Goal: Task Accomplishment & Management: Complete application form

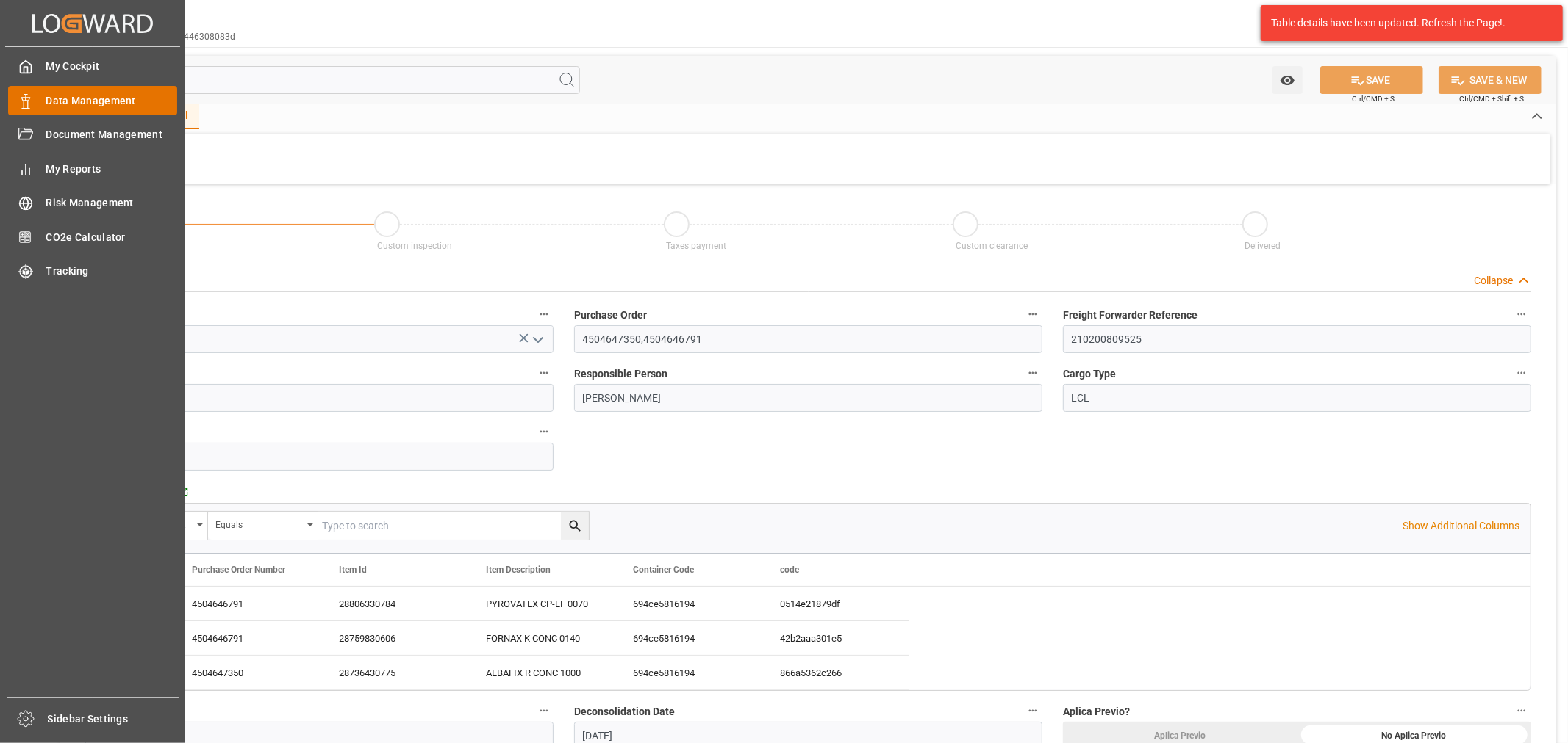
click at [37, 92] on div "Data Management Data Management" at bounding box center [92, 99] width 169 height 28
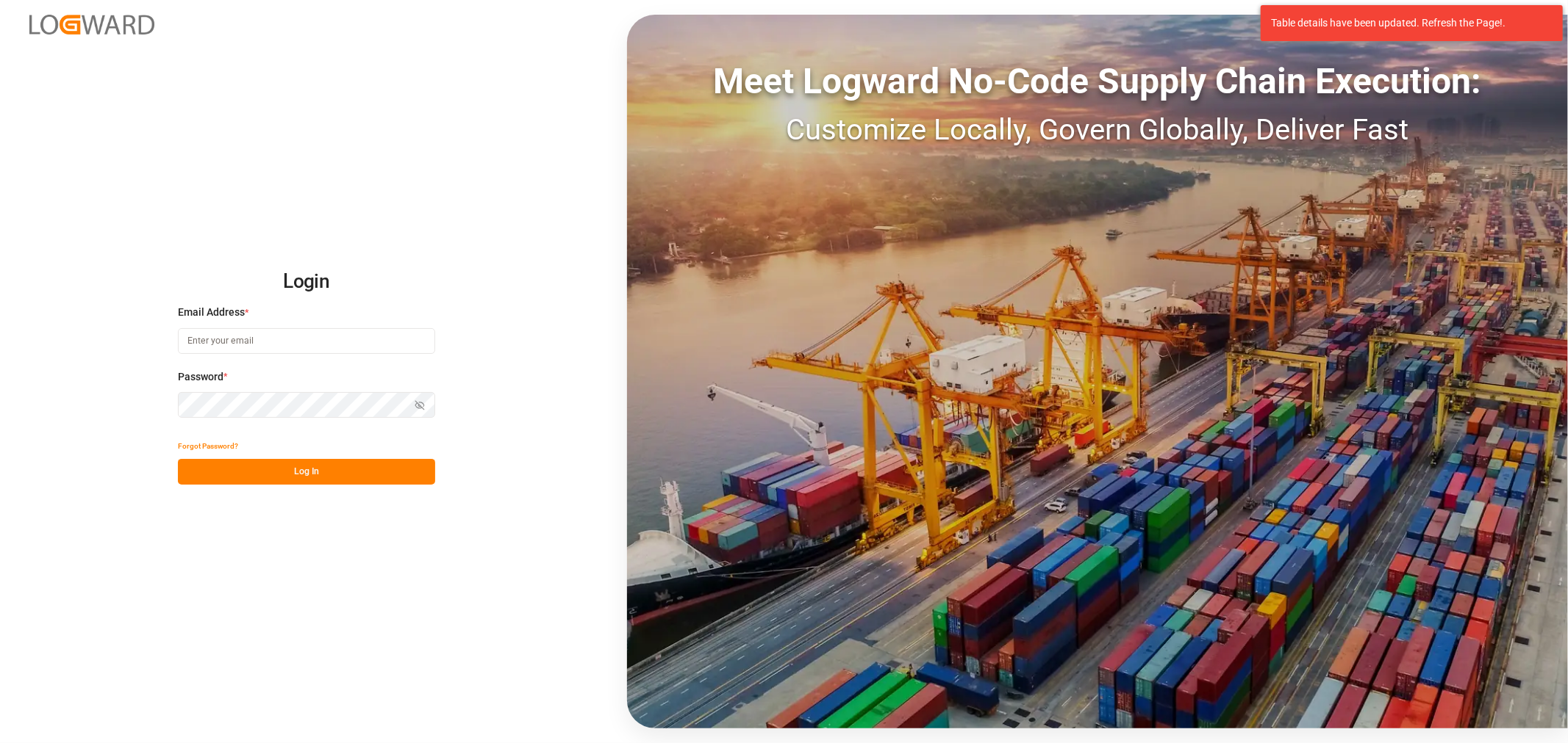
type input "[PERSON_NAME][EMAIL_ADDRESS][DOMAIN_NAME]"
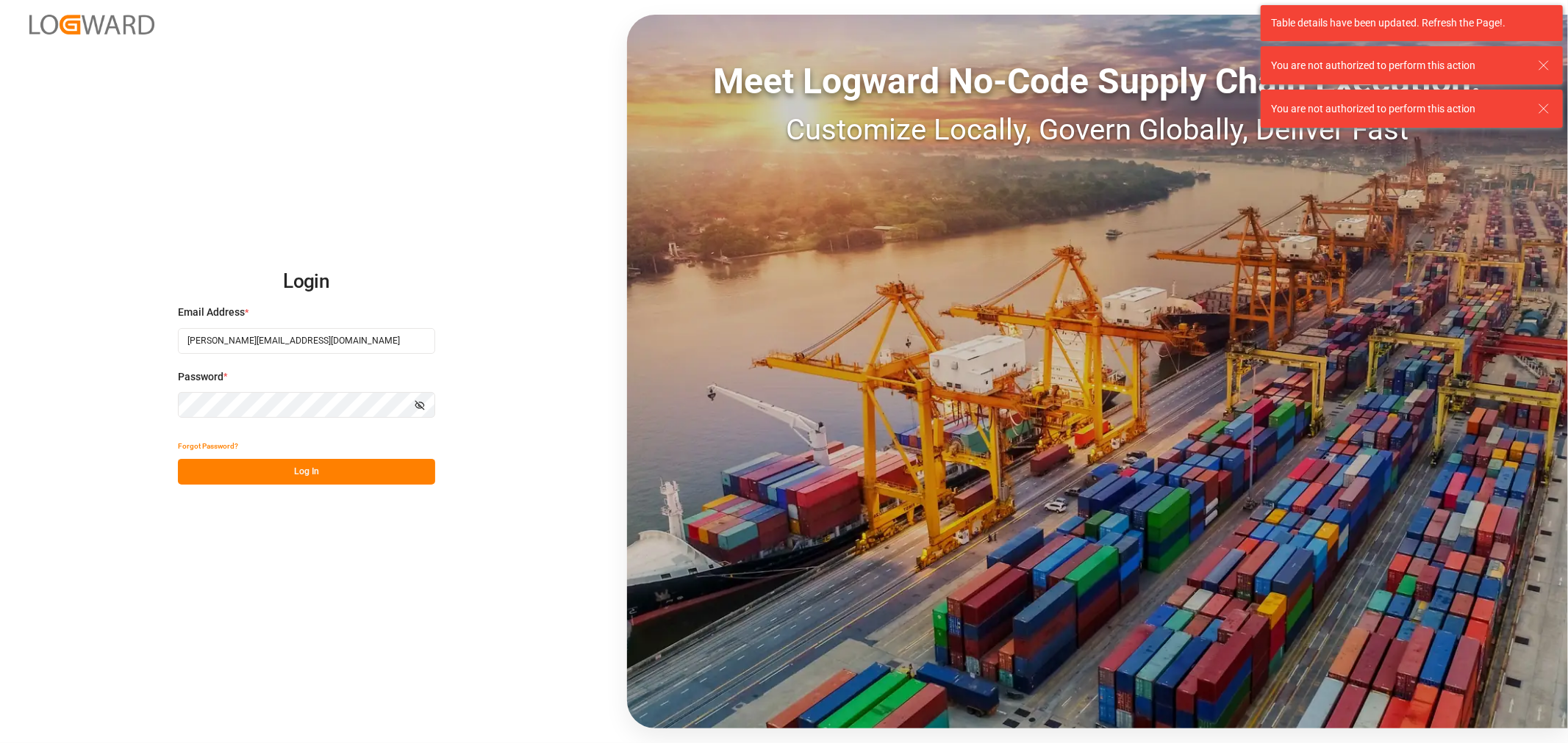
click at [294, 476] on button "Log In" at bounding box center [306, 472] width 257 height 26
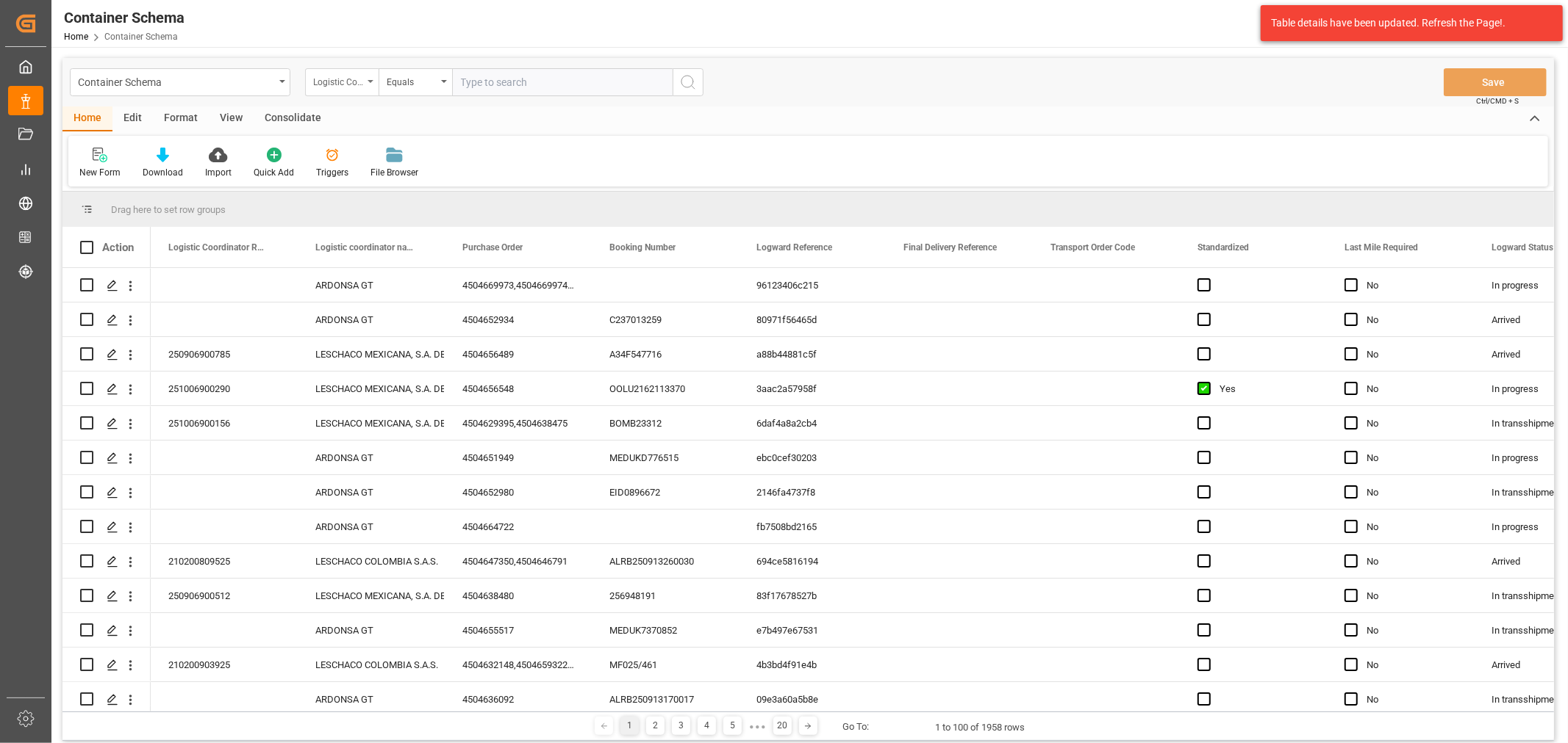
click at [361, 74] on div "Logistic Coordinator Reference Number" at bounding box center [337, 80] width 50 height 17
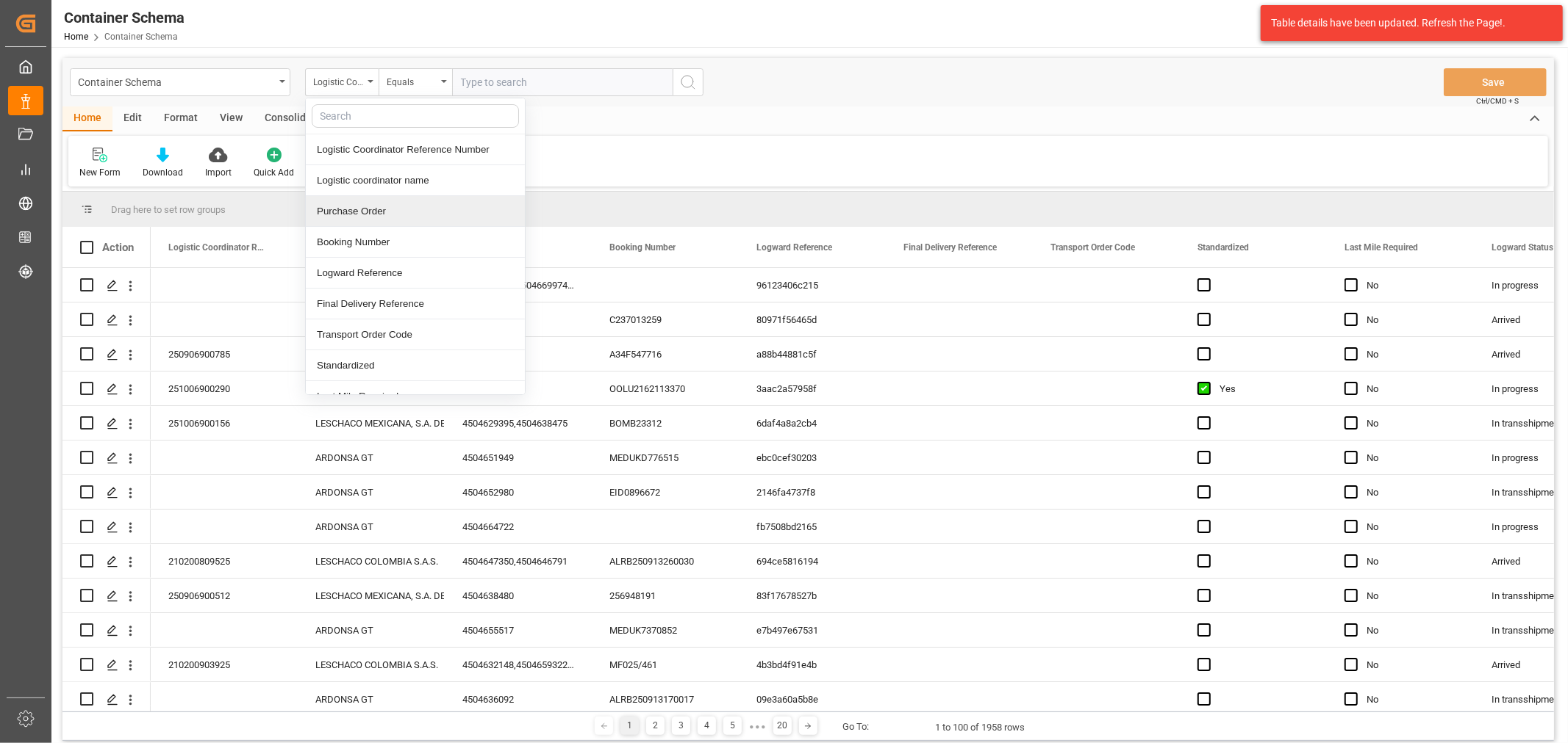
click at [385, 208] on div "Purchase Order" at bounding box center [415, 212] width 219 height 31
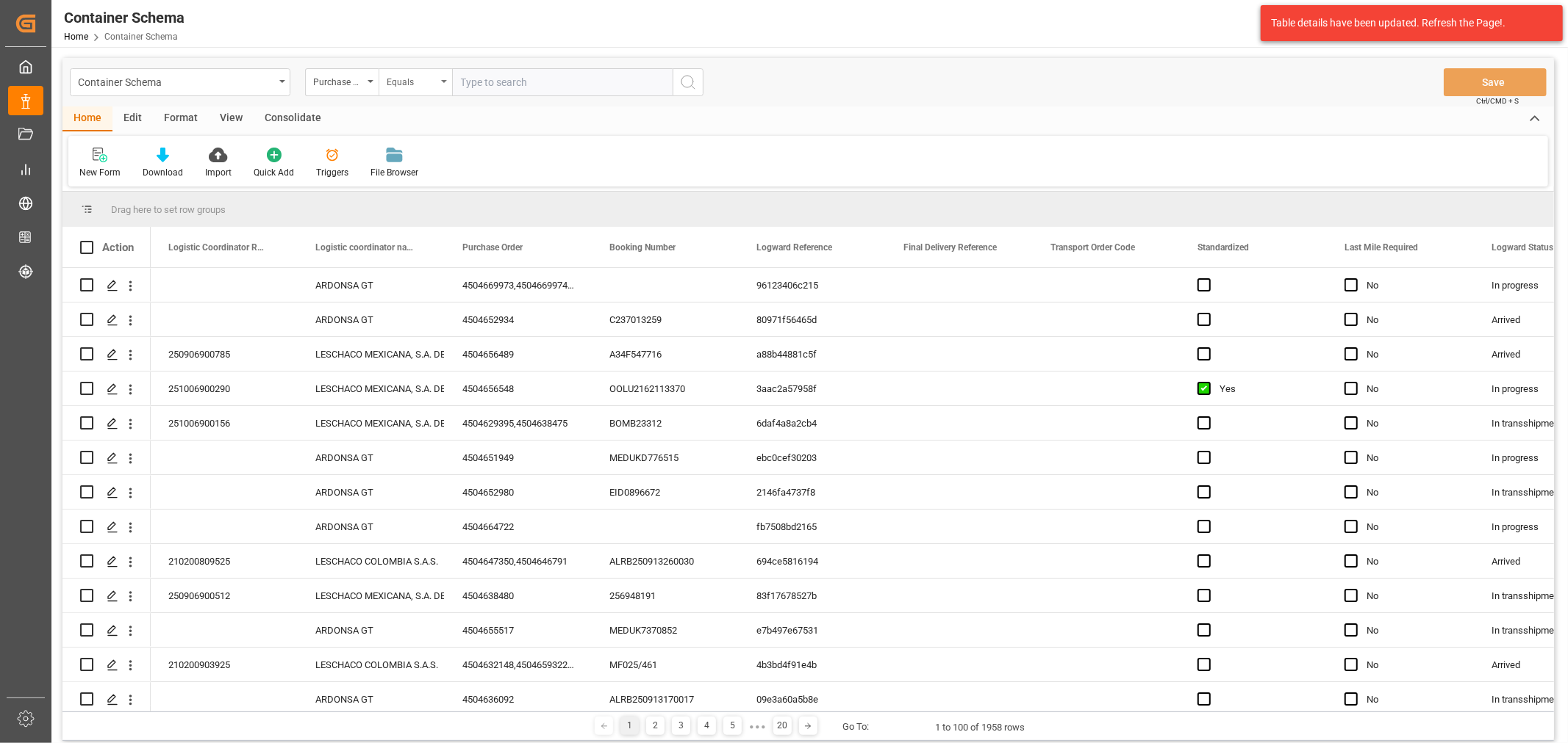
click at [446, 77] on div "Equals" at bounding box center [415, 82] width 74 height 28
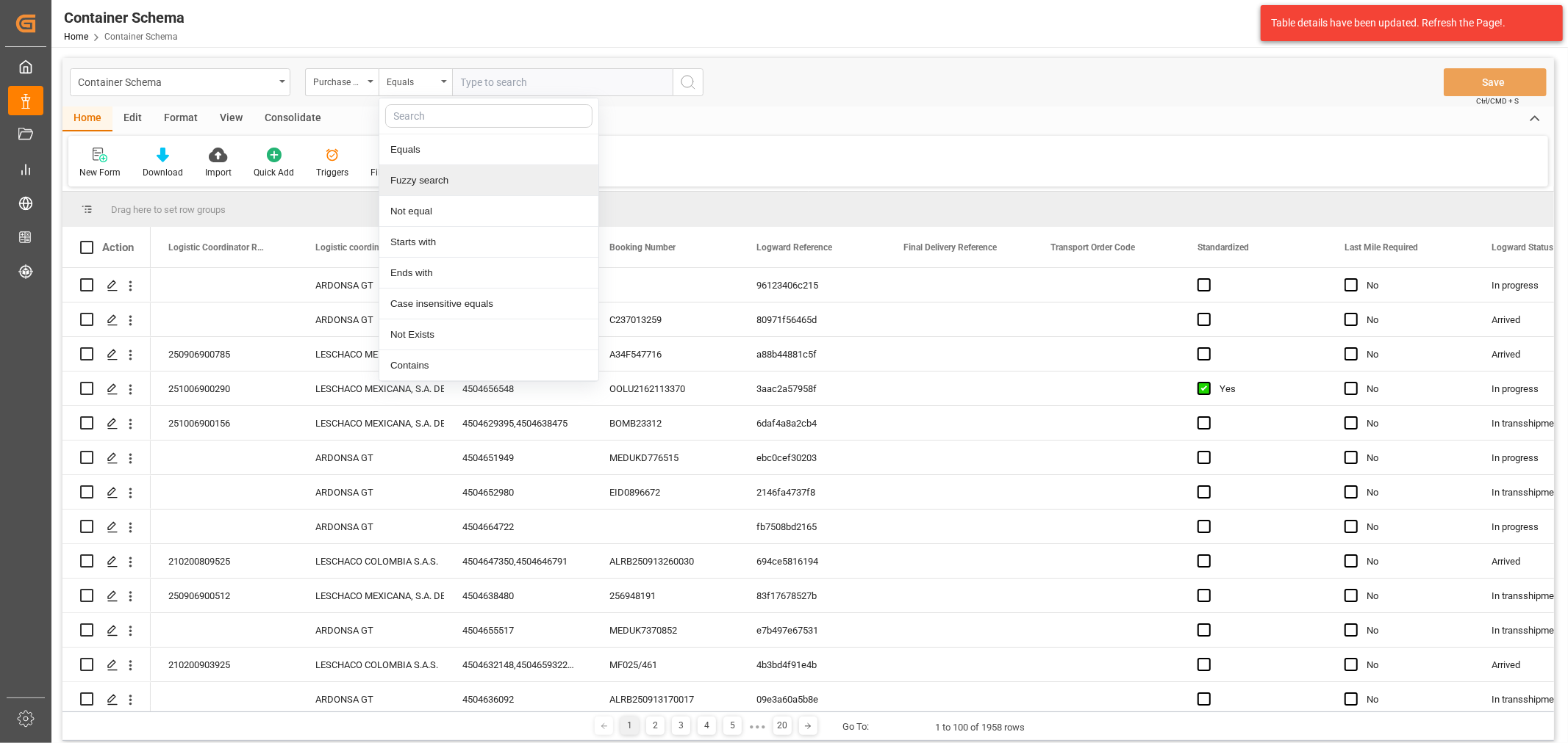
drag, startPoint x: 445, startPoint y: 178, endPoint x: 452, endPoint y: 171, distance: 9.9
click at [446, 178] on div "Fuzzy search" at bounding box center [489, 181] width 219 height 31
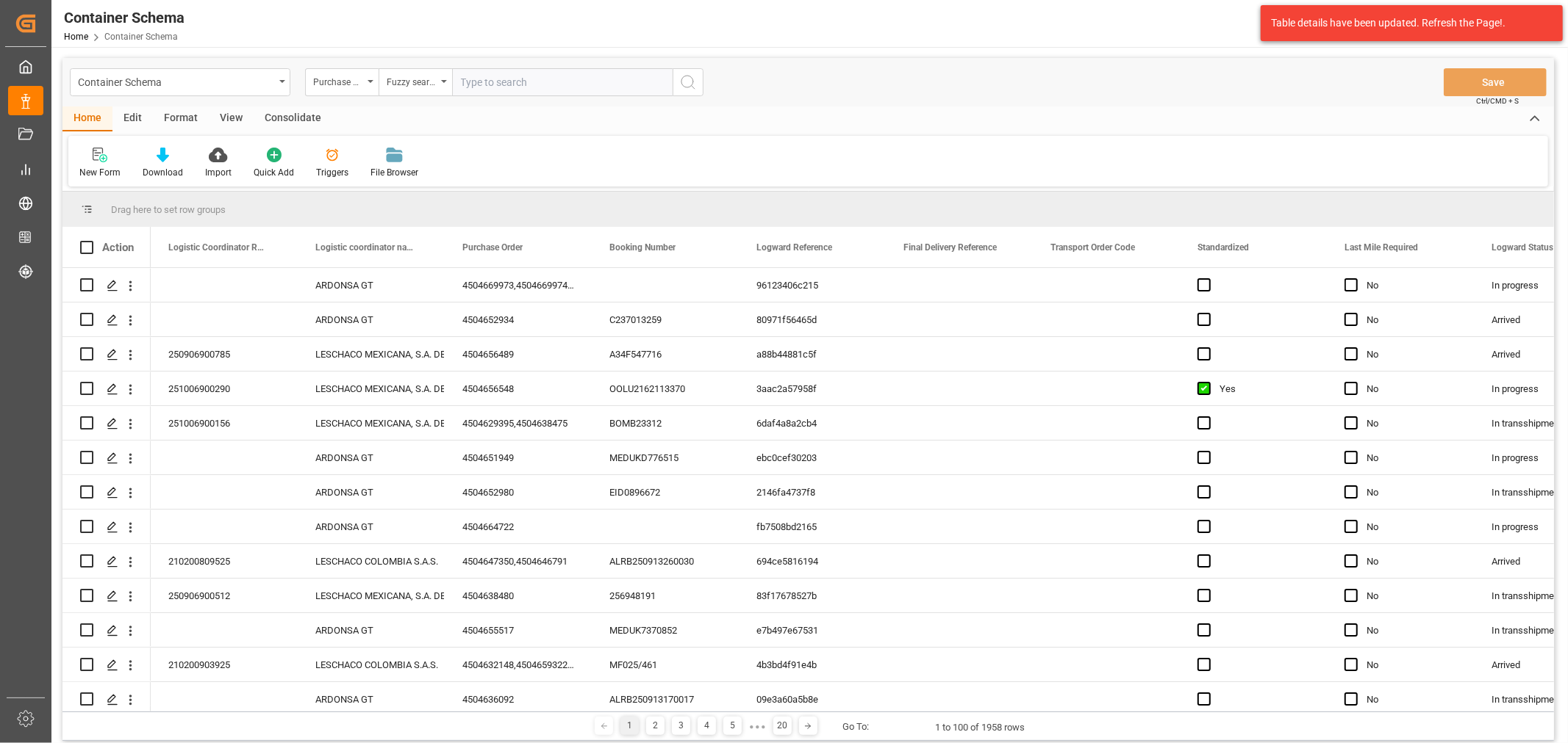
click at [490, 85] on input "text" at bounding box center [563, 82] width 221 height 28
paste input "4504658020"
type input "4504658020"
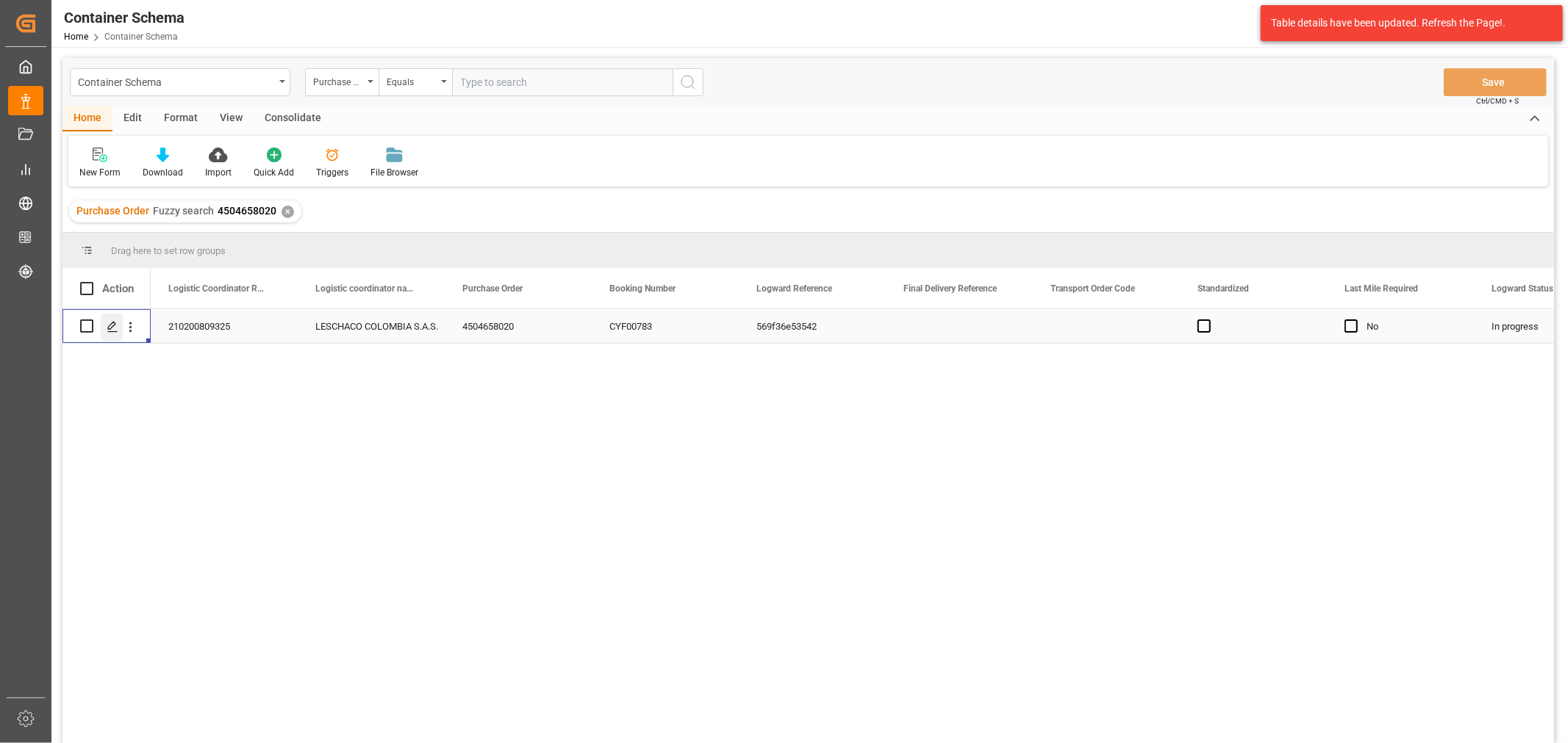
click at [108, 329] on icon "Press SPACE to select this row." at bounding box center [112, 326] width 12 height 12
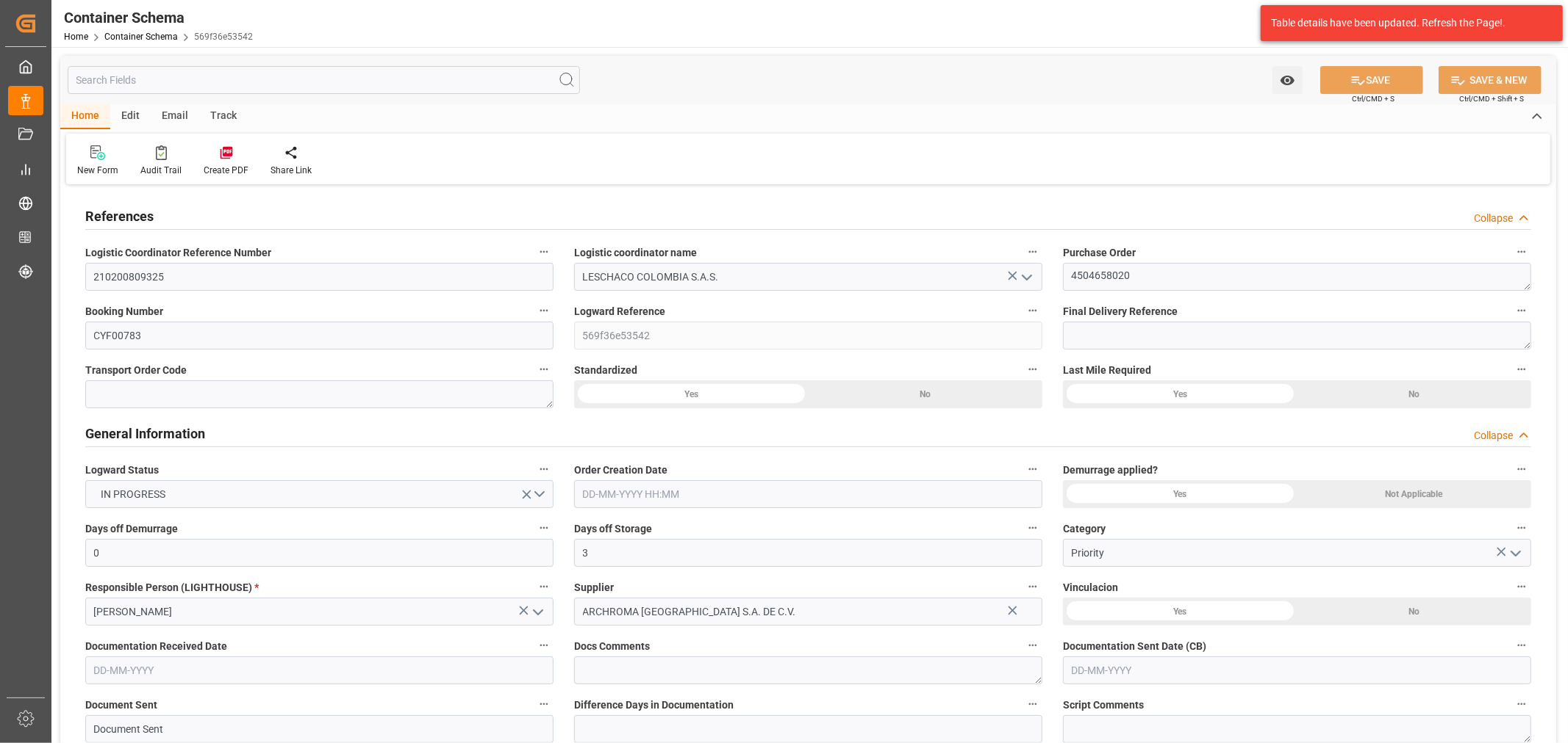
type input "0"
type input "3"
type input "1"
type input "15"
type input "3000"
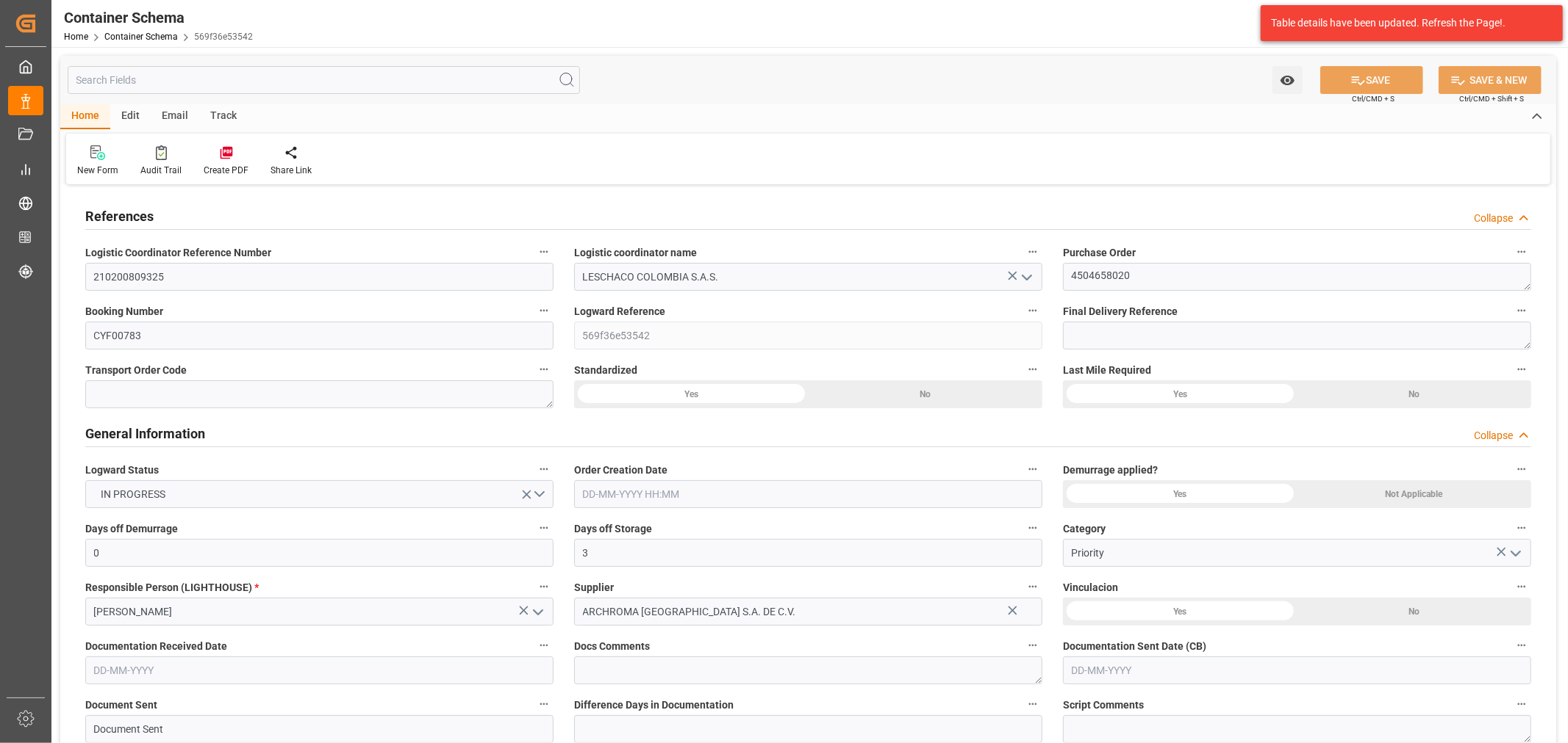
type input "3141"
type input "CMACGM"
type input "CMA CGM Group"
type input "HNCHO"
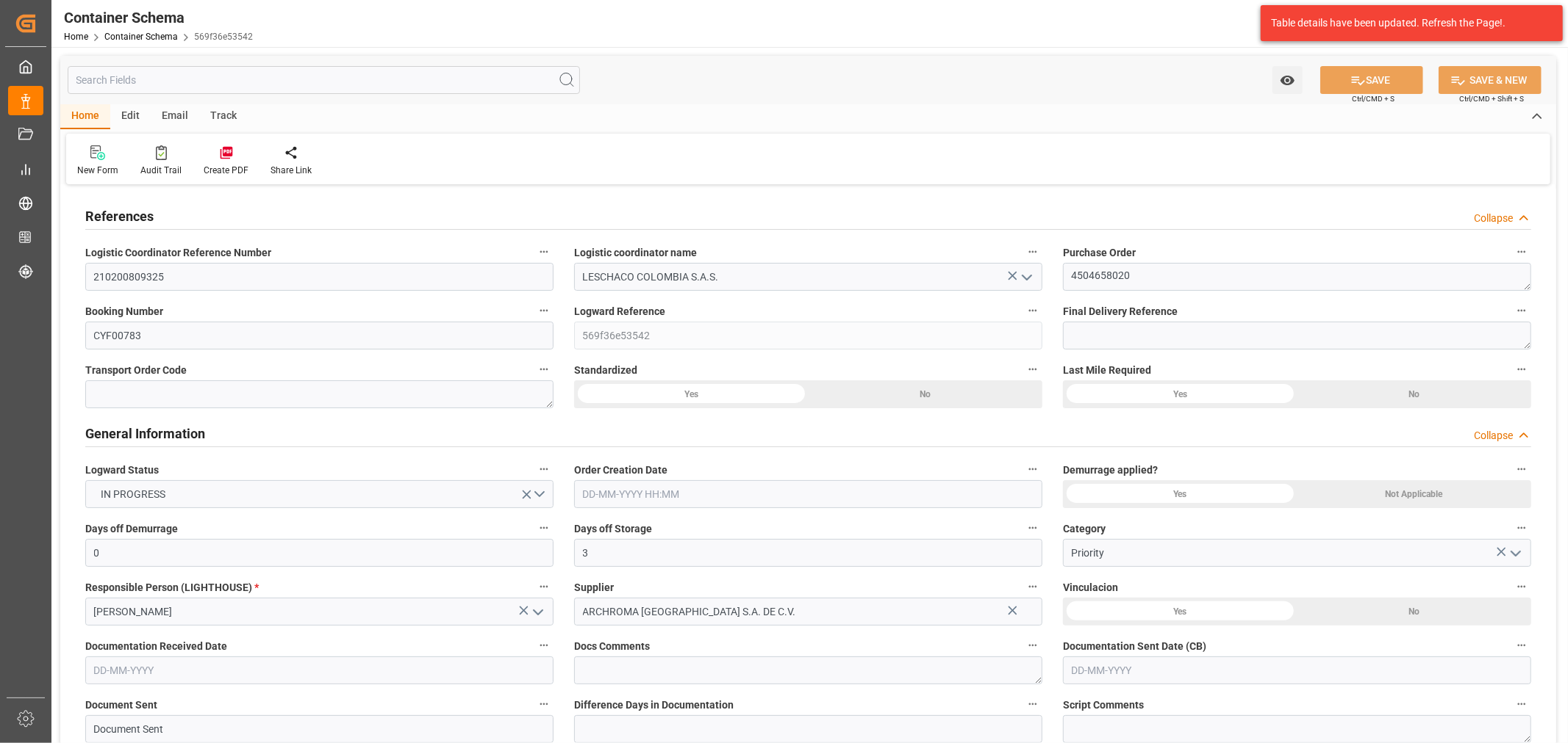
type input "COCTG"
type input "9401661"
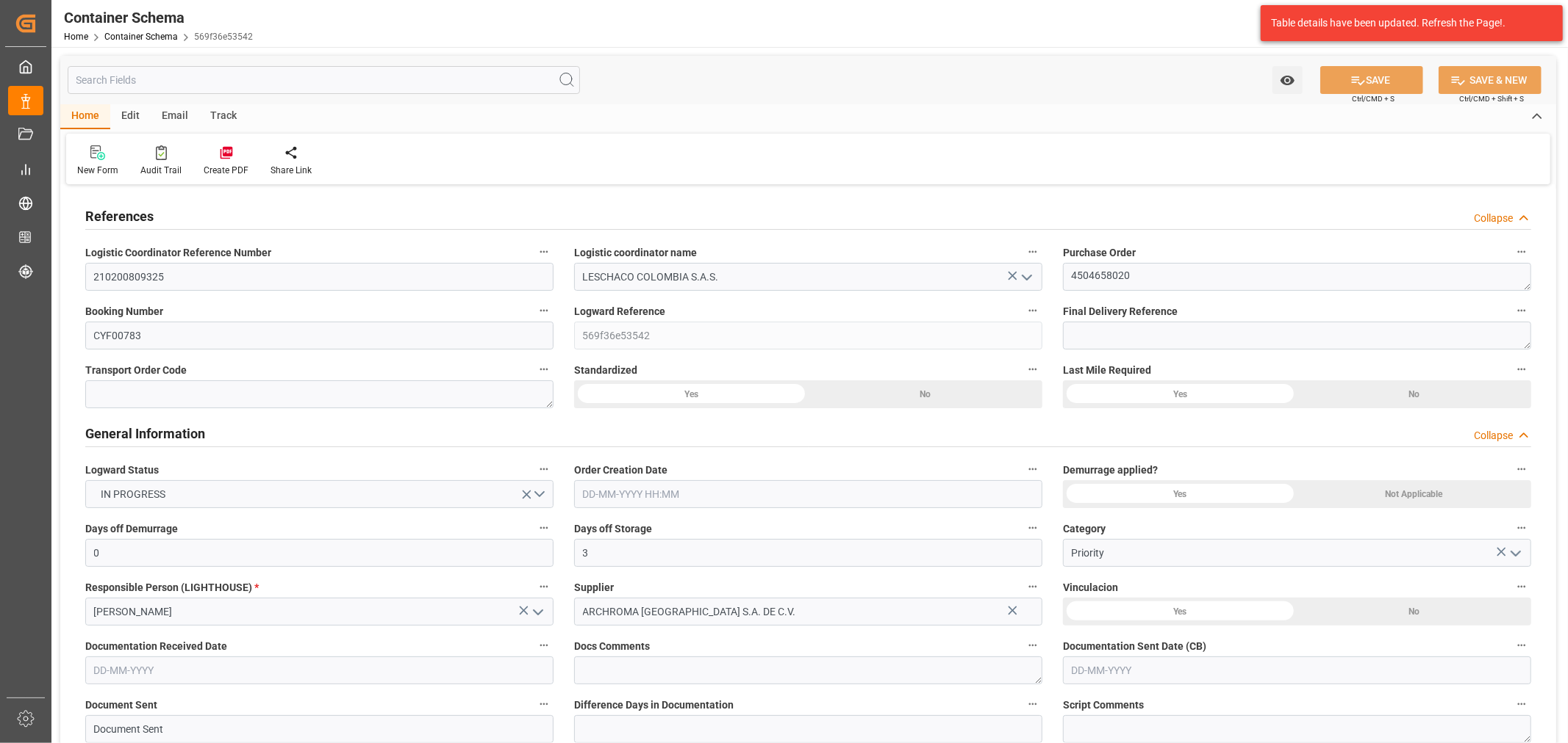
type input "9401661"
type input "0"
type input "[DATE] 08:00"
type input "[DATE]"
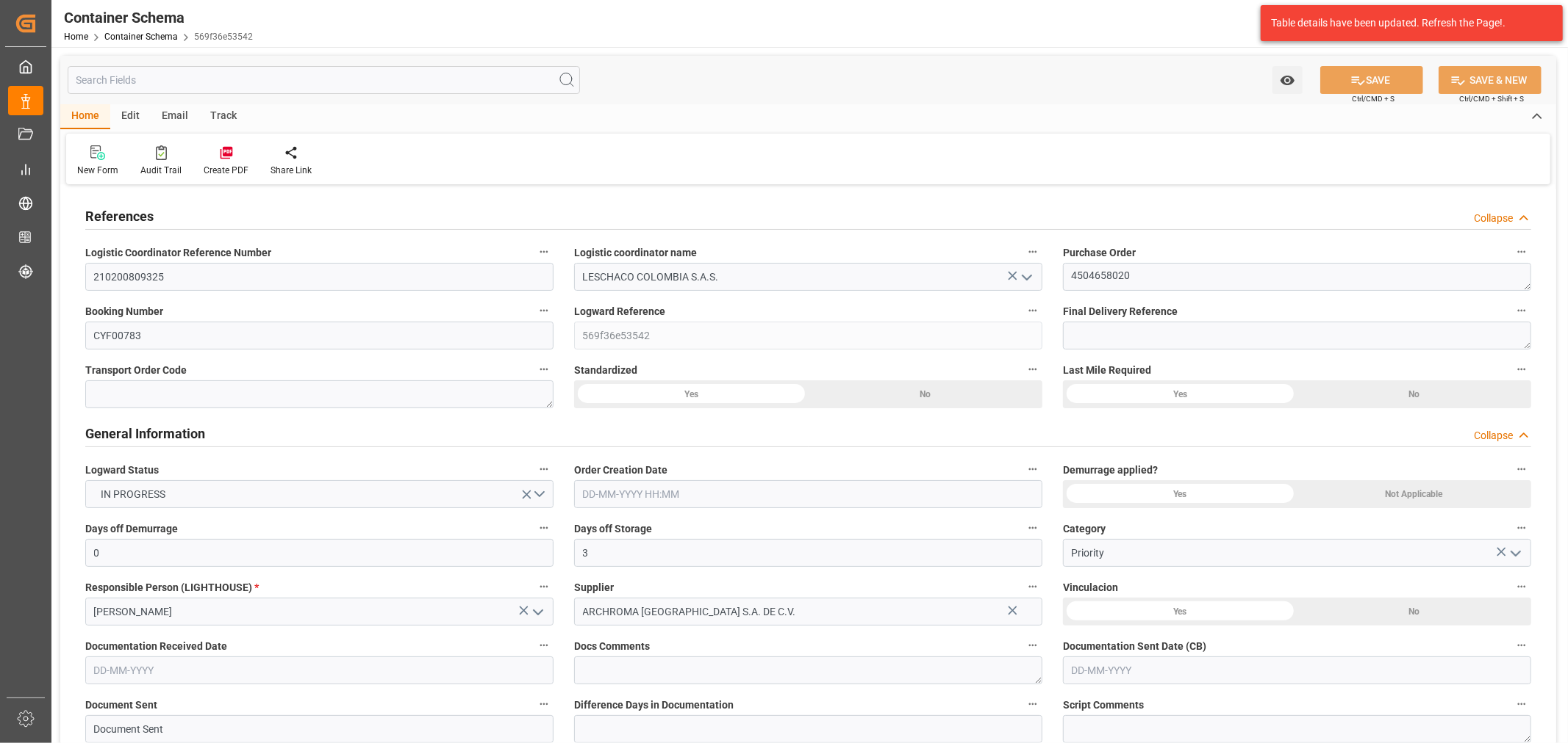
type input "[DATE]"
type input "[DATE] 13:27"
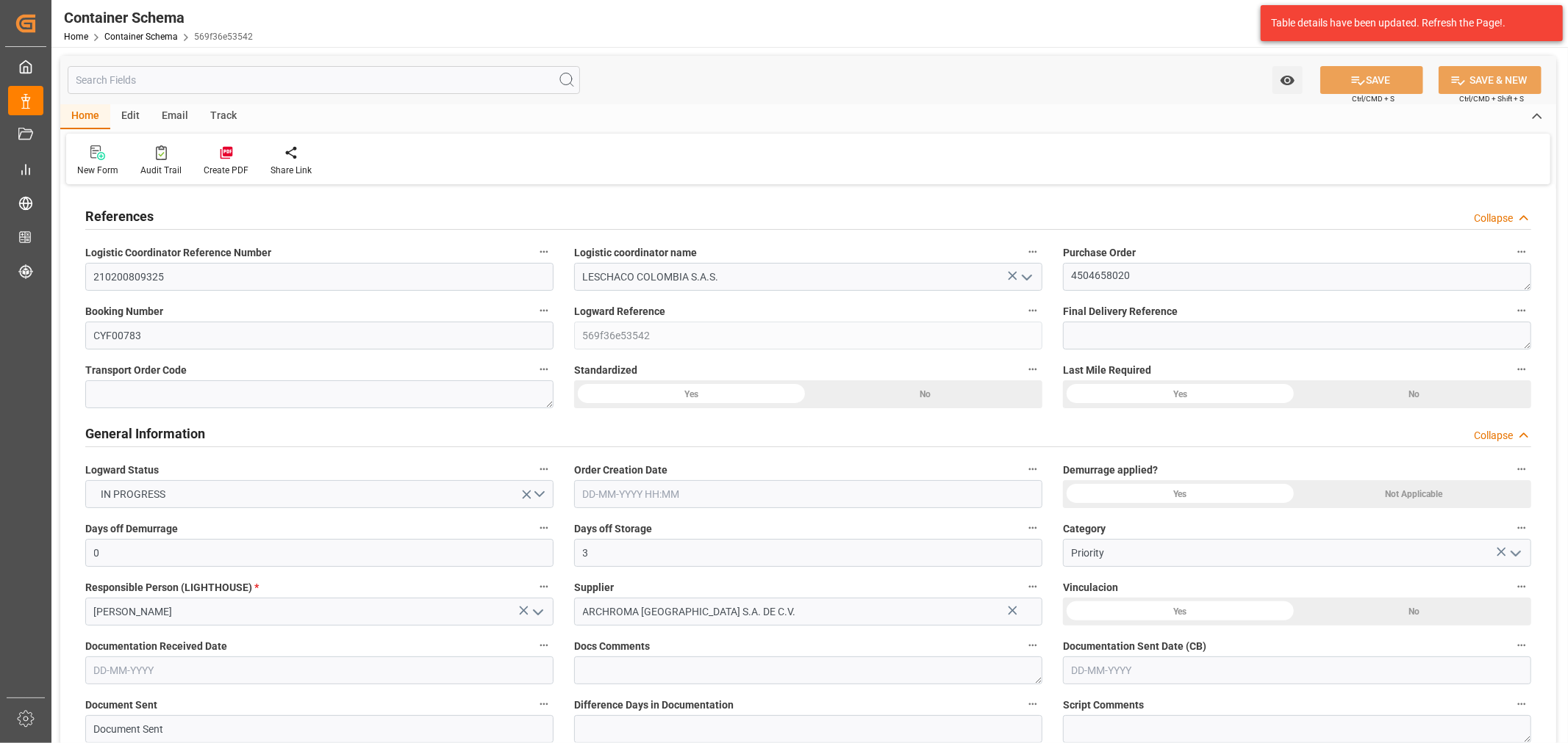
type input "[DATE] 12:50"
type input "[DATE]"
click at [170, 120] on div "Email" at bounding box center [174, 116] width 48 height 25
click at [74, 158] on div "Send Email" at bounding box center [99, 160] width 67 height 32
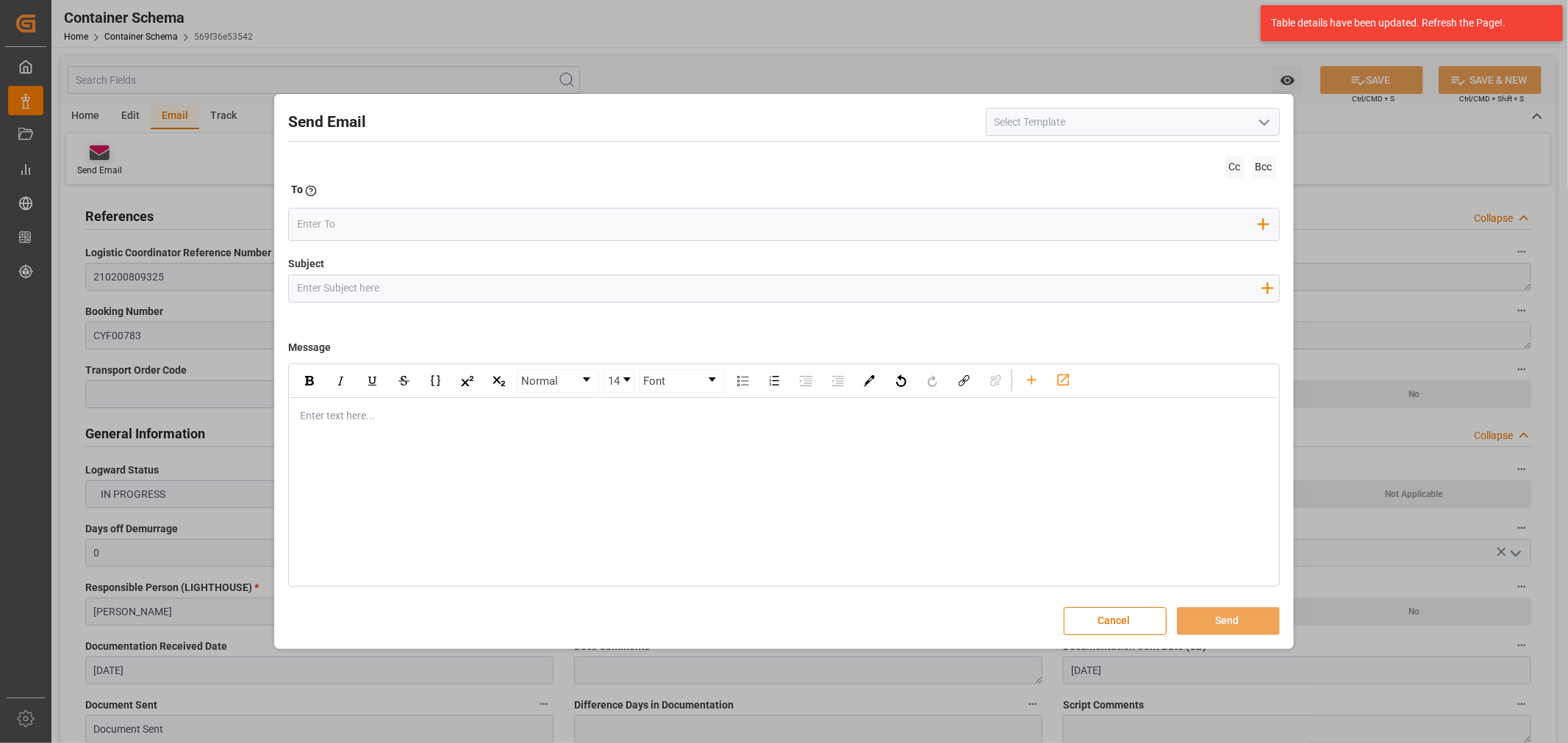
click at [99, 158] on div "Send Email Cc Bcc To Enter the TO Email address Add Field to To Subject Add fie…" at bounding box center [784, 371] width 1568 height 743
click at [507, 282] on input "Subject" at bounding box center [779, 288] width 980 height 26
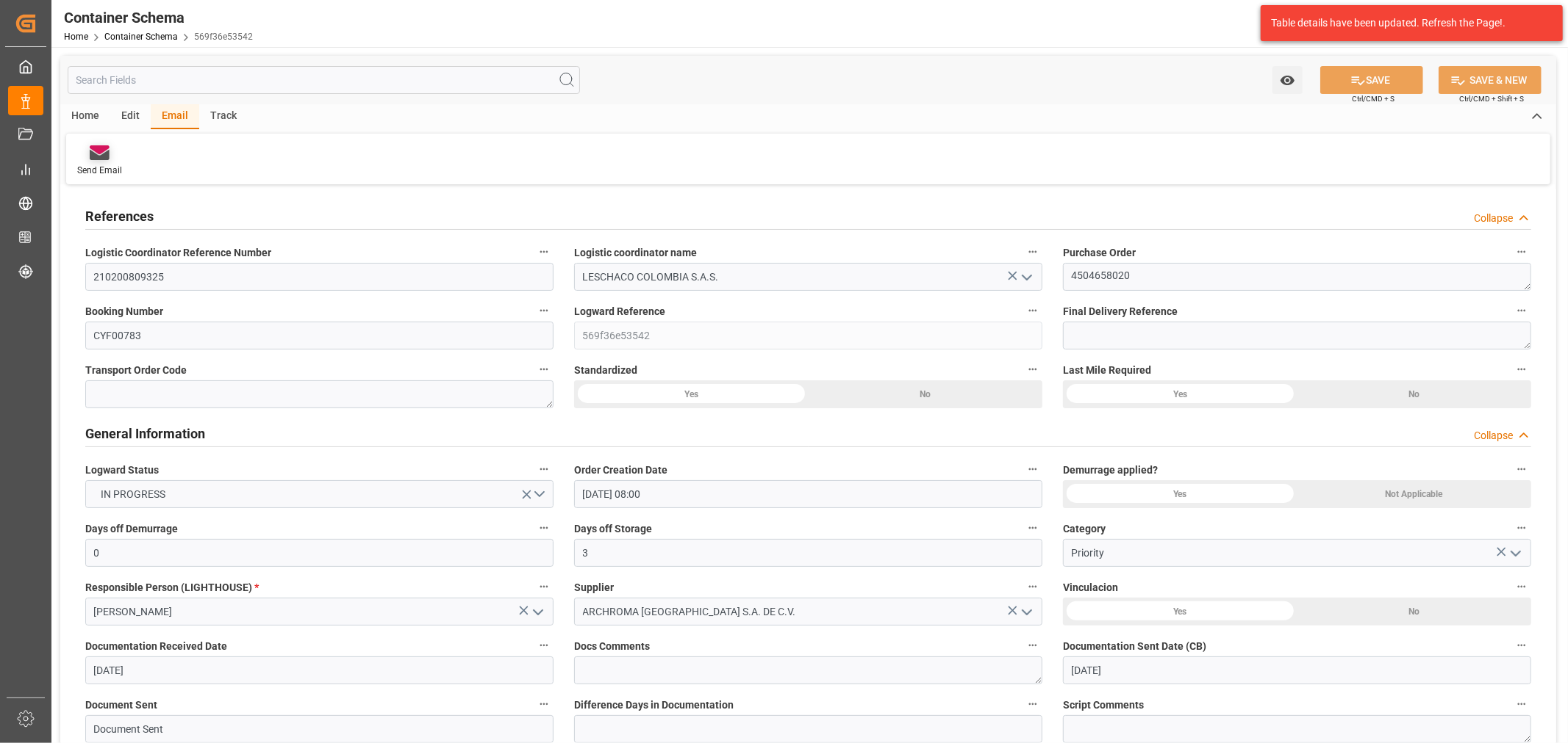
click at [97, 160] on div "Send Email" at bounding box center [99, 160] width 67 height 32
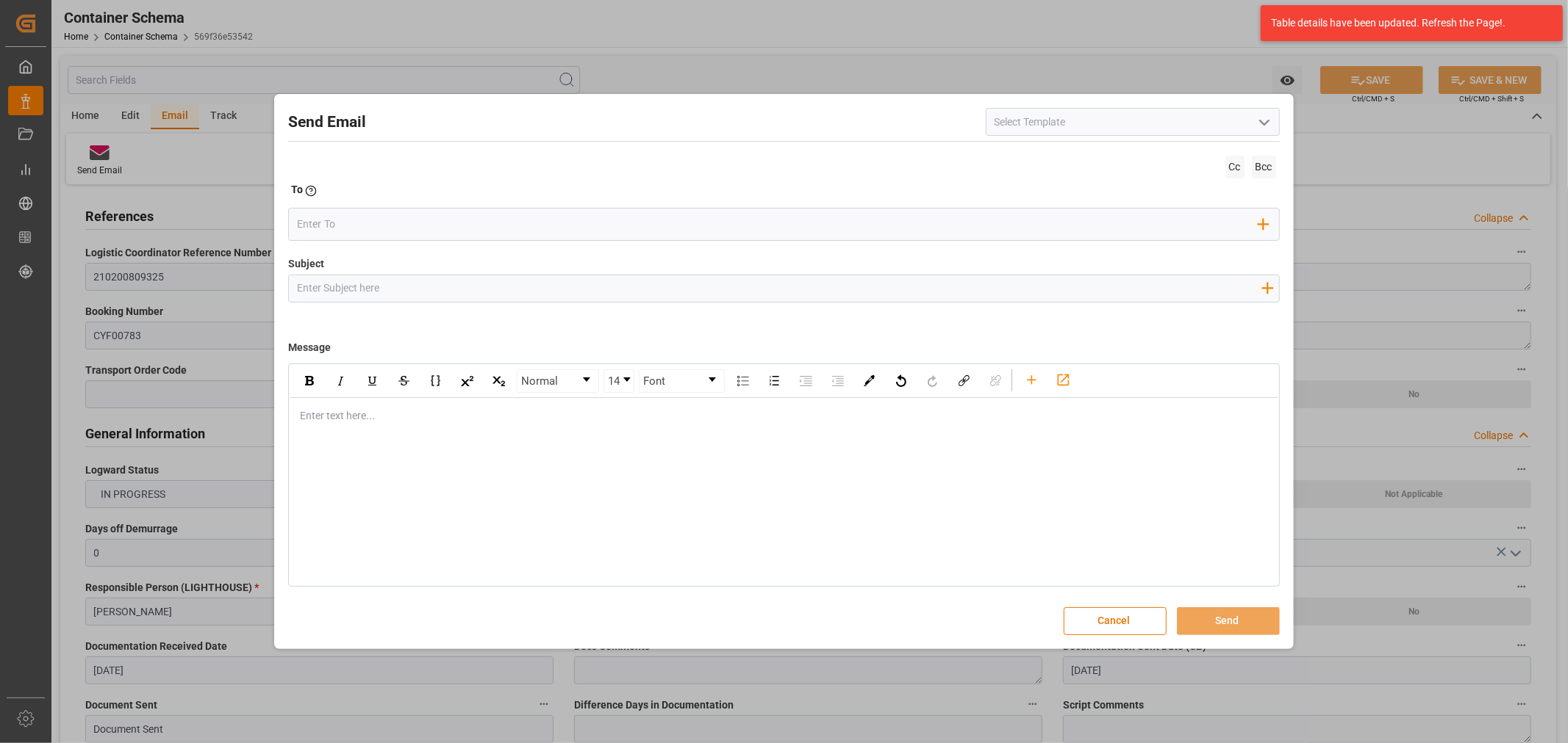
click at [357, 289] on input "Subject" at bounding box center [779, 288] width 980 height 26
paste input "PO 4504658020 //TE//LOGWARD STATUS//ARCHROMA [GEOGRAPHIC_DATA]//ARCHROMA [GEOGR…"
click at [358, 395] on div "Normal 14 Font" at bounding box center [783, 381] width 988 height 33
type input "PO 4504658020 //TE//LOGWARD STATUS//ARCHROMA [GEOGRAPHIC_DATA]//ARCHROMA [GEOGR…"
click at [295, 415] on div "Enter text here..." at bounding box center [783, 416] width 988 height 36
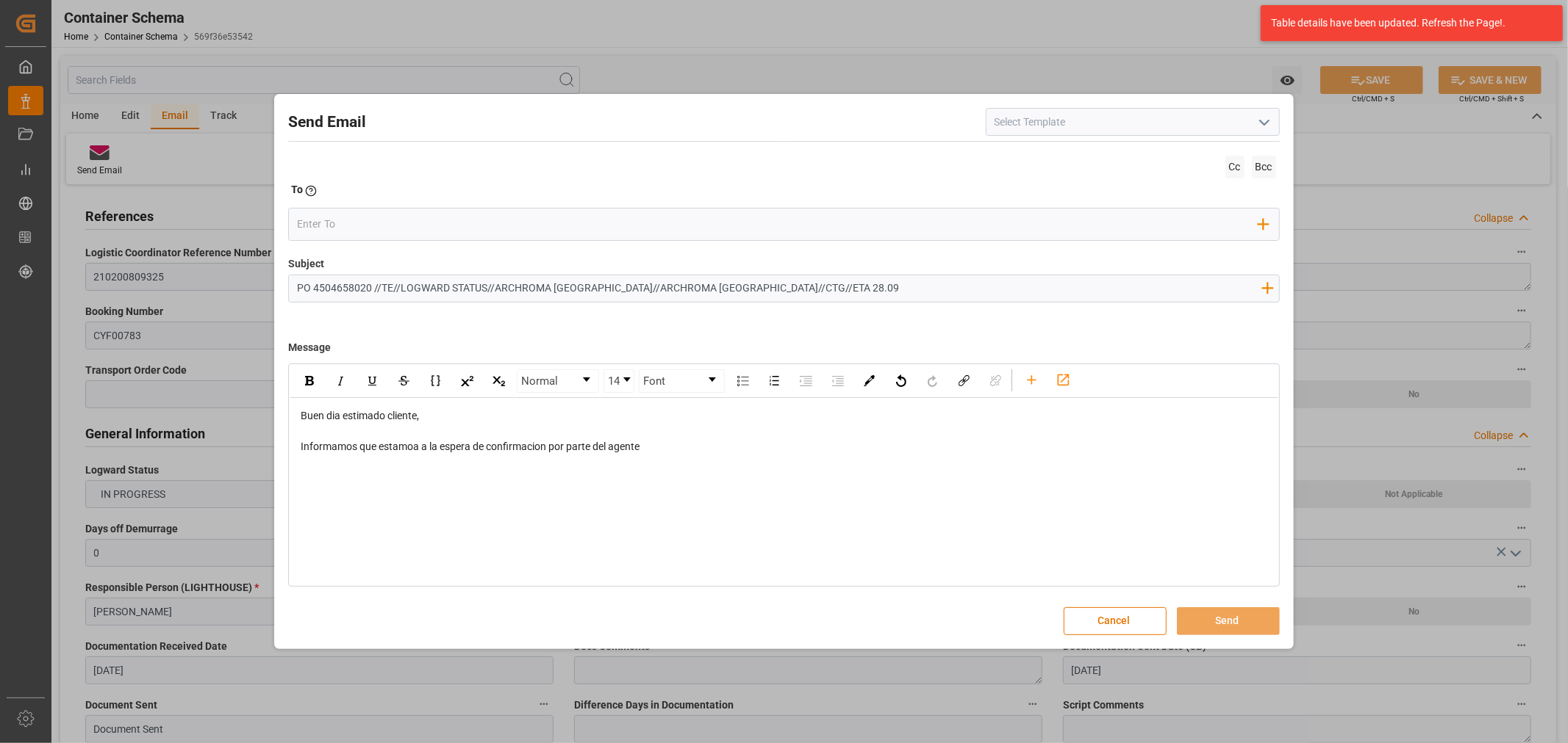
click at [552, 449] on span "Informamos que estamoa a la espera de confirmacion por parte del agente" at bounding box center [470, 446] width 338 height 12
click at [775, 437] on div "rdw-editor" at bounding box center [784, 431] width 967 height 15
click at [766, 444] on div "Informamos que estamoa a la espera de confirmacion de arribo por parte del agen…" at bounding box center [784, 447] width 967 height 15
click at [316, 501] on div "rdw-editor" at bounding box center [784, 509] width 967 height 15
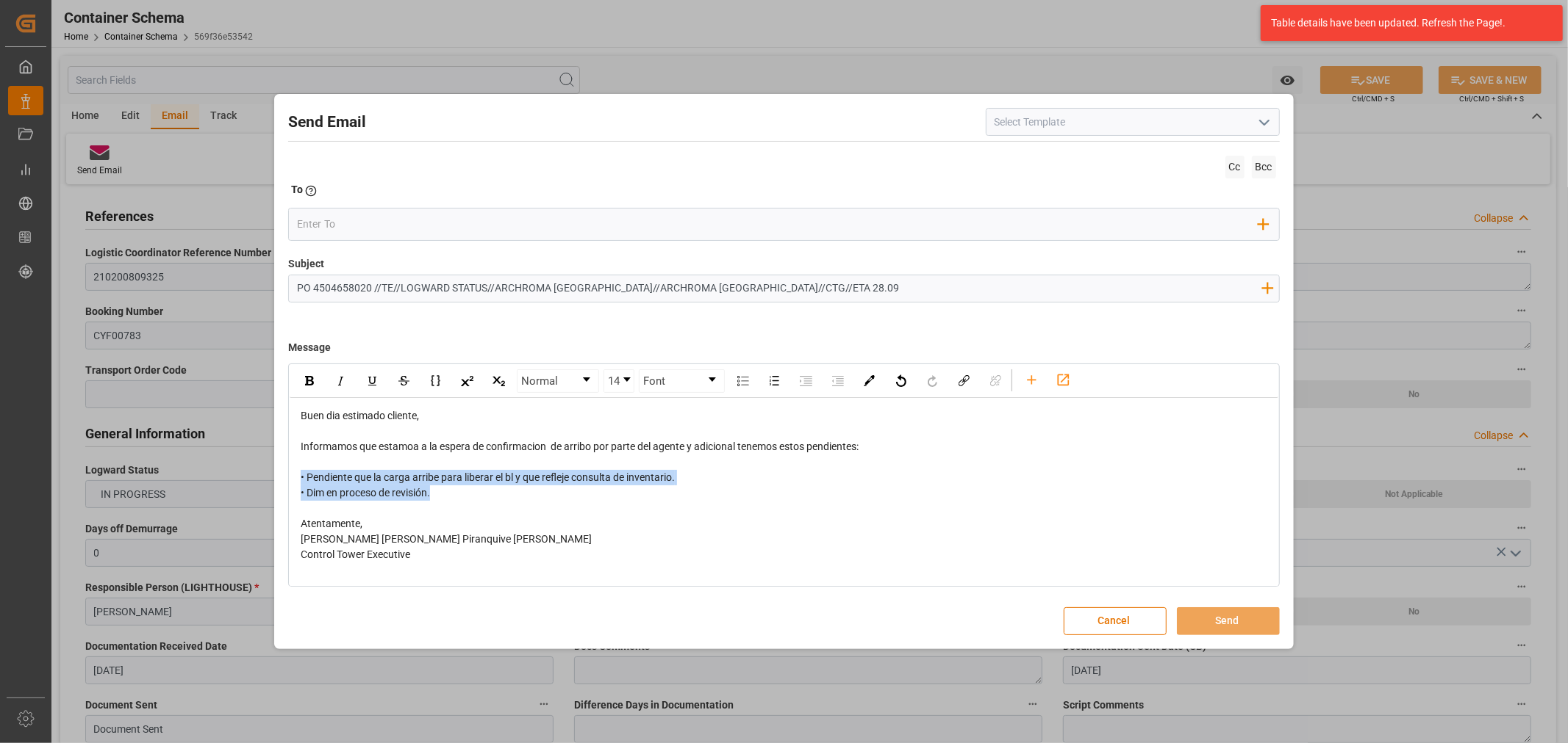
drag, startPoint x: 483, startPoint y: 496, endPoint x: 280, endPoint y: 387, distance: 230.4
click at [281, 474] on div "Send Email Cc Bcc To Enter the TO Email address Add Field to To Subject PO 4504…" at bounding box center [784, 371] width 1012 height 547
click at [313, 379] on img "rdw-inline-control" at bounding box center [309, 381] width 9 height 9
click at [365, 225] on input "email" at bounding box center [778, 224] width 961 height 22
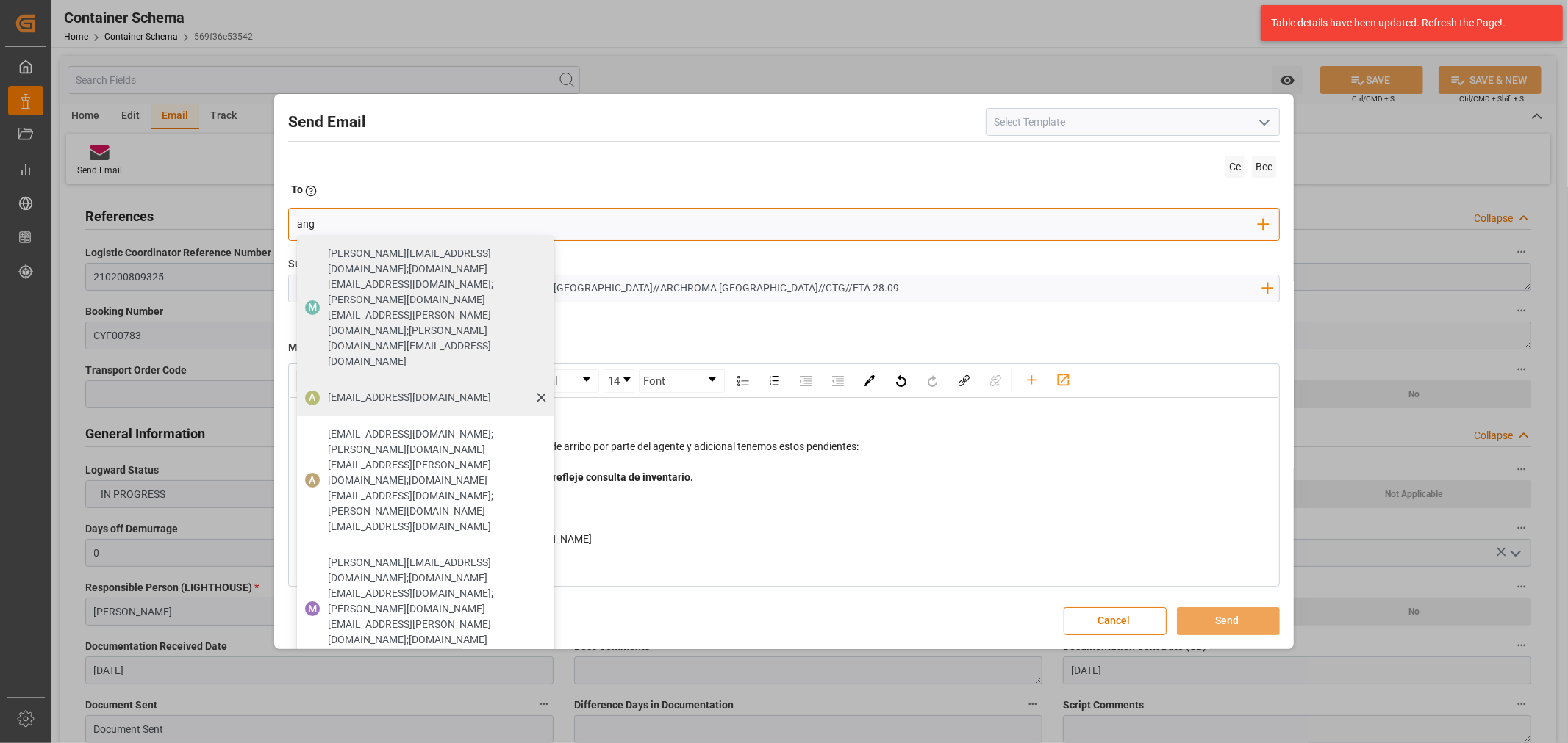
type input "ang"
click at [354, 390] on span "[EMAIL_ADDRESS][DOMAIN_NAME]" at bounding box center [409, 397] width 163 height 15
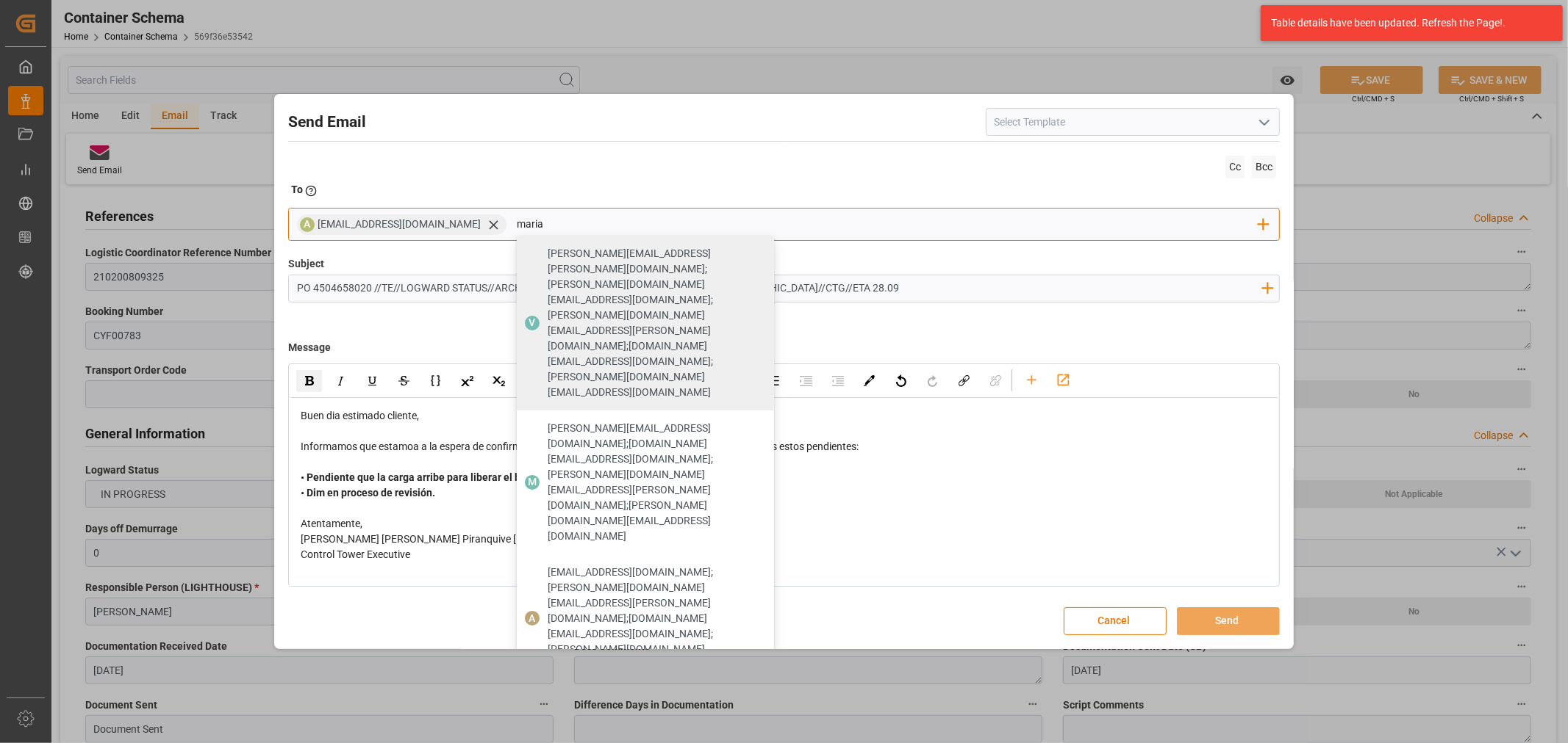
type input "maria"
click at [610, 683] on div "M [PERSON_NAME][EMAIL_ADDRESS][DOMAIN_NAME]" at bounding box center [645, 708] width 257 height 51
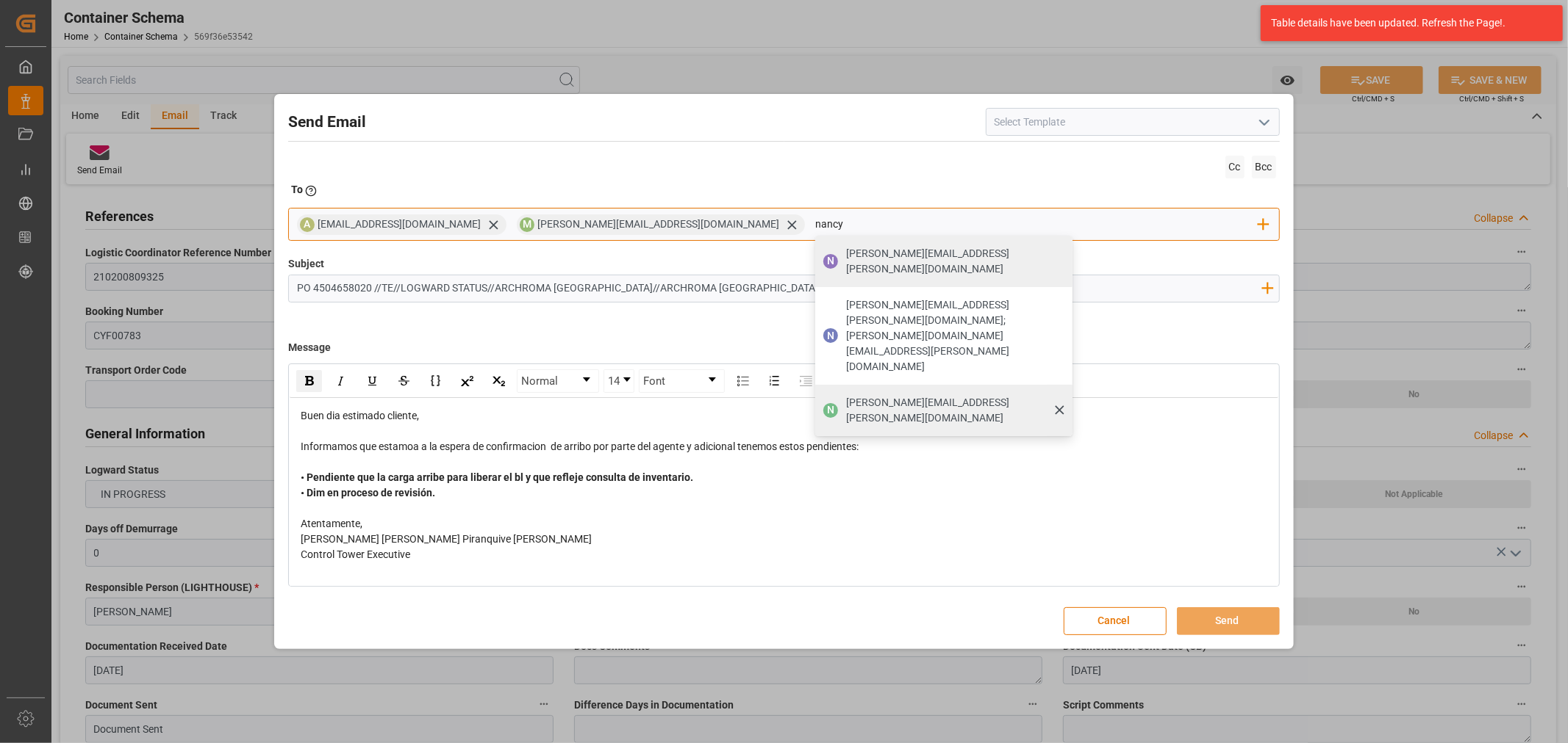
type input "nancy"
click at [854, 396] on span "[PERSON_NAME][EMAIL_ADDRESS][PERSON_NAME][DOMAIN_NAME]" at bounding box center [953, 411] width 216 height 31
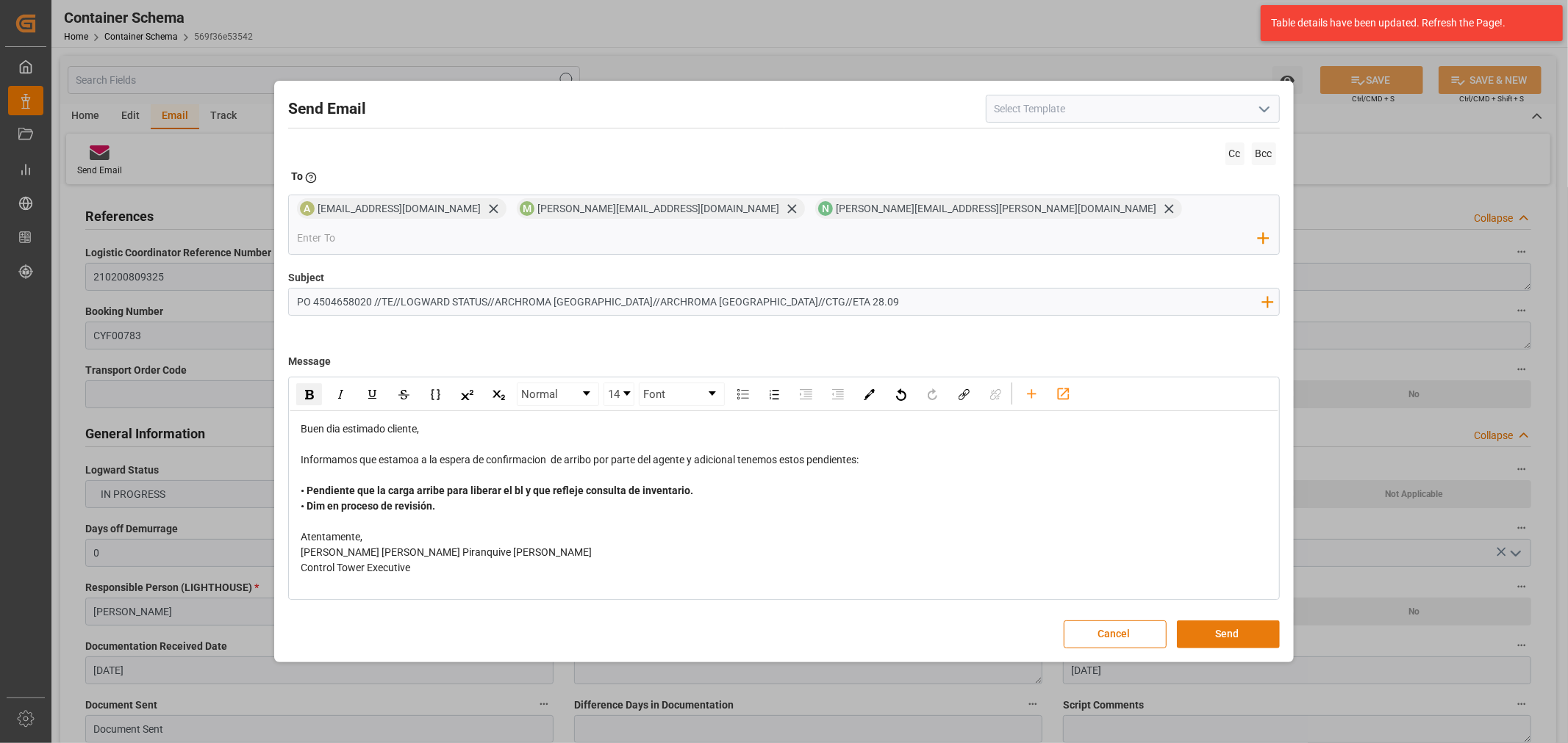
click at [1241, 624] on button "Send" at bounding box center [1228, 635] width 103 height 28
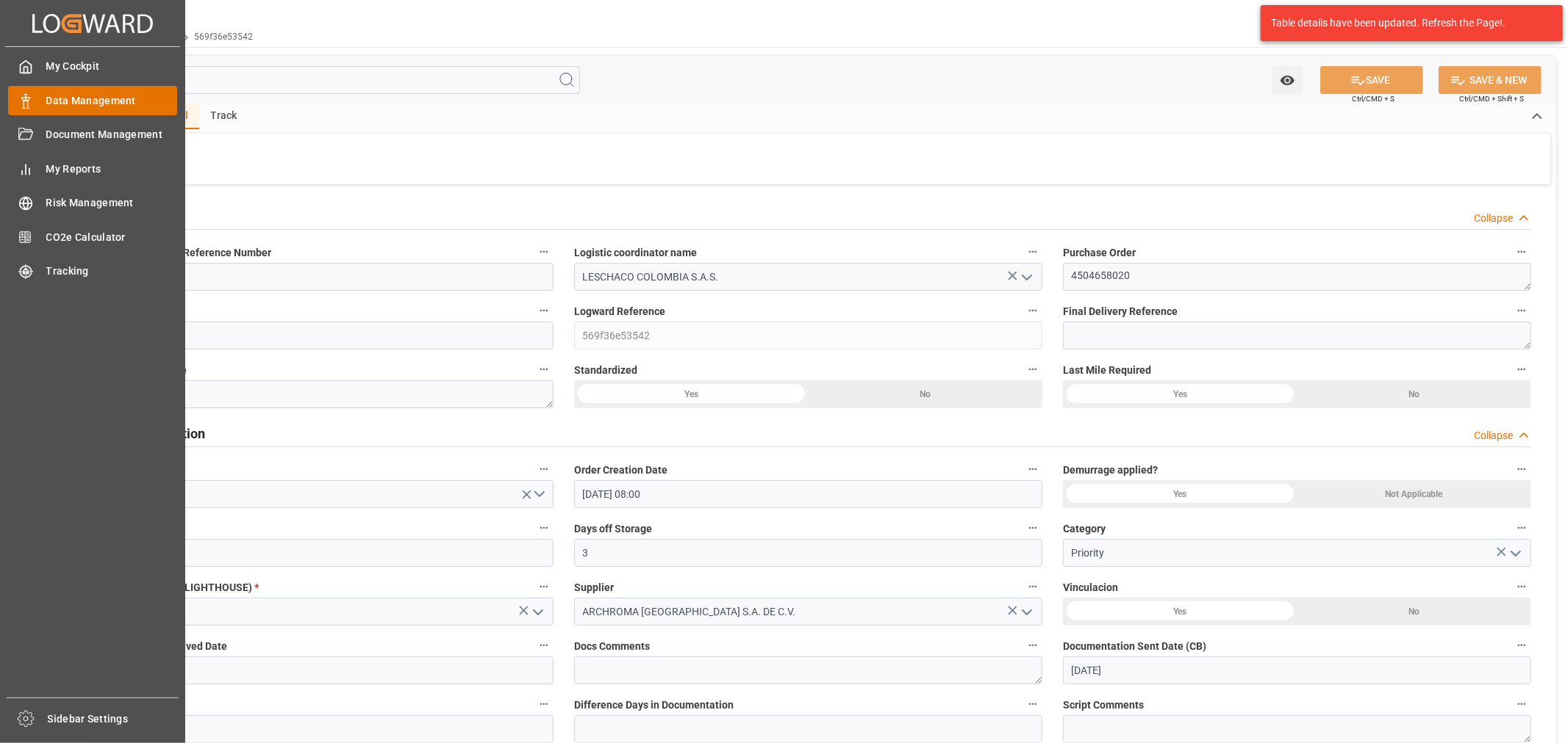
click at [38, 101] on div "Data Management Data Management" at bounding box center [92, 99] width 169 height 28
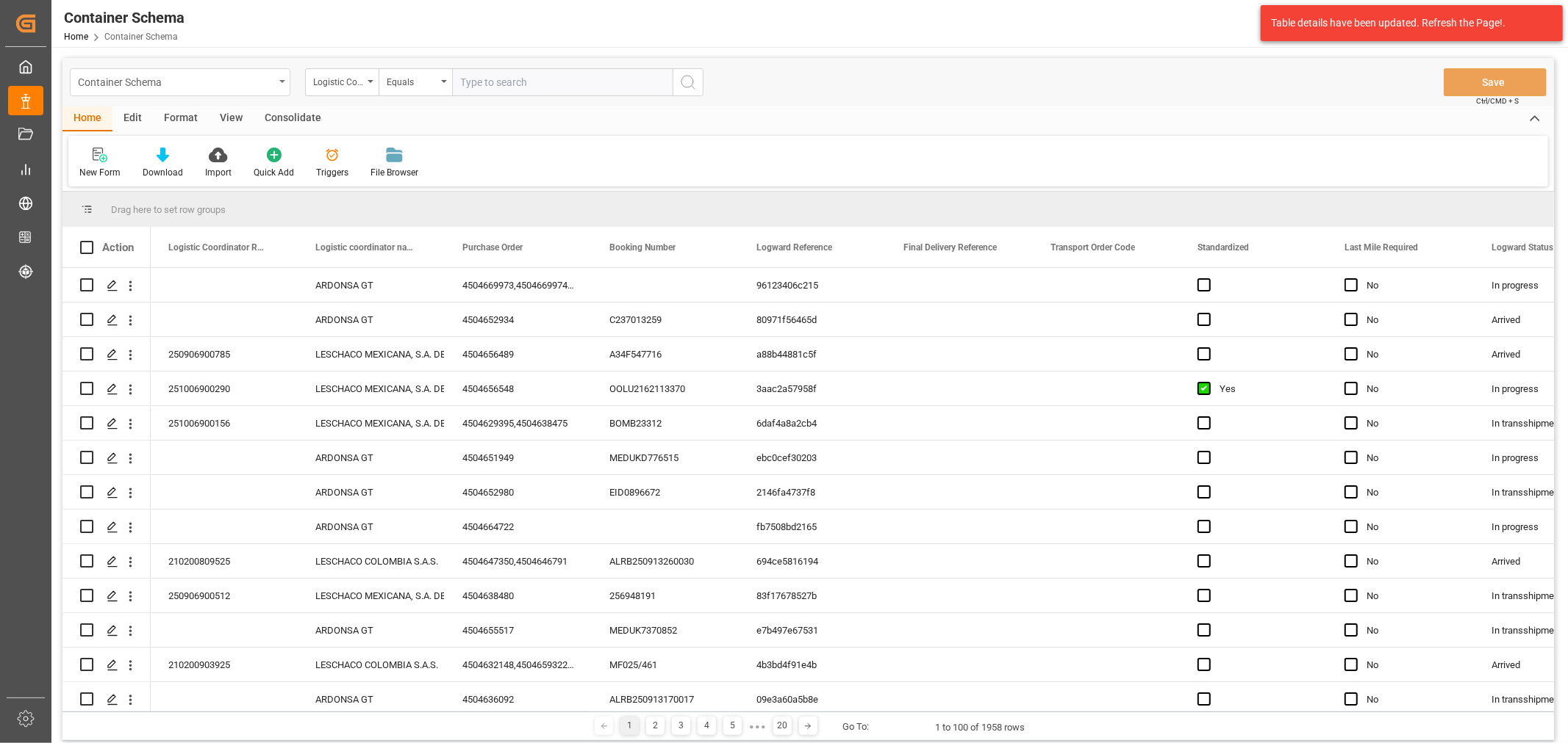
click at [190, 86] on div "Container Schema" at bounding box center [175, 81] width 196 height 18
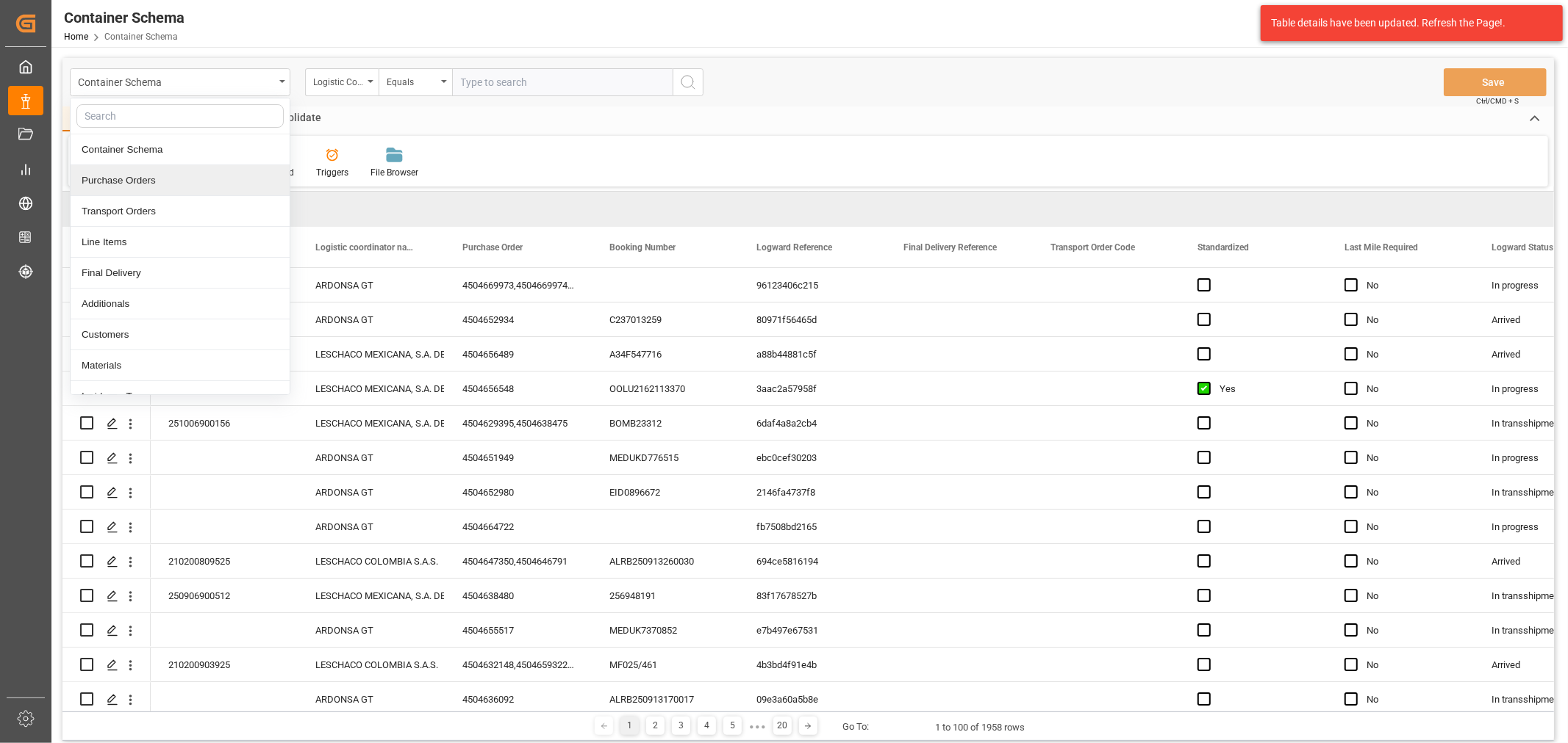
click at [150, 177] on div "Purchase Orders" at bounding box center [180, 181] width 219 height 31
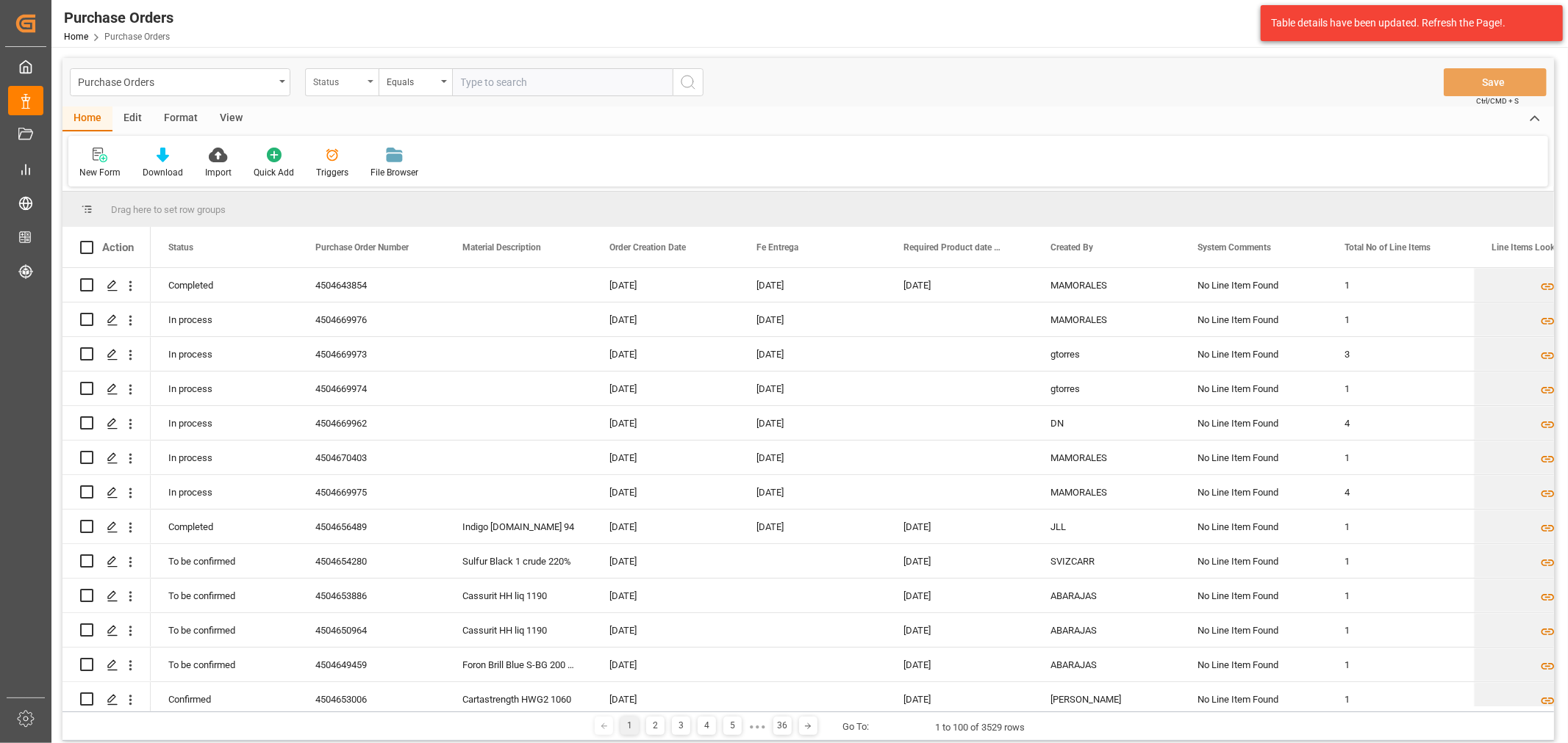
click at [353, 86] on div "Status" at bounding box center [337, 80] width 50 height 17
drag, startPoint x: 380, startPoint y: 179, endPoint x: 423, endPoint y: 103, distance: 87.3
click at [380, 178] on div "Purchase Order Number" at bounding box center [415, 181] width 219 height 31
click at [424, 87] on div "Equals" at bounding box center [411, 80] width 50 height 17
click at [454, 177] on div "Fuzzy search" at bounding box center [489, 181] width 219 height 31
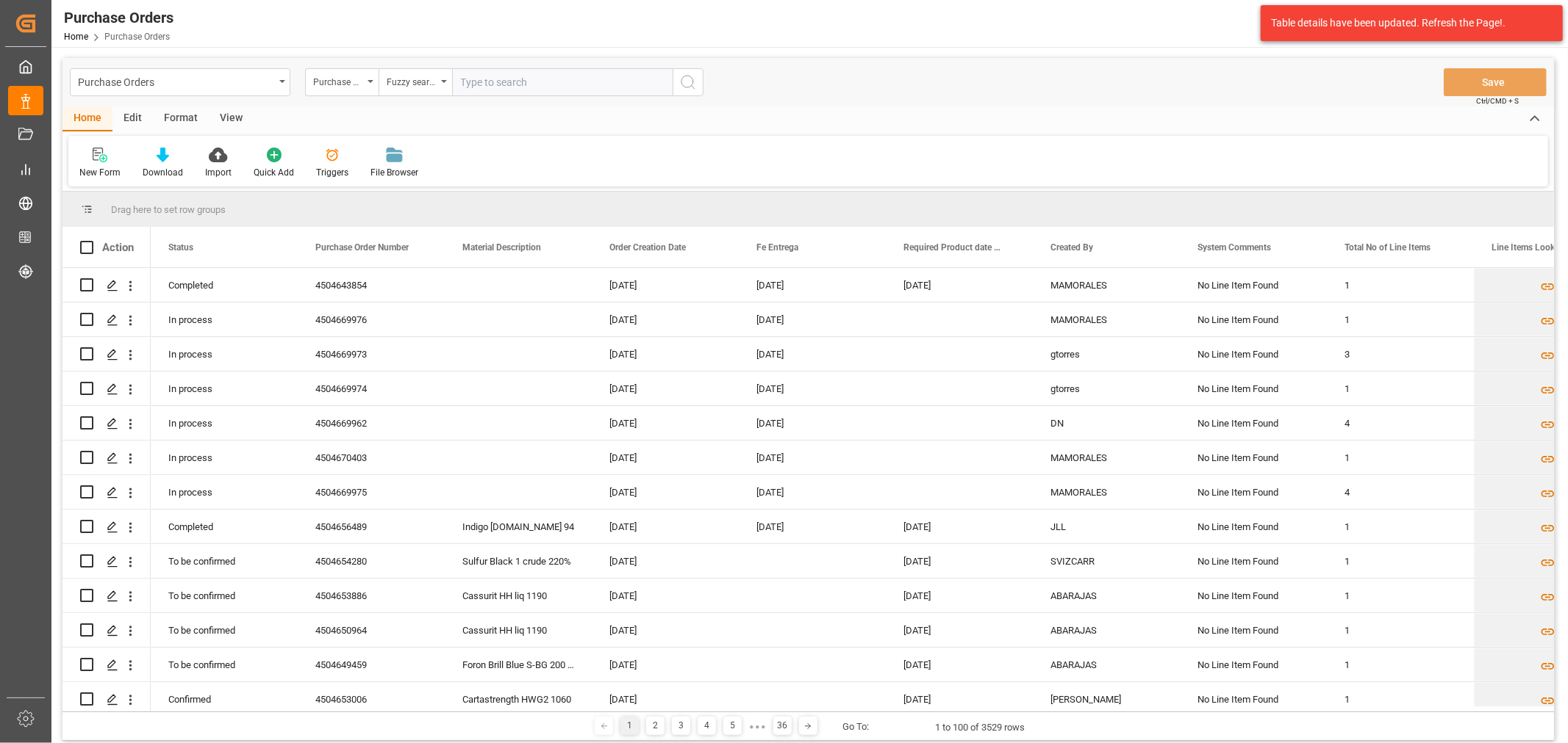
click at [494, 72] on input "text" at bounding box center [563, 82] width 221 height 28
paste input "4504662697"
type input "4504662697"
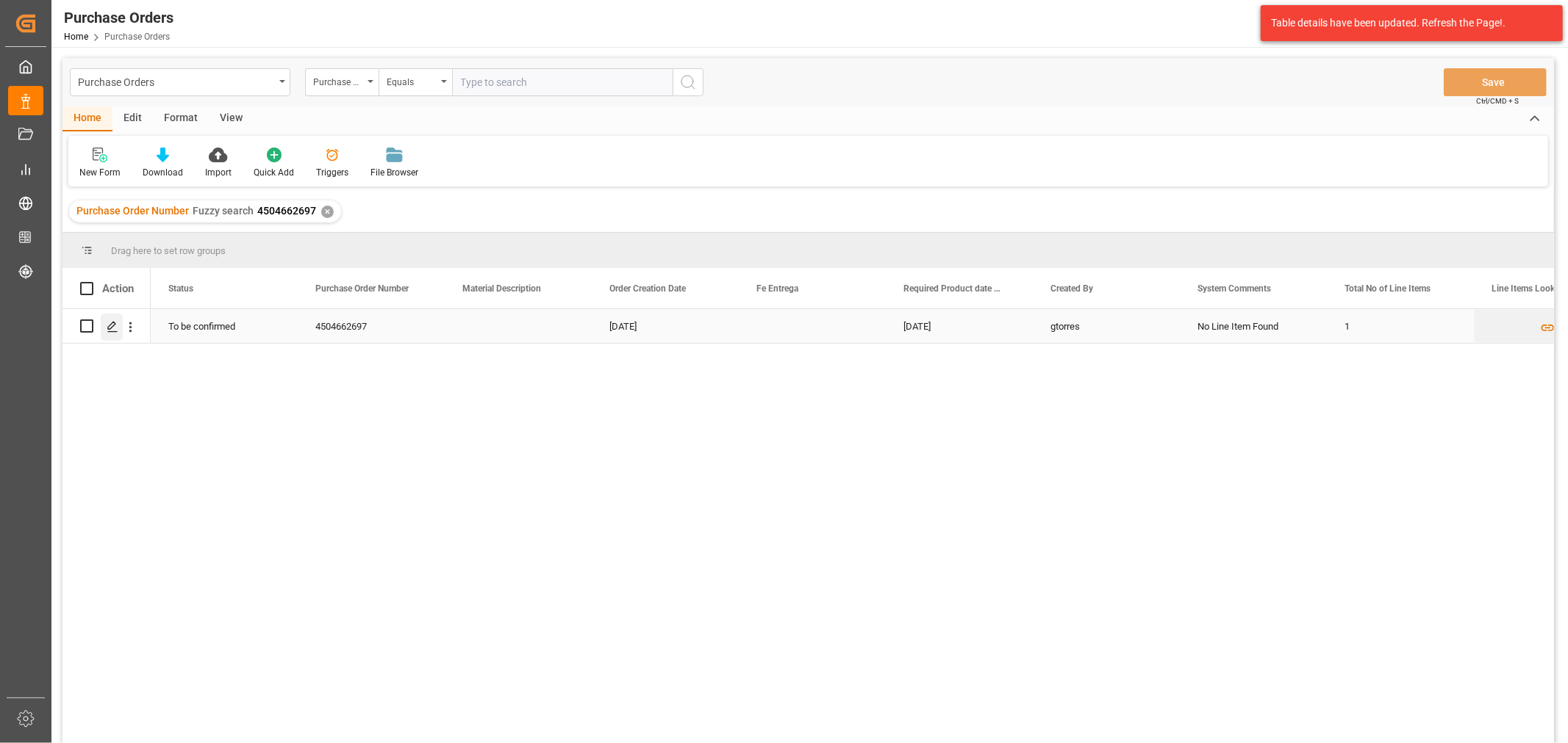
click at [114, 328] on icon "Press SPACE to select this row." at bounding box center [112, 326] width 12 height 12
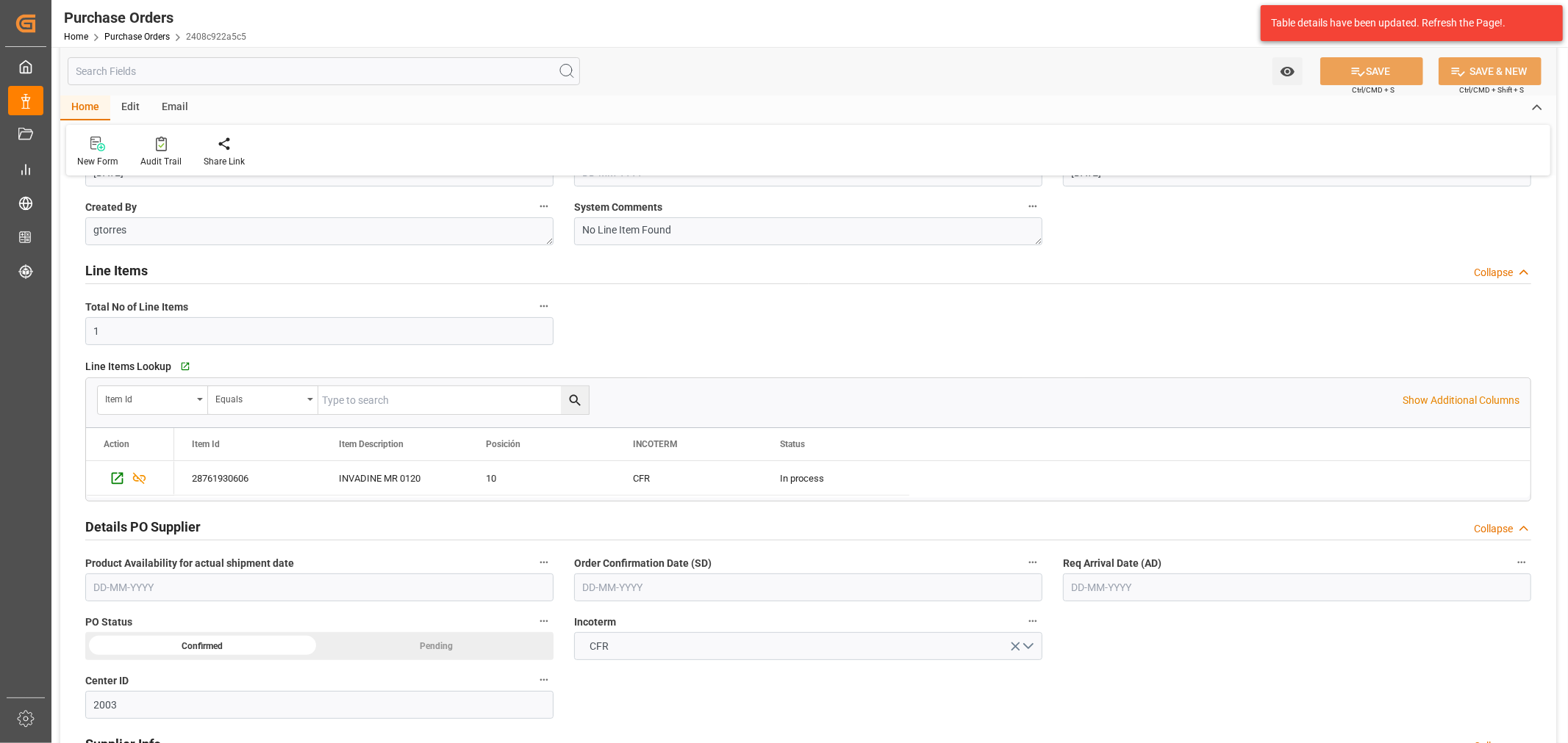
scroll to position [326, 0]
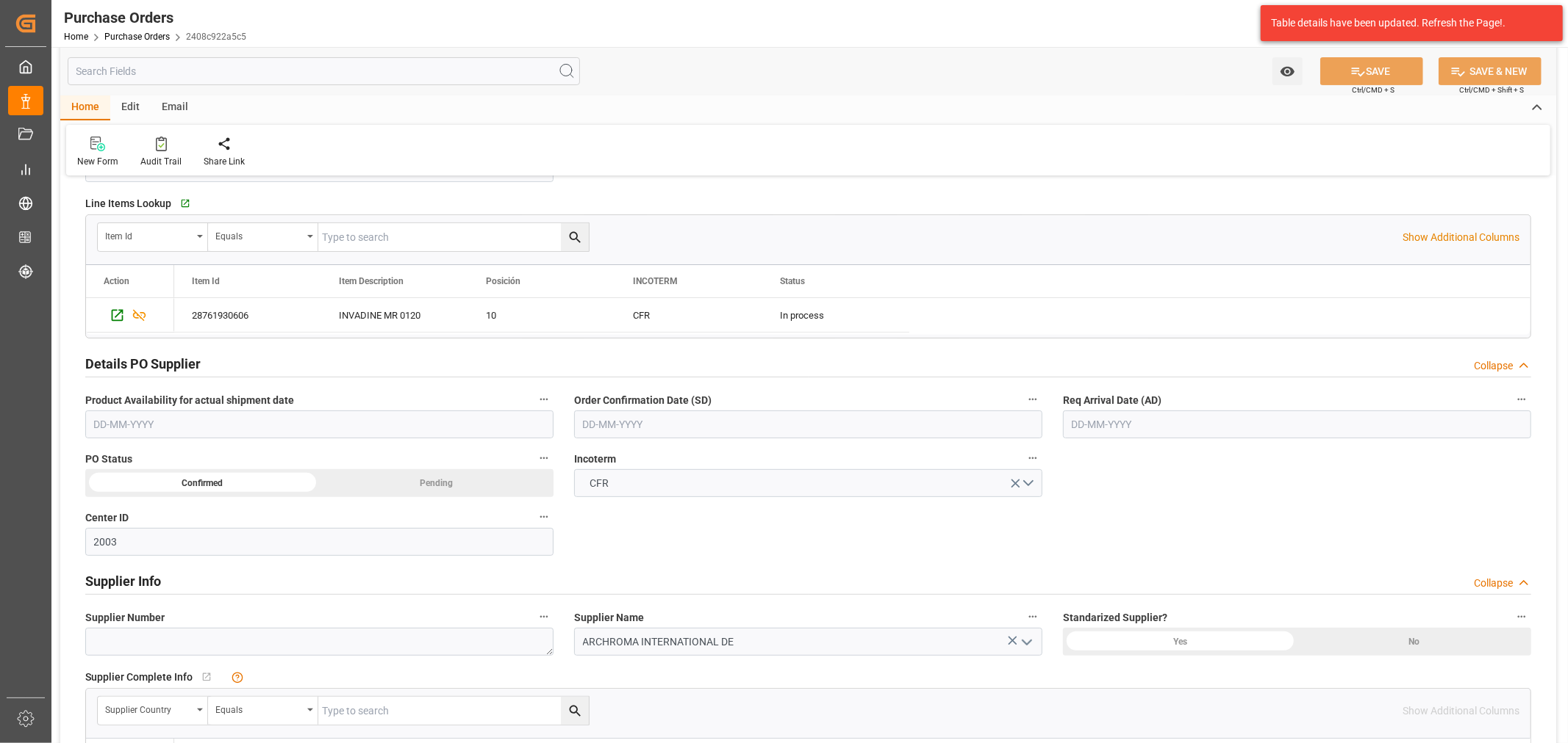
click at [687, 424] on input "text" at bounding box center [807, 424] width 468 height 28
click at [647, 637] on div "29 30 1 2 3 4 5" at bounding box center [680, 628] width 201 height 28
click at [773, 452] on div "[DATE]" at bounding box center [679, 459] width 209 height 15
click at [770, 456] on button "Next Month" at bounding box center [773, 459] width 9 height 9
click at [683, 545] on div "9" at bounding box center [680, 542] width 18 height 17
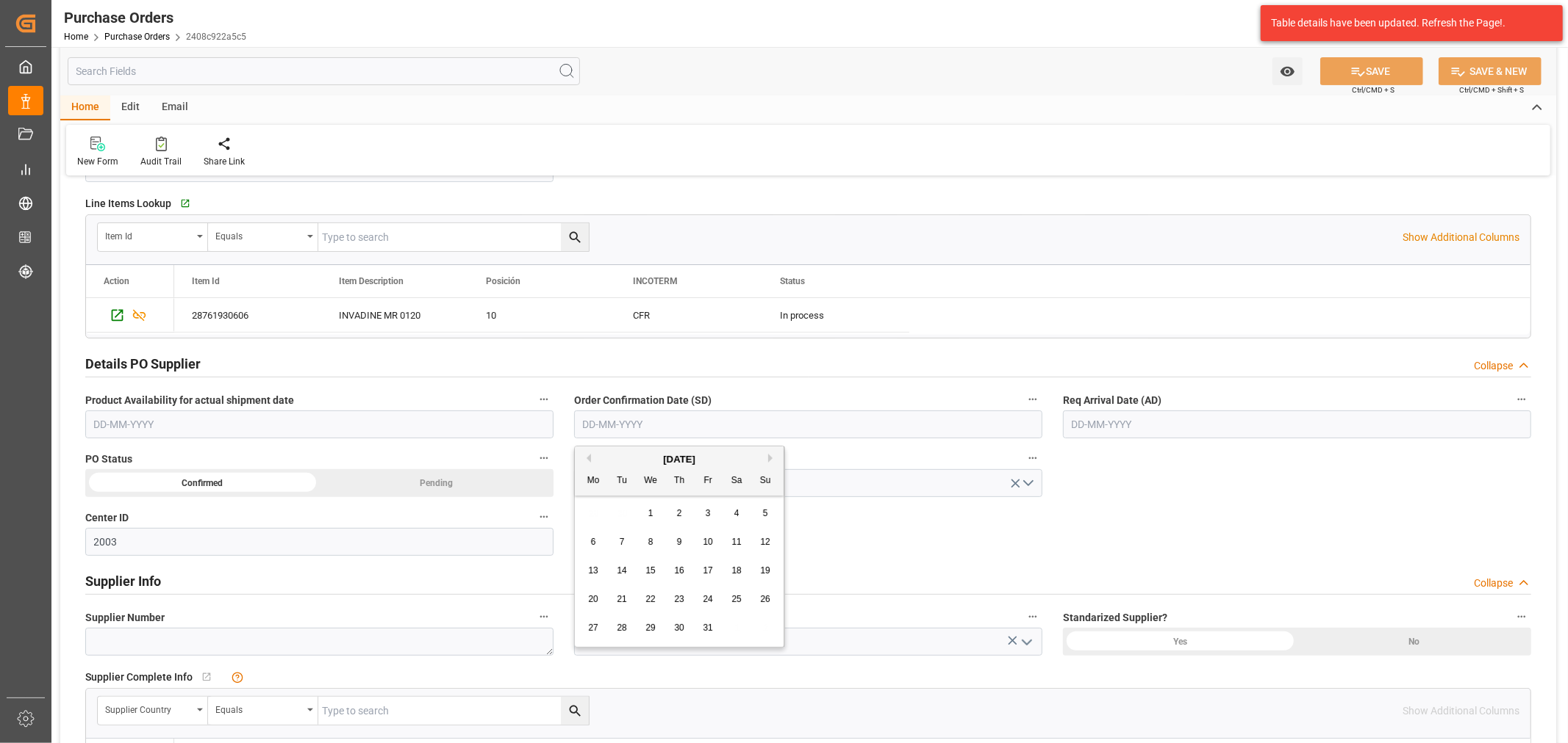
type input "[DATE]"
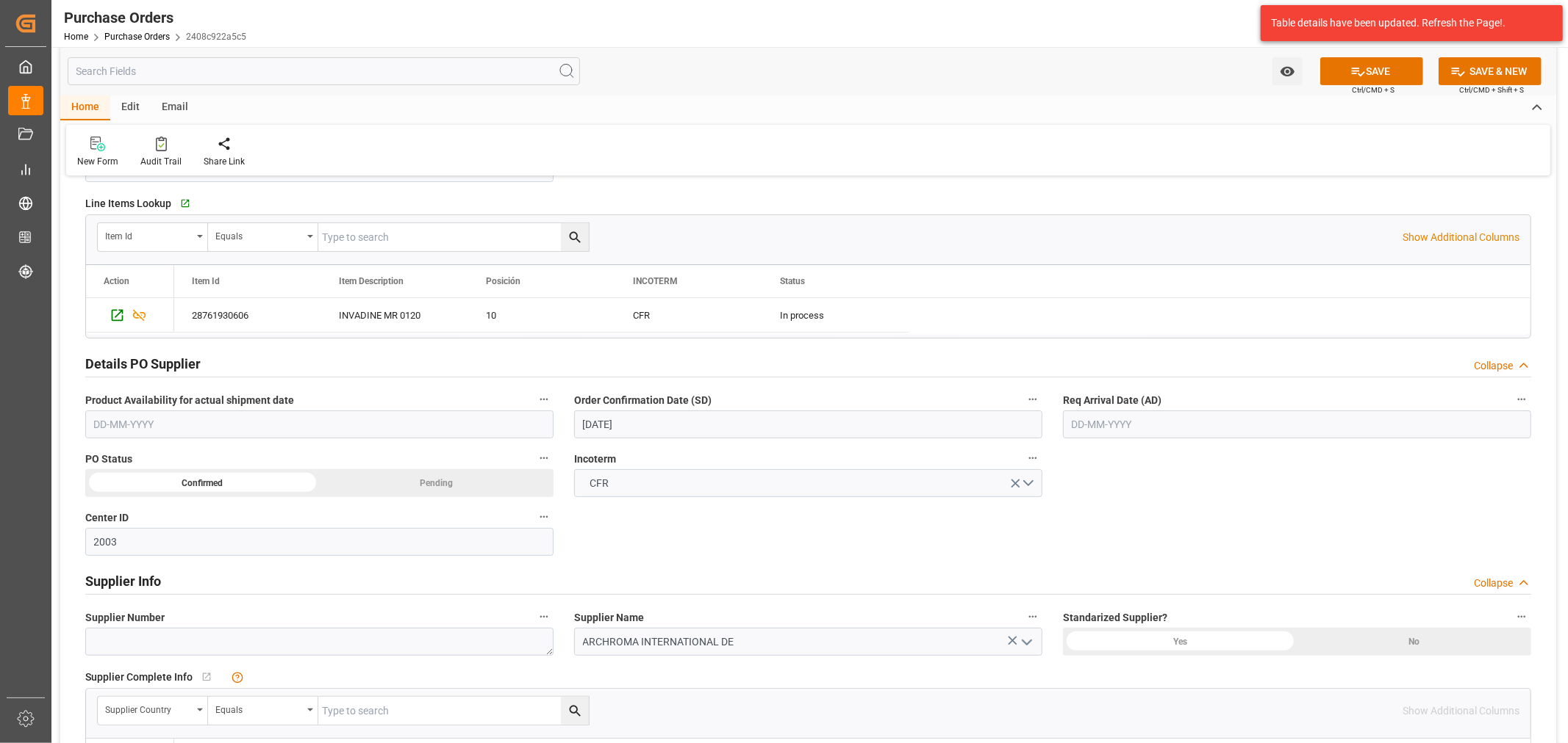
click at [1083, 422] on input "text" at bounding box center [1296, 424] width 468 height 28
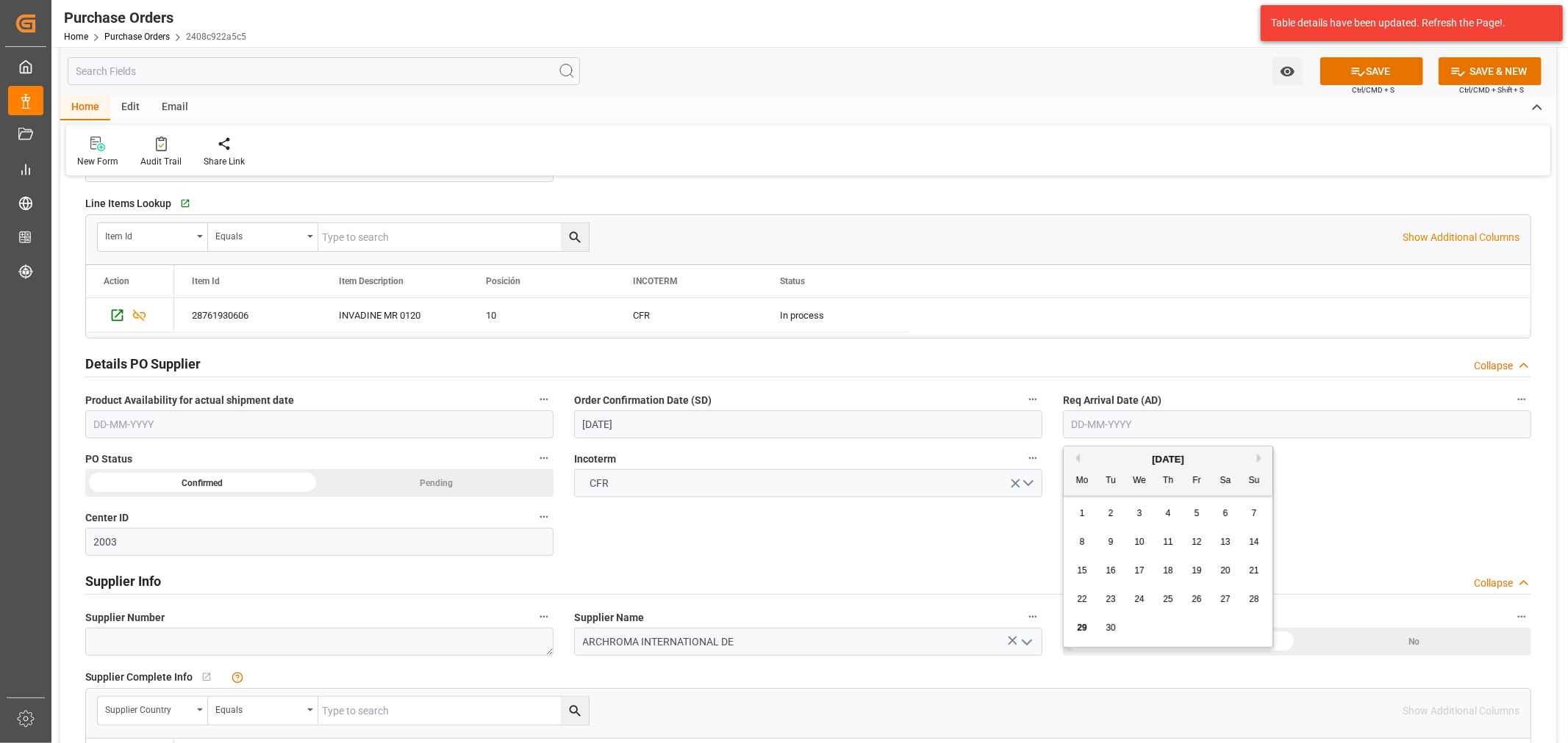
click at [1255, 463] on div "[DATE]" at bounding box center [1168, 459] width 209 height 15
click at [1265, 458] on button "Next Month" at bounding box center [1262, 459] width 9 height 9
click at [1159, 573] on div "16" at bounding box center [1168, 571] width 18 height 17
type input "[DATE]"
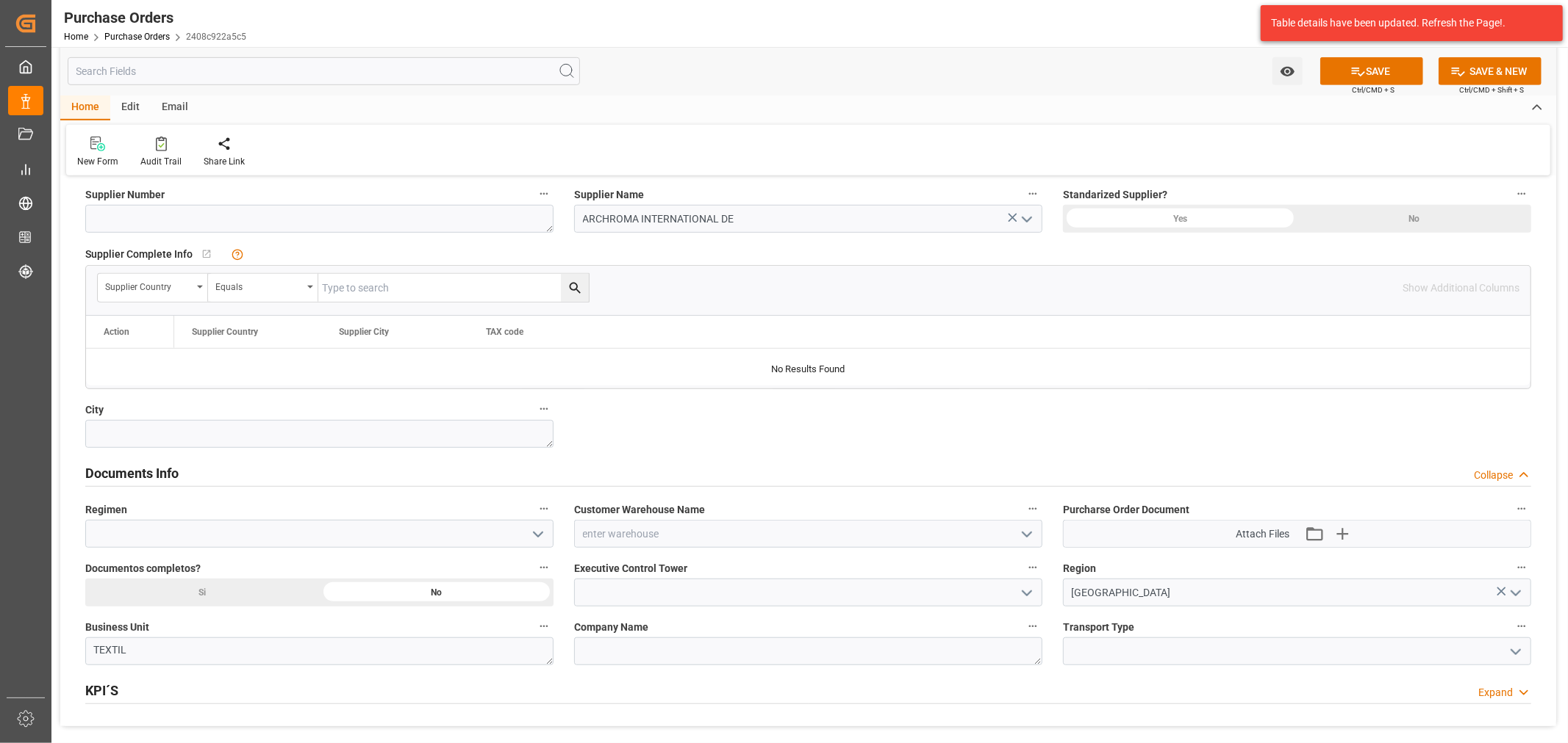
scroll to position [898, 0]
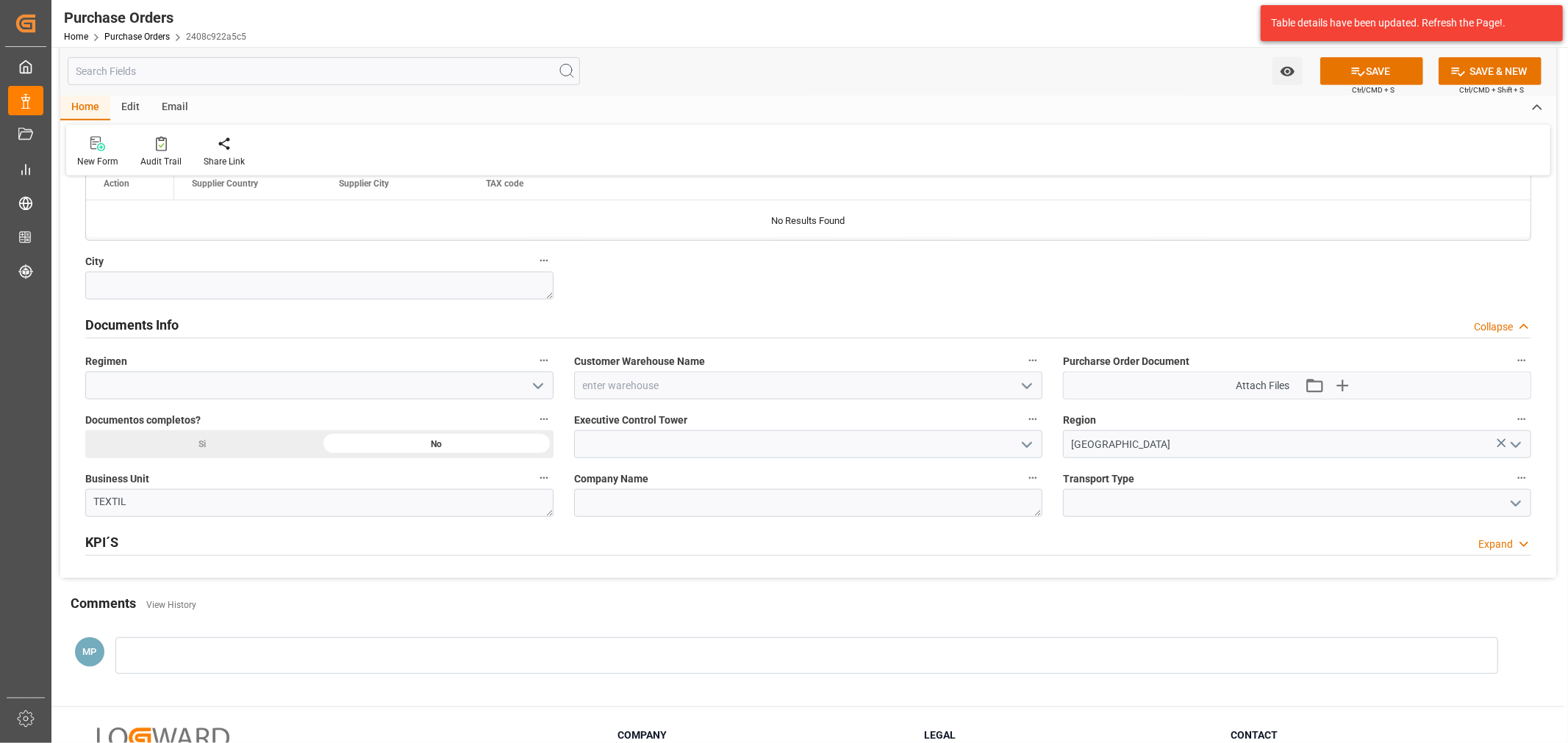
click at [1023, 384] on polyline "open menu" at bounding box center [1027, 386] width 9 height 5
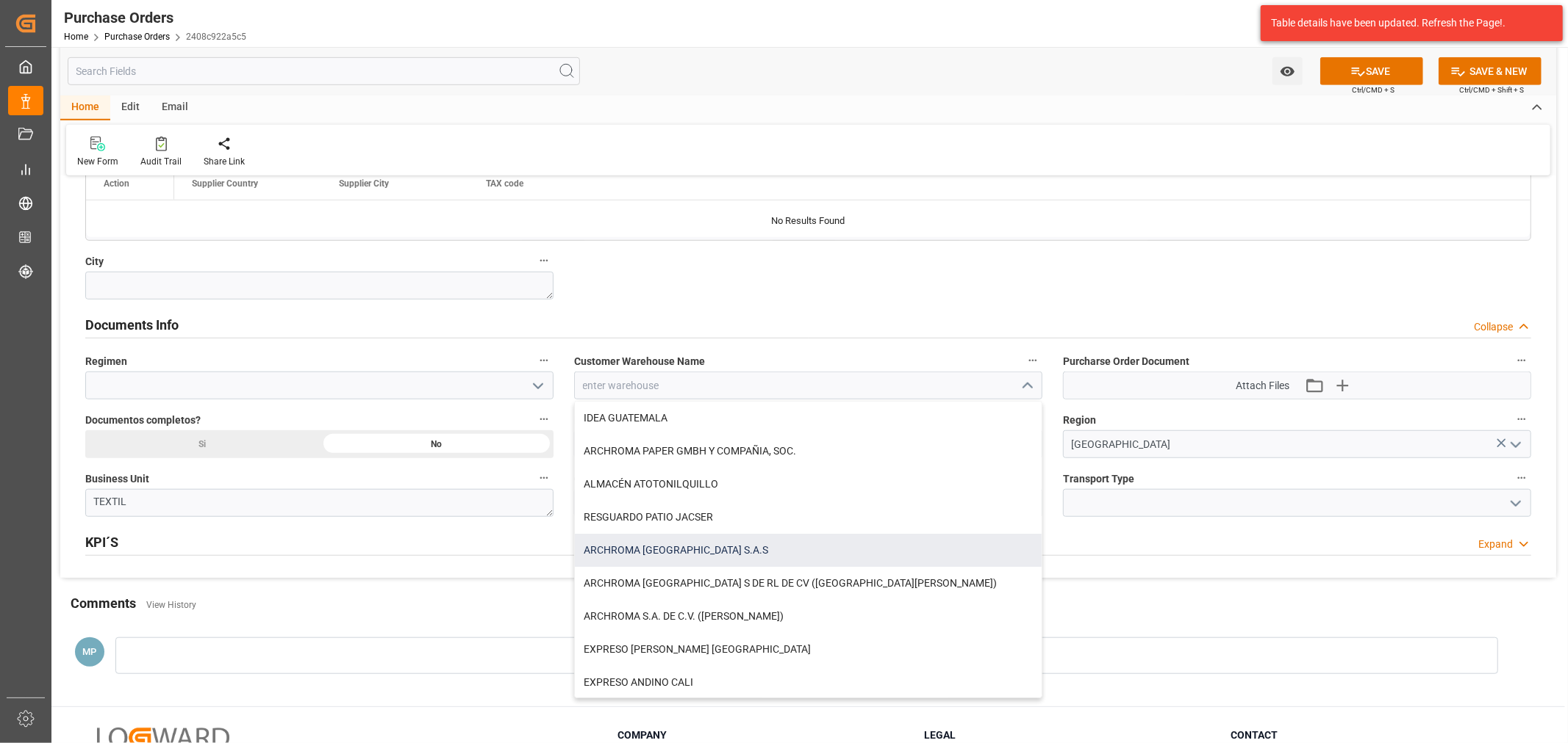
click at [702, 551] on div "ARCHROMA [GEOGRAPHIC_DATA] S.A.S" at bounding box center [808, 551] width 467 height 33
type input "ARCHROMA [GEOGRAPHIC_DATA] S.A.S"
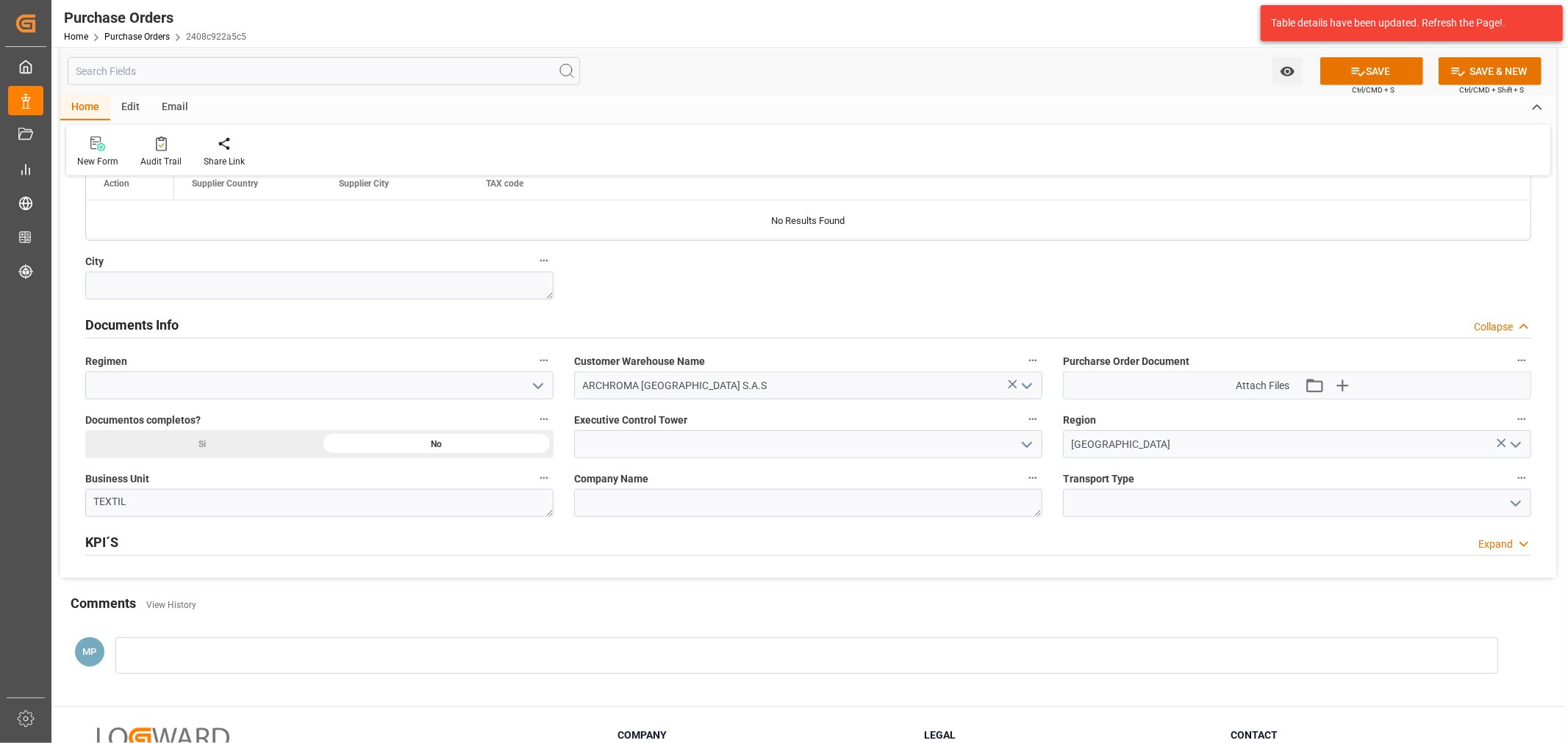
click at [537, 387] on polyline "open menu" at bounding box center [538, 386] width 9 height 5
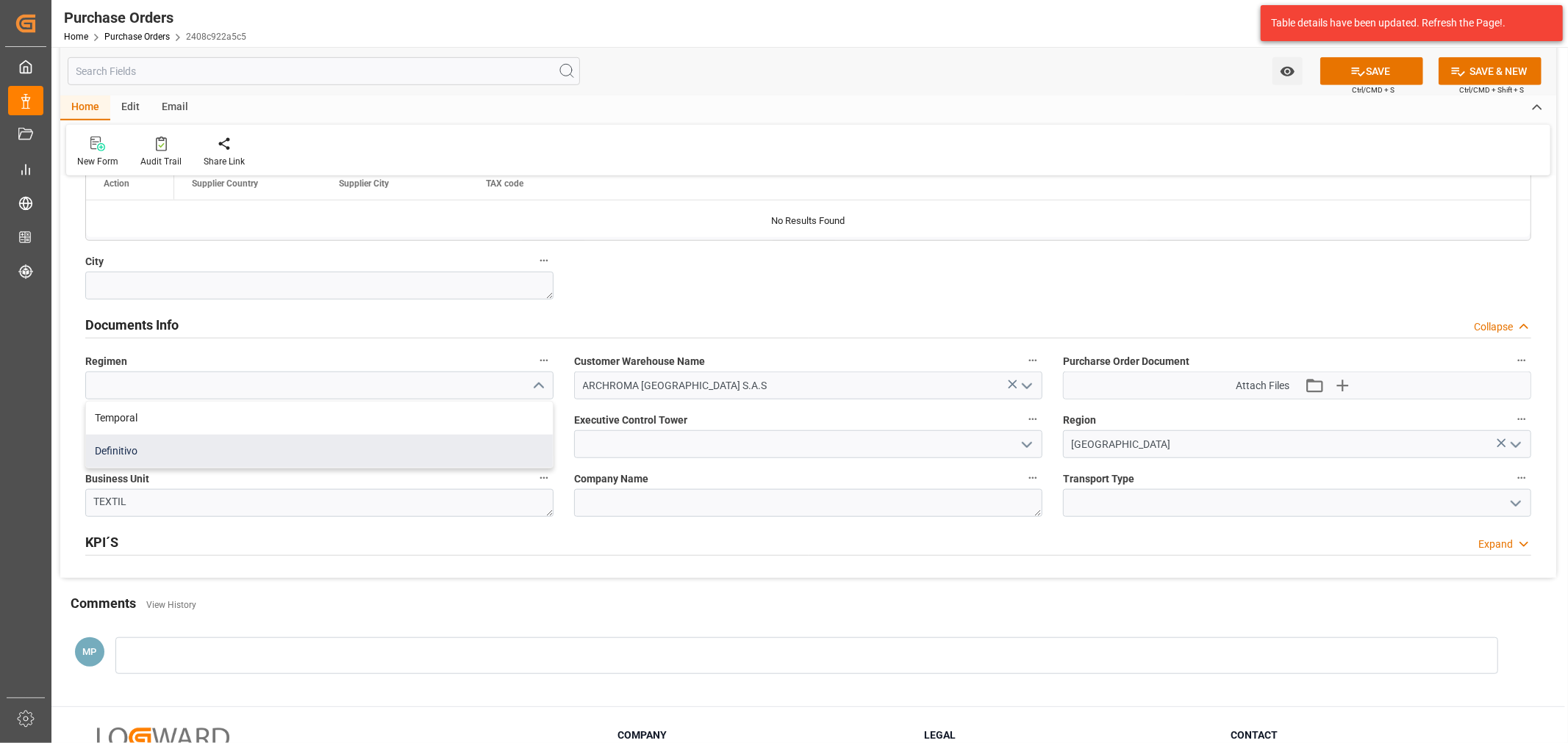
click at [232, 450] on div "Definitivo" at bounding box center [319, 451] width 467 height 33
type input "Definitivo"
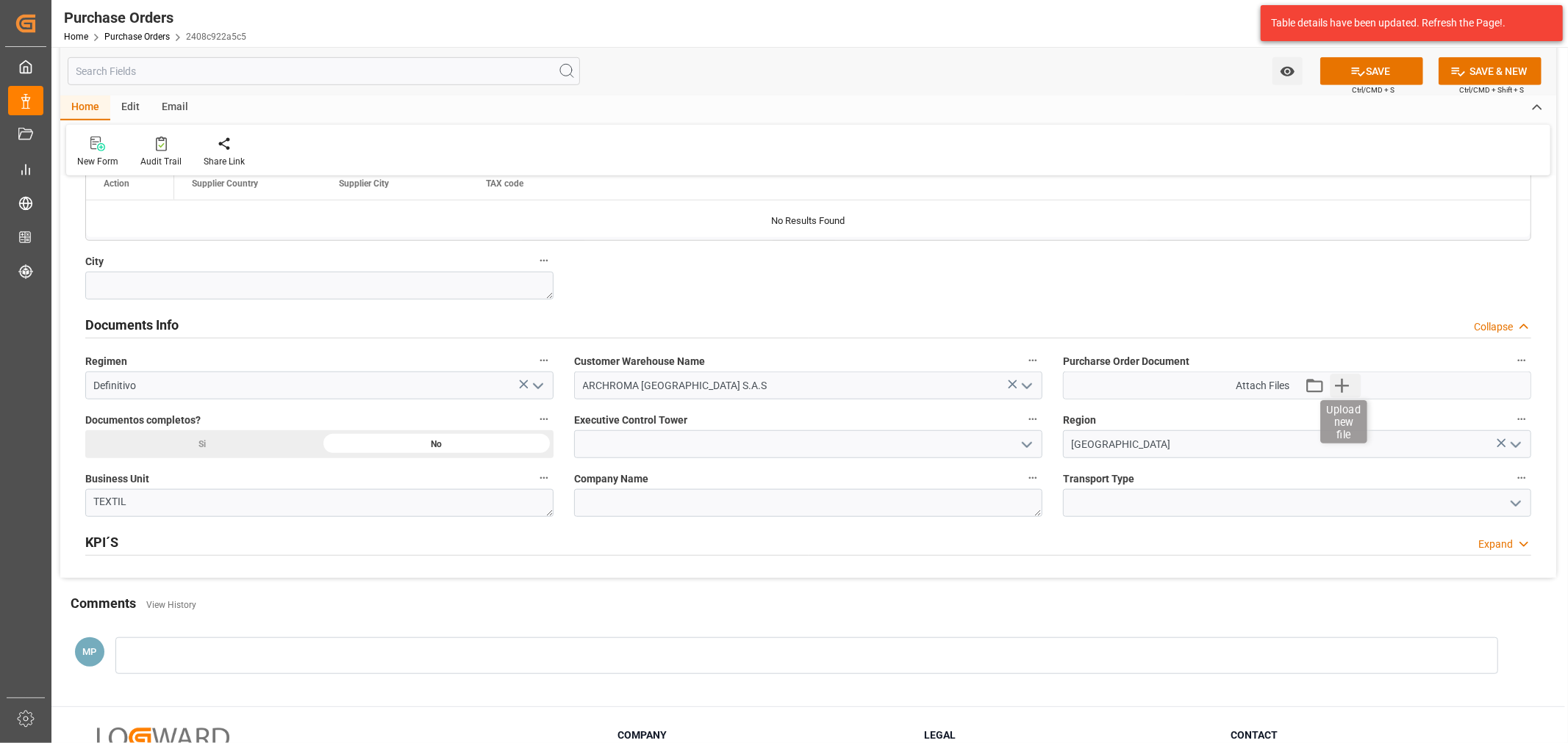
click at [1343, 380] on icon "button" at bounding box center [1342, 386] width 24 height 24
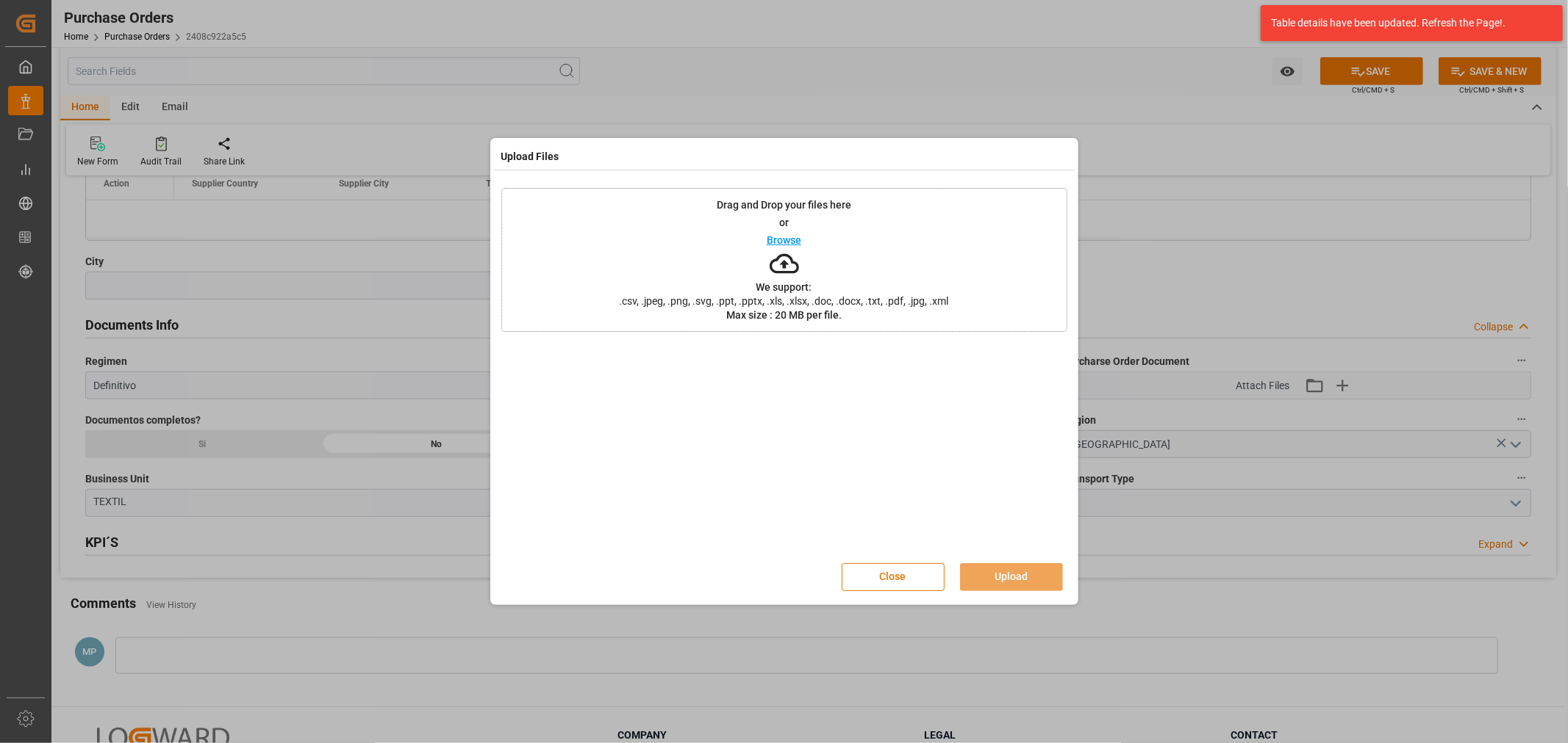
click at [789, 240] on p "Browse" at bounding box center [784, 240] width 35 height 10
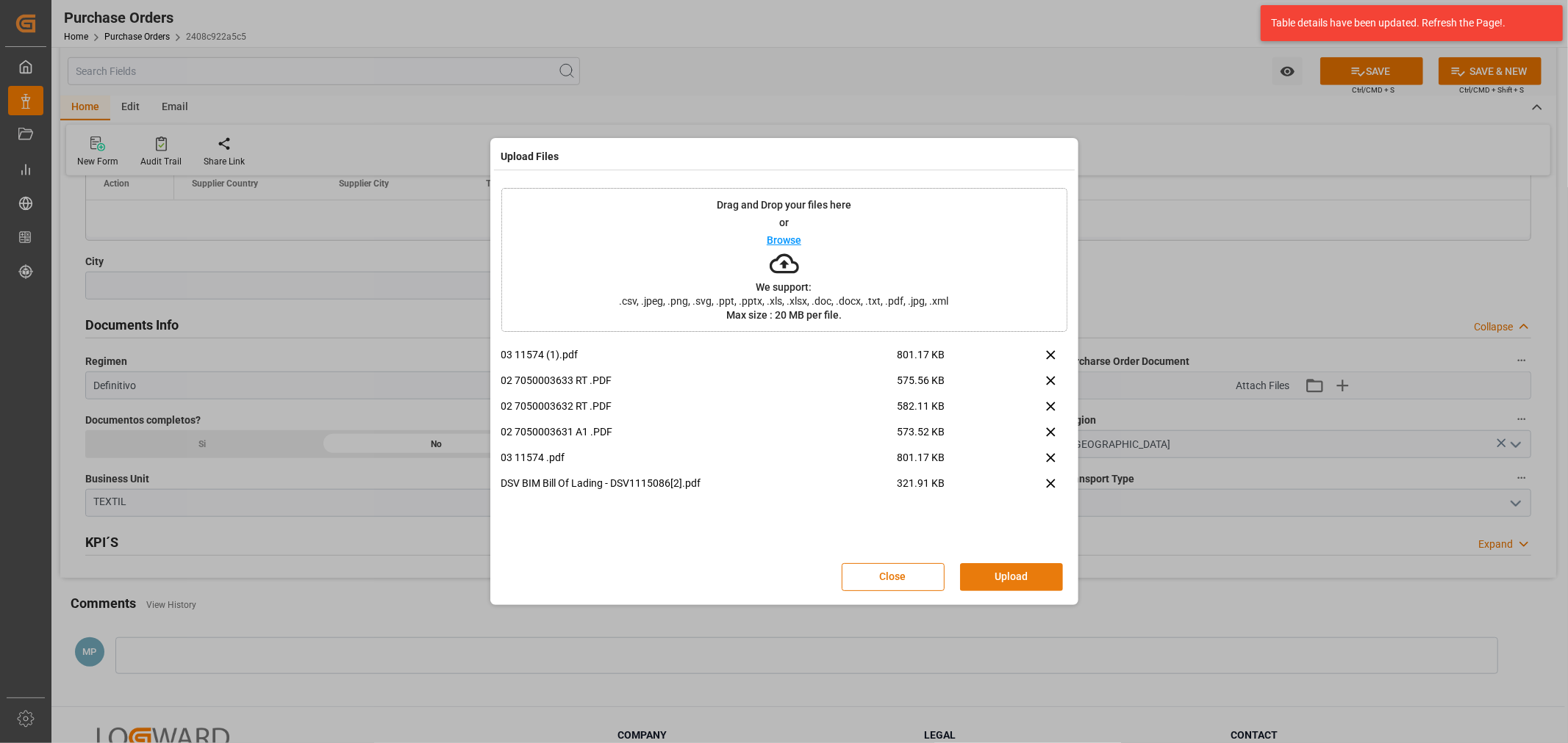
click at [1027, 574] on button "Upload" at bounding box center [1011, 577] width 103 height 28
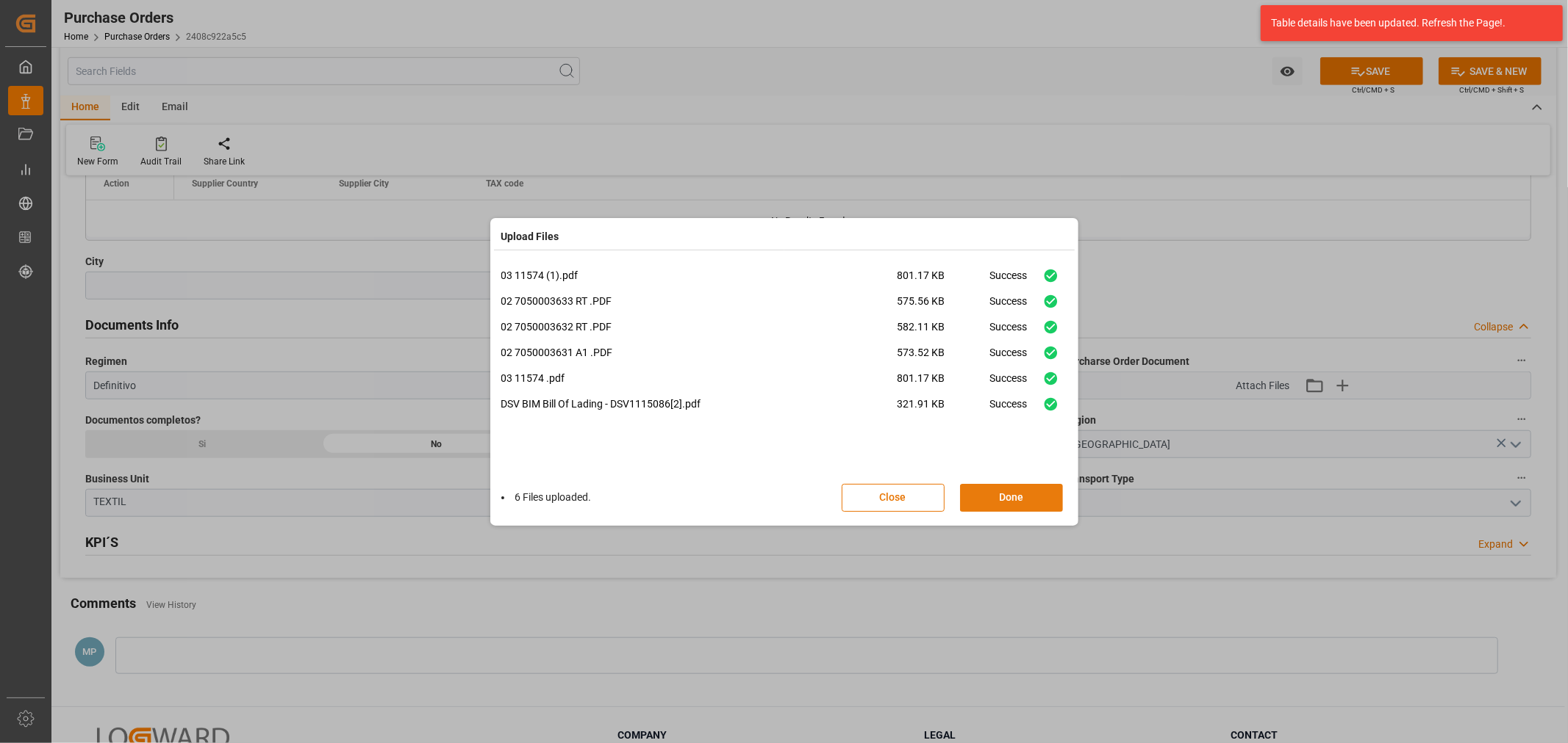
click at [1018, 504] on button "Done" at bounding box center [1011, 498] width 103 height 28
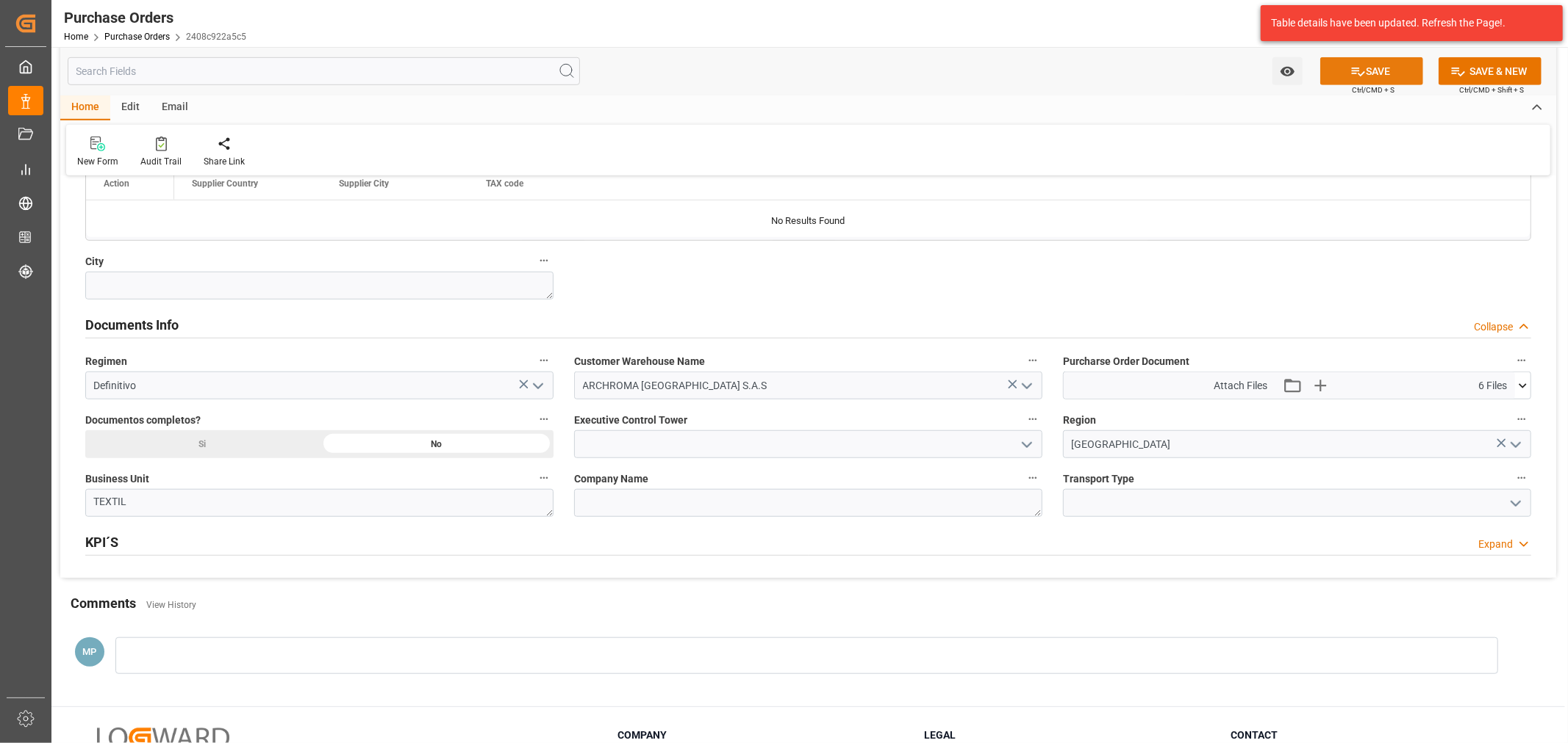
click at [1380, 70] on button "SAVE" at bounding box center [1371, 71] width 103 height 28
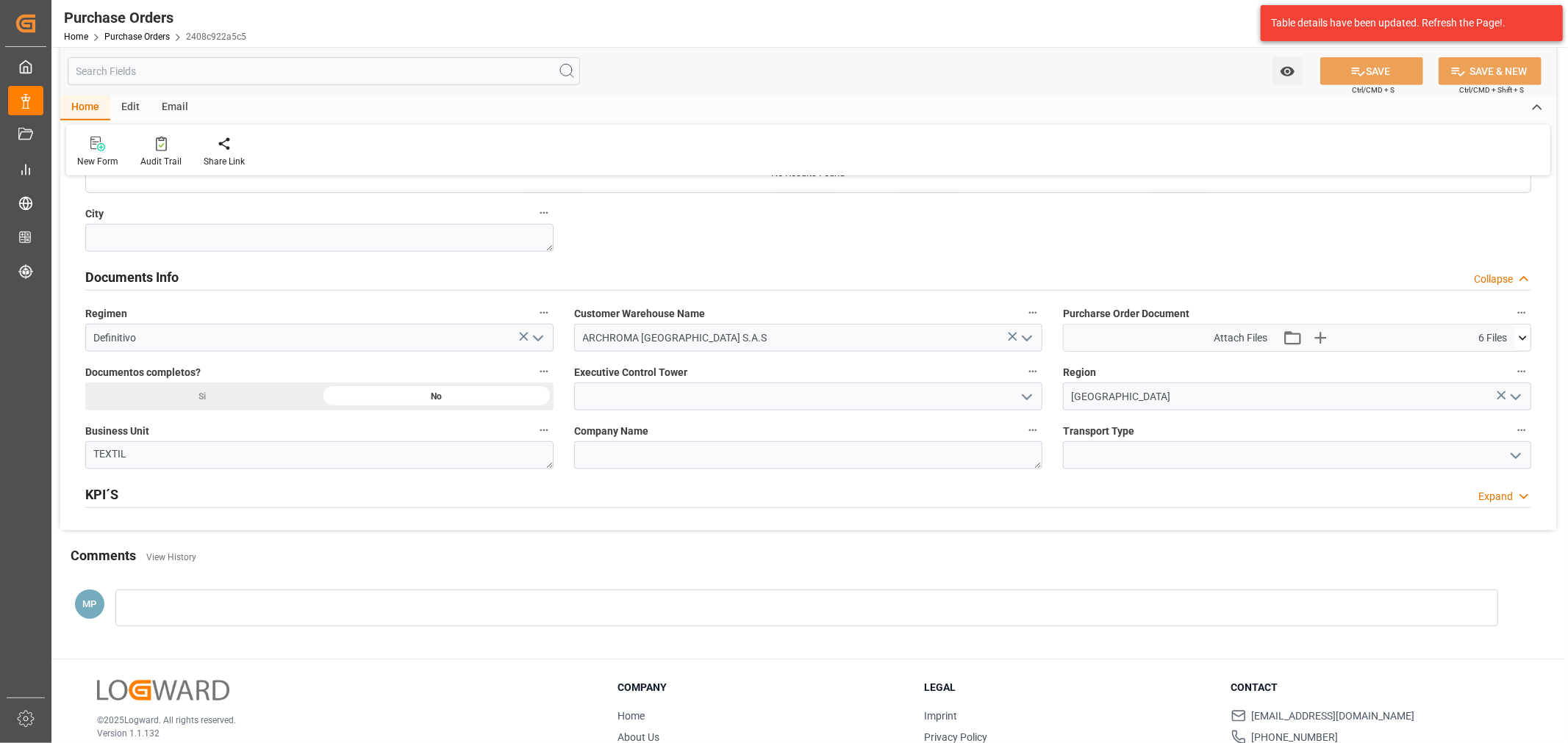
scroll to position [1028, 0]
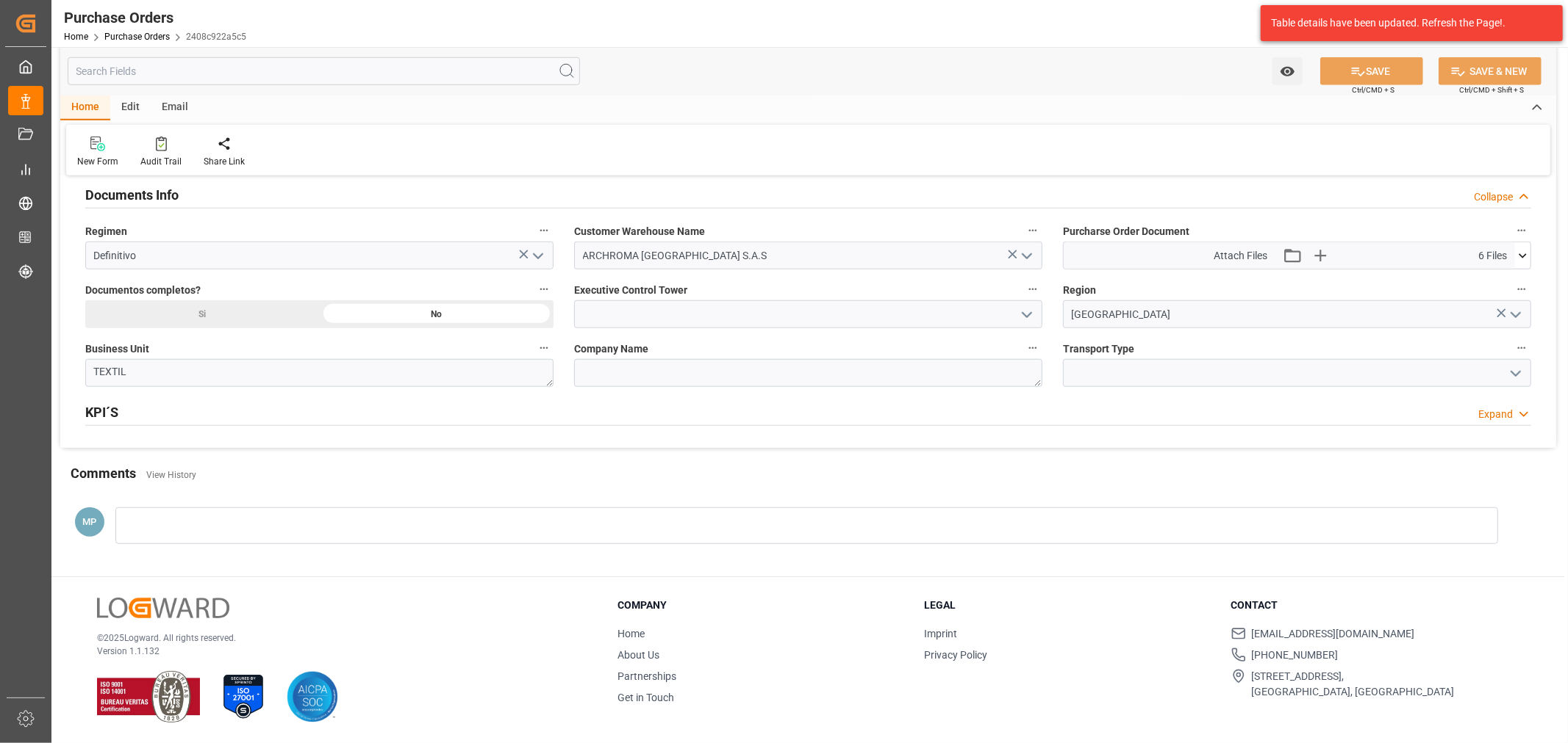
click at [1512, 373] on icon "open menu" at bounding box center [1515, 373] width 17 height 17
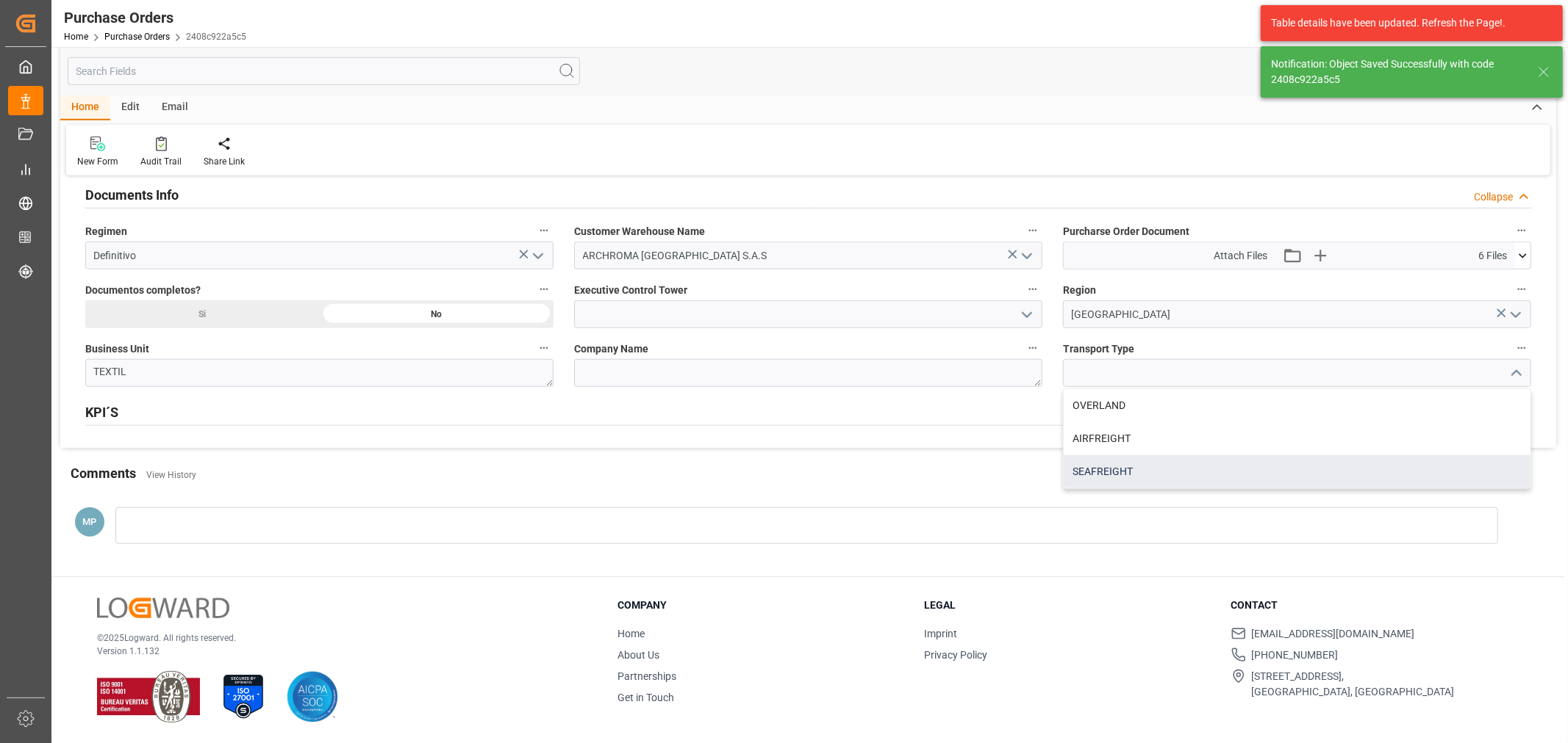
click at [1118, 474] on div "SEAFREIGHT" at bounding box center [1297, 472] width 467 height 33
type input "SEAFREIGHT"
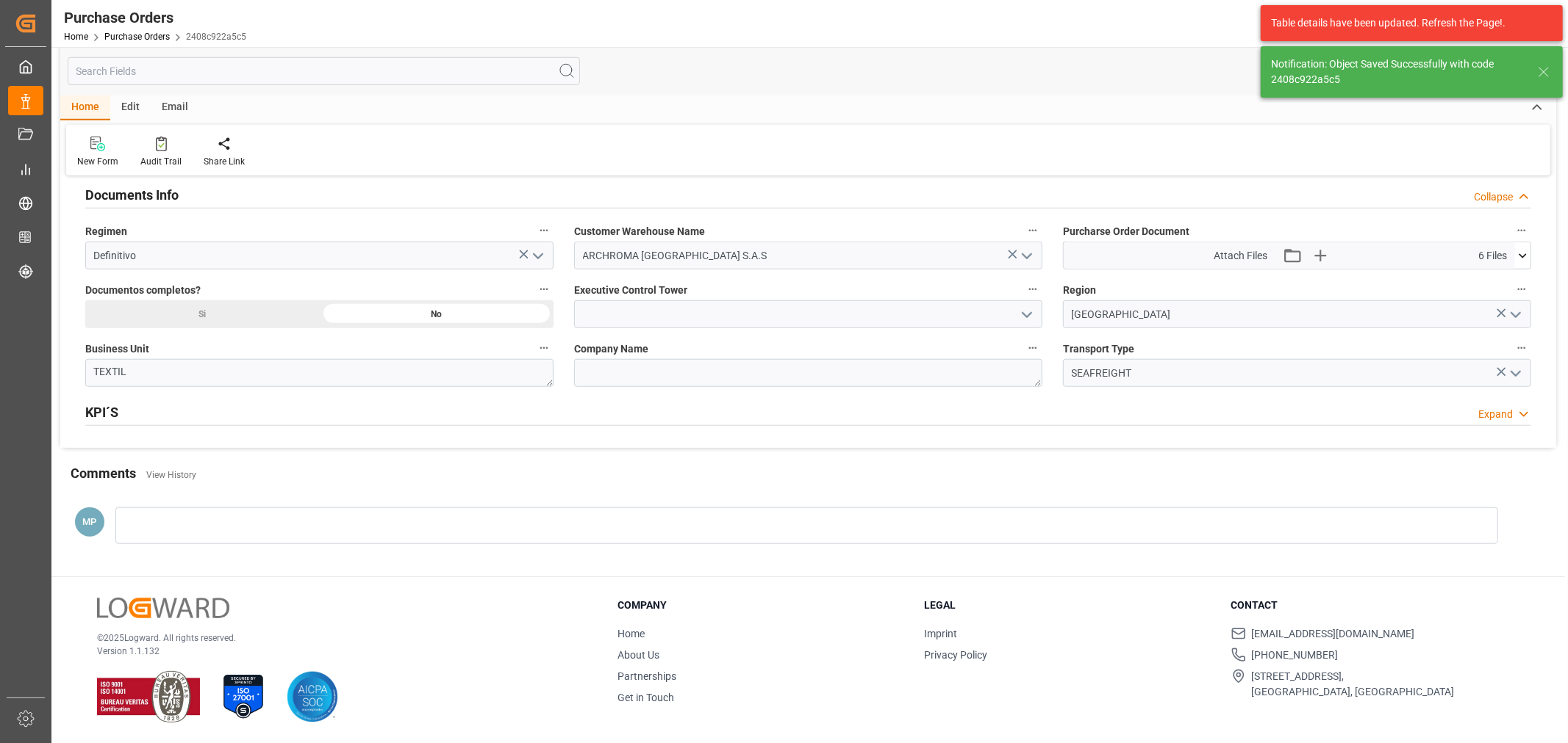
click at [247, 533] on div at bounding box center [807, 526] width 1383 height 36
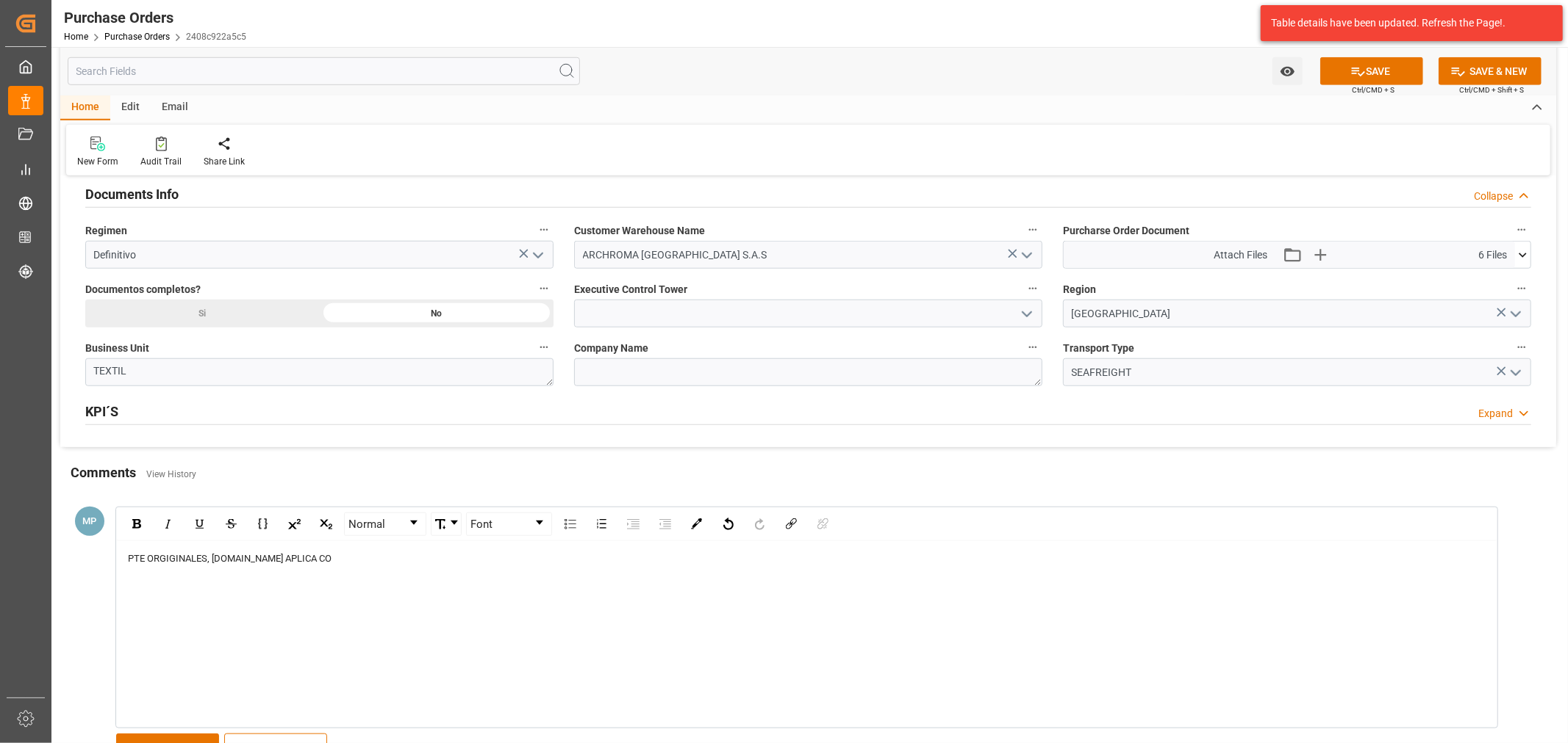
click at [166, 558] on span "PTE ORGIGINALES, [DOMAIN_NAME] APLICA CO" at bounding box center [229, 559] width 203 height 11
click at [312, 559] on div "PTE ORIGINALES, [DOMAIN_NAME] APLICA CO" at bounding box center [806, 559] width 1358 height 15
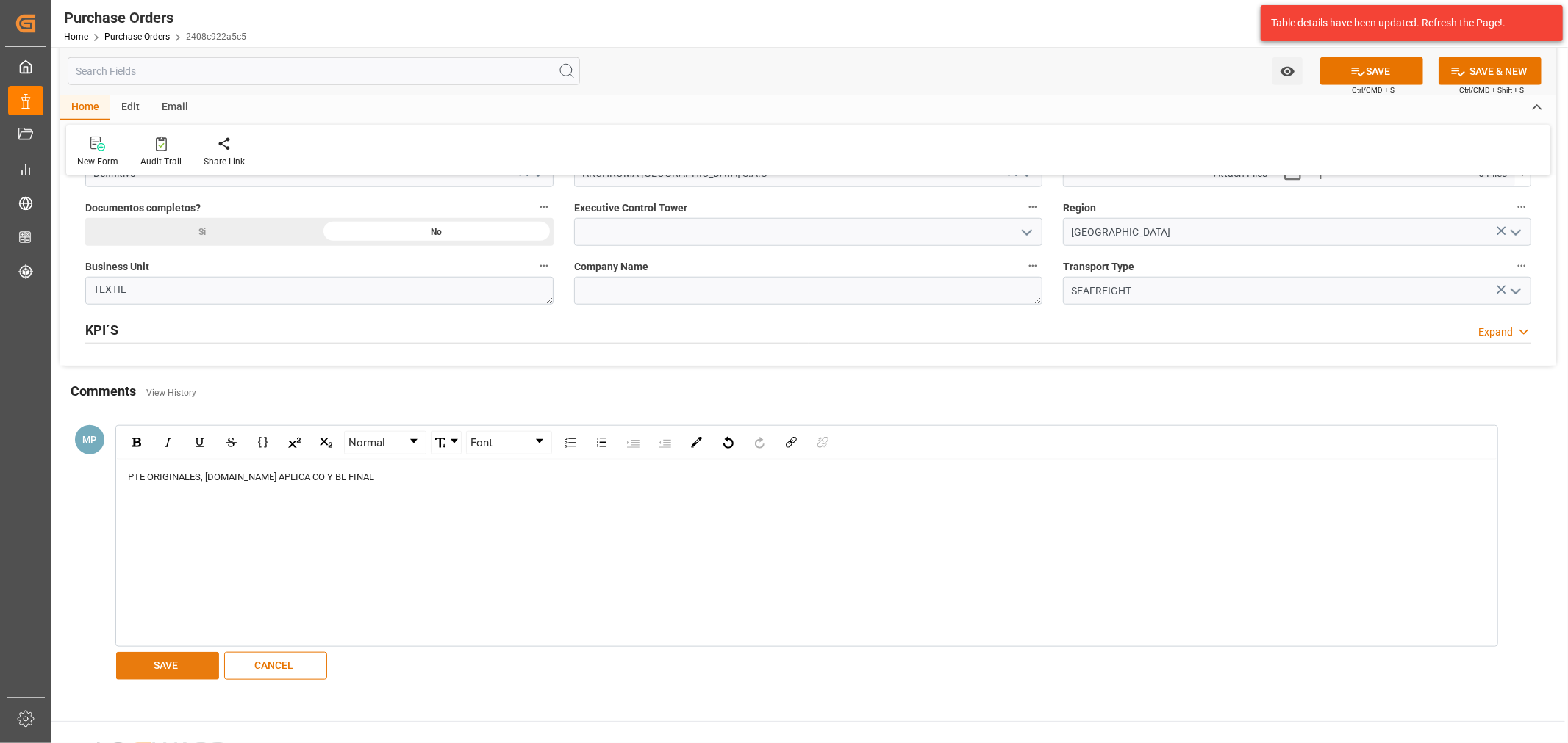
click at [180, 677] on button "SAVE" at bounding box center [167, 666] width 103 height 28
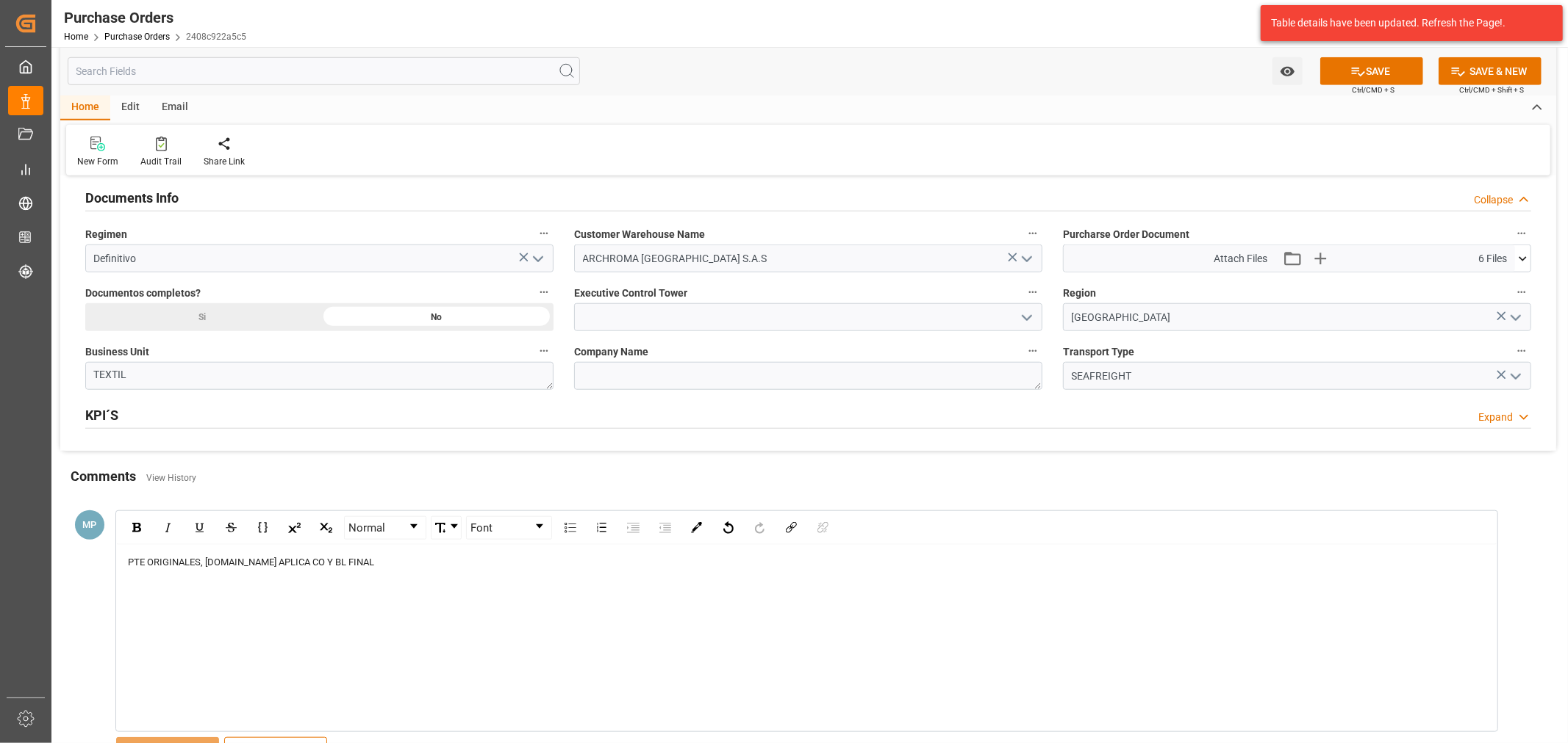
scroll to position [864, 0]
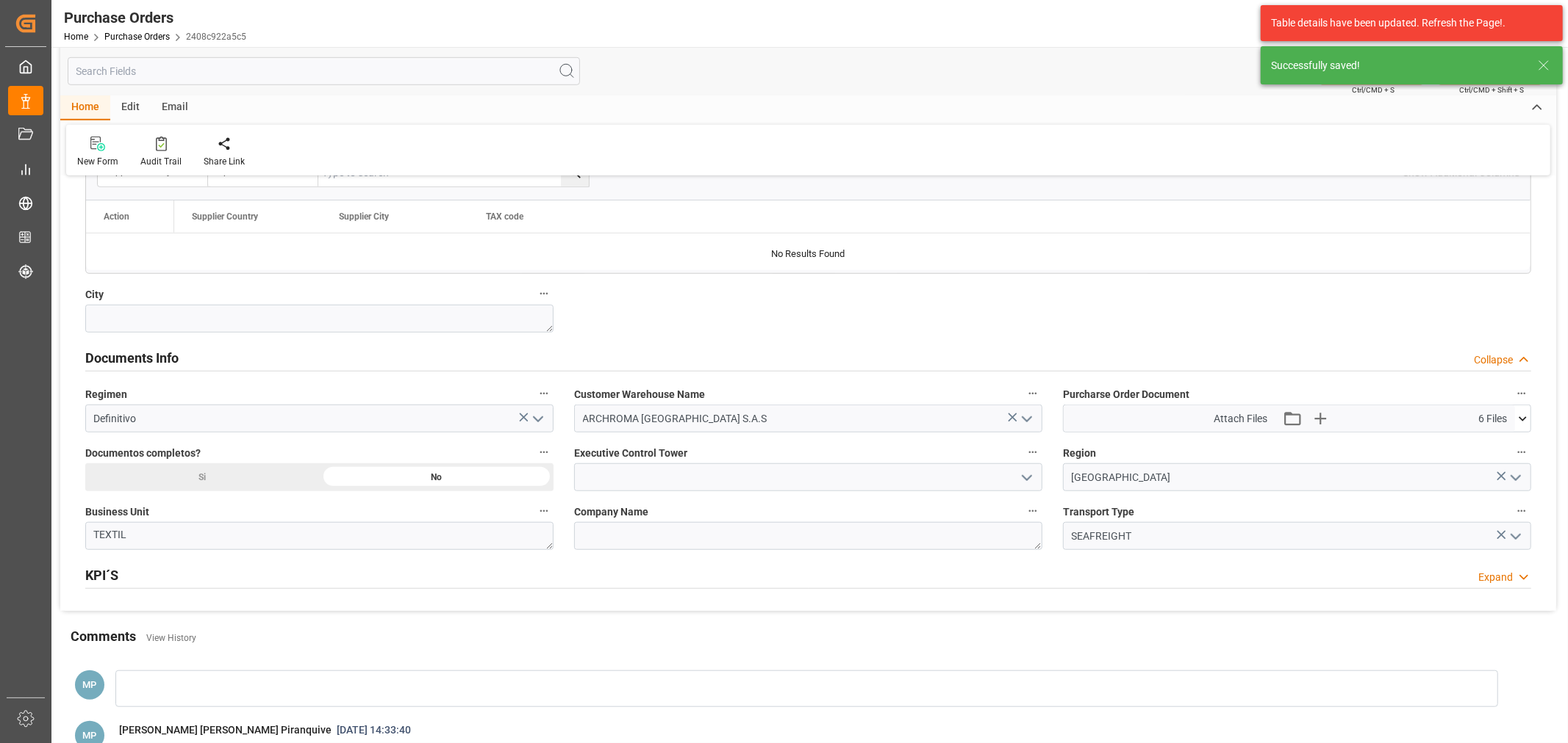
click at [1036, 482] on button "open menu" at bounding box center [1026, 478] width 22 height 23
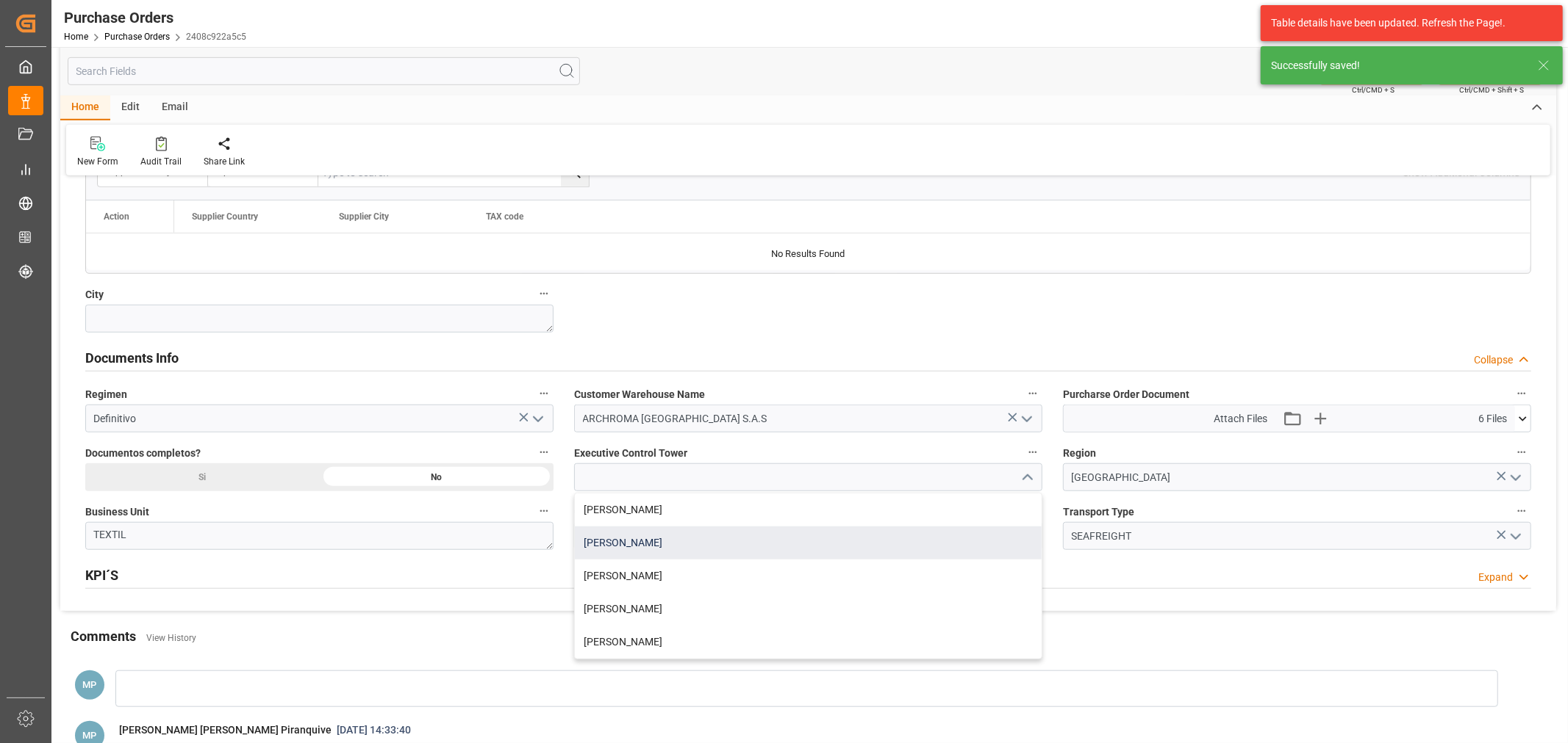
click at [687, 542] on div "[PERSON_NAME]" at bounding box center [808, 543] width 467 height 33
type input "[PERSON_NAME]"
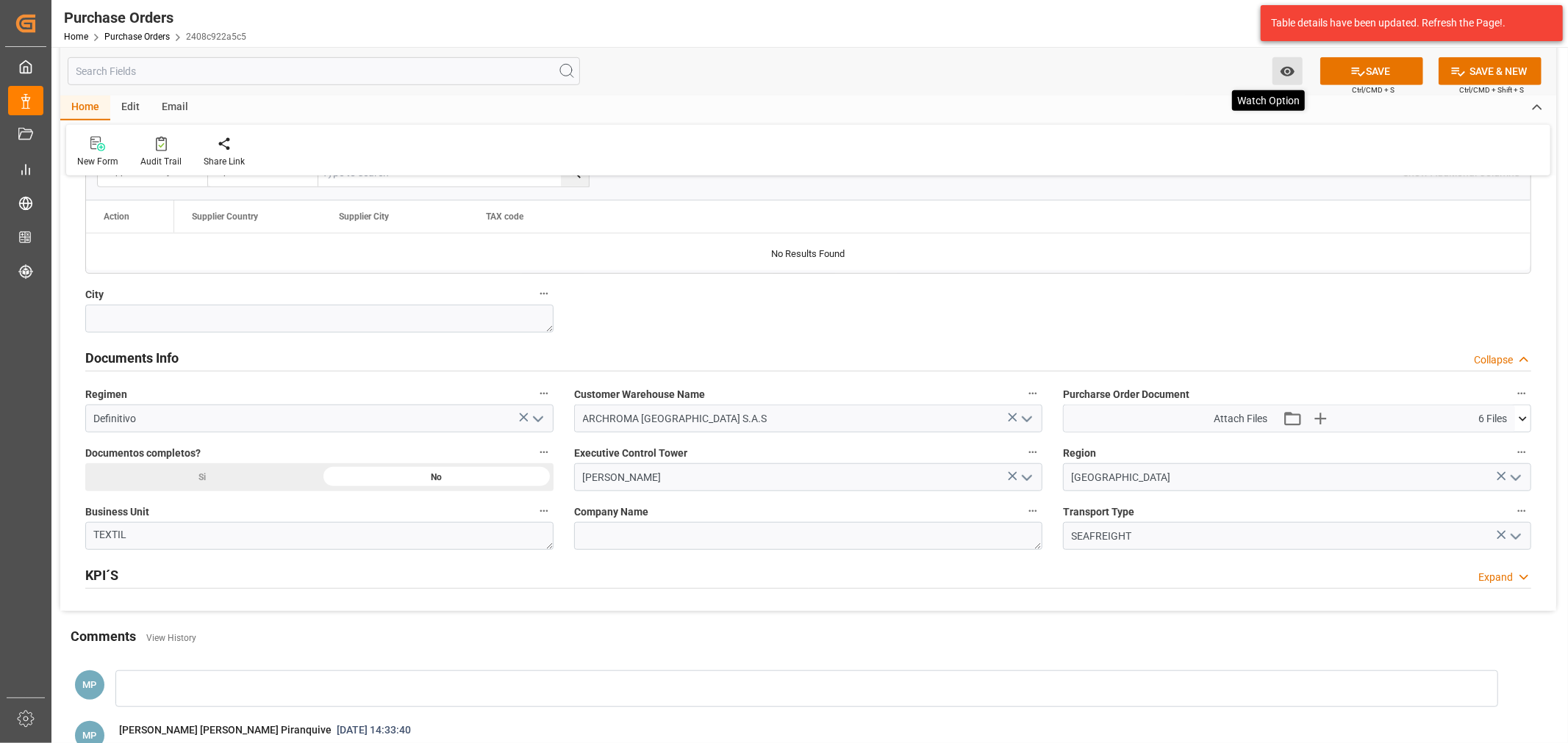
drag, startPoint x: 1368, startPoint y: 71, endPoint x: 1288, endPoint y: 68, distance: 80.1
click at [1367, 71] on button "SAVE" at bounding box center [1371, 71] width 103 height 28
click at [1292, 67] on icon "open menu" at bounding box center [1287, 71] width 16 height 15
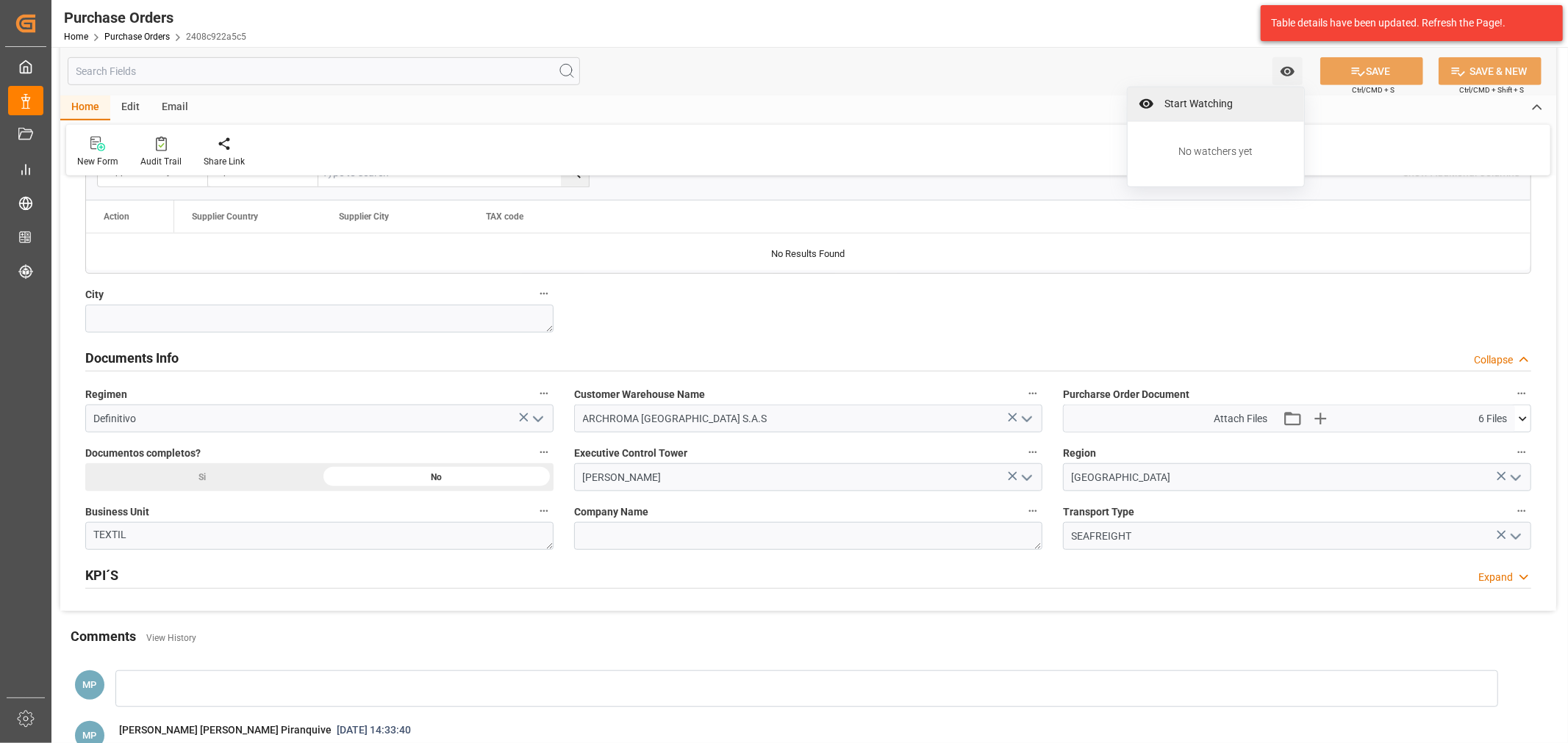
click at [1228, 106] on span "Start Watching" at bounding box center [1226, 104] width 134 height 15
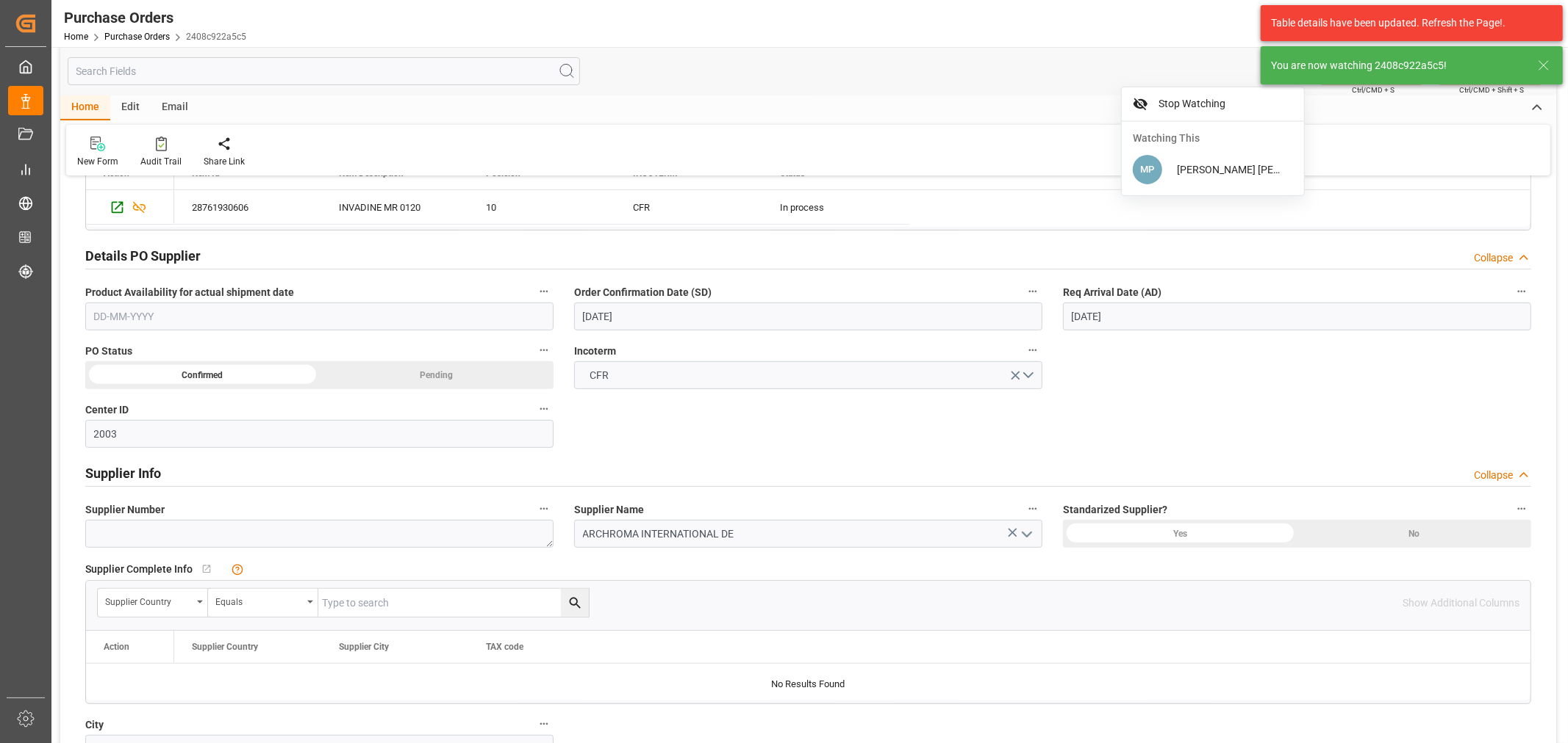
scroll to position [294, 0]
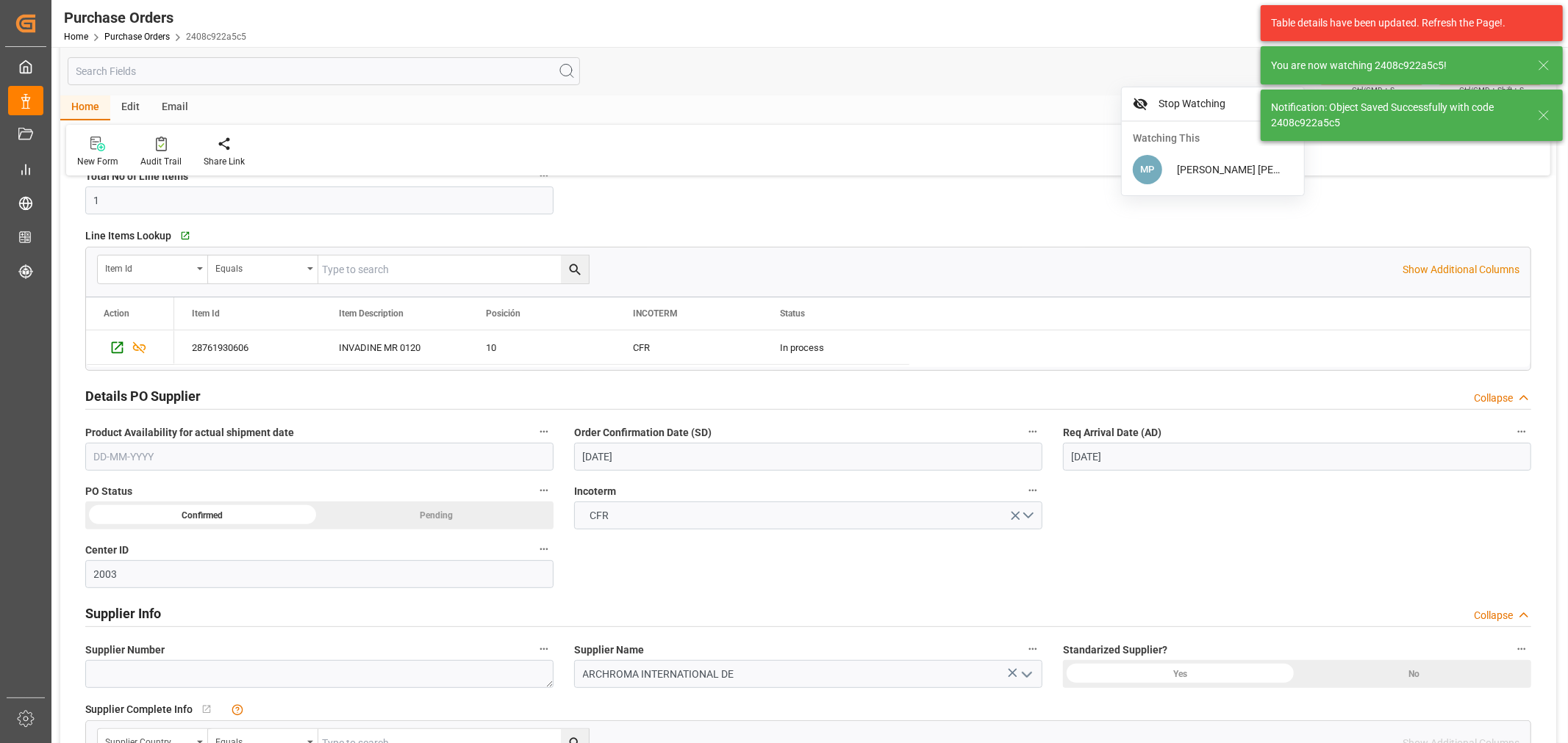
click at [175, 100] on div "Email" at bounding box center [174, 108] width 48 height 25
drag, startPoint x: 97, startPoint y: 149, endPoint x: 161, endPoint y: 149, distance: 64.0
click at [97, 149] on icon at bounding box center [99, 146] width 20 height 10
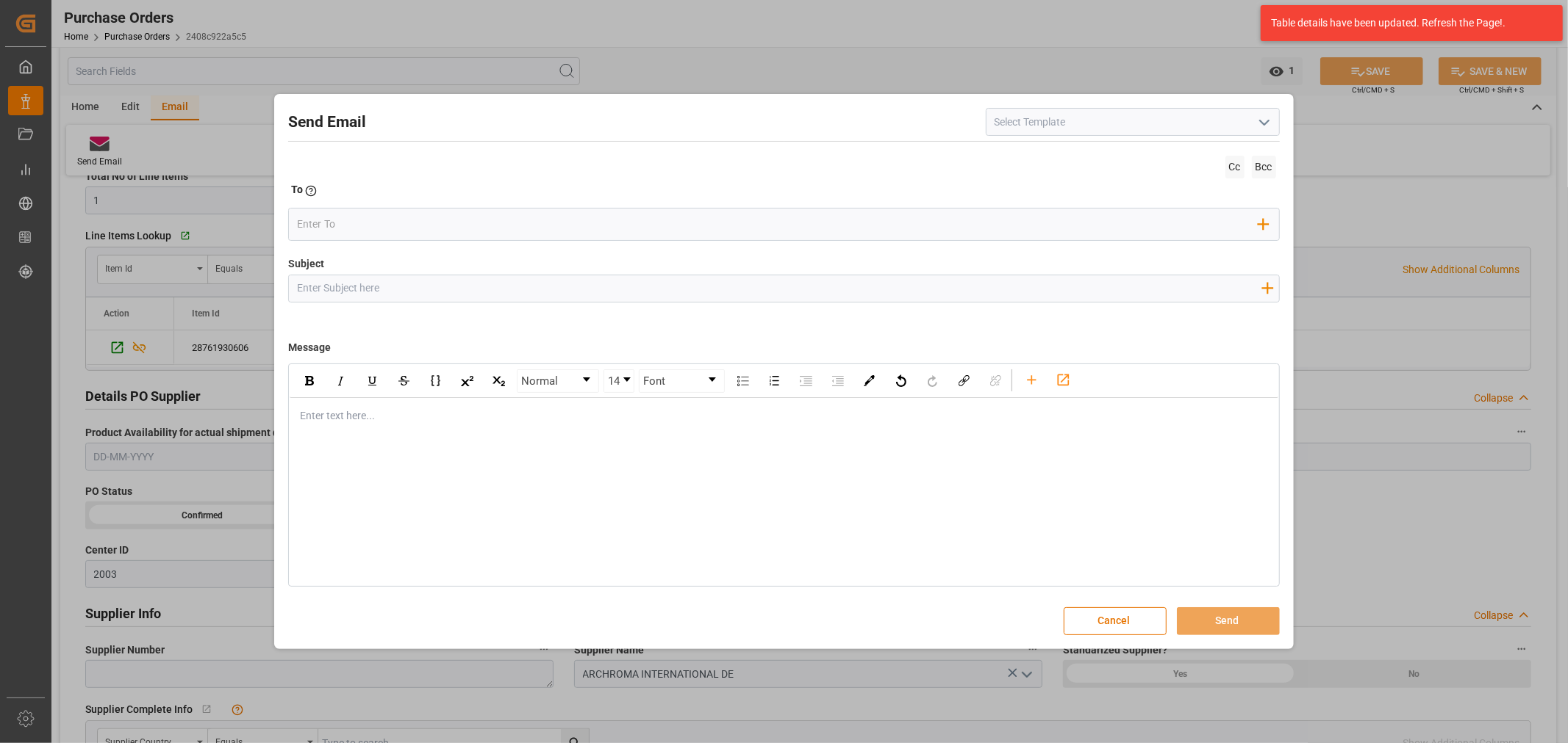
click at [390, 282] on input "Subject" at bounding box center [779, 288] width 980 height 26
paste input "4504590150 4504621813 4504634084 4504634084 4504646799"
click at [354, 288] on input "4504590150 4504621813 4504634084 4504634084 4504646799" at bounding box center [779, 288] width 980 height 26
drag, startPoint x: 357, startPoint y: 288, endPoint x: 237, endPoint y: 287, distance: 120.0
click at [237, 287] on div "Send Email Cc Bcc To Enter the TO Email address Add Field to To Subject 4504590…" at bounding box center [784, 371] width 1568 height 743
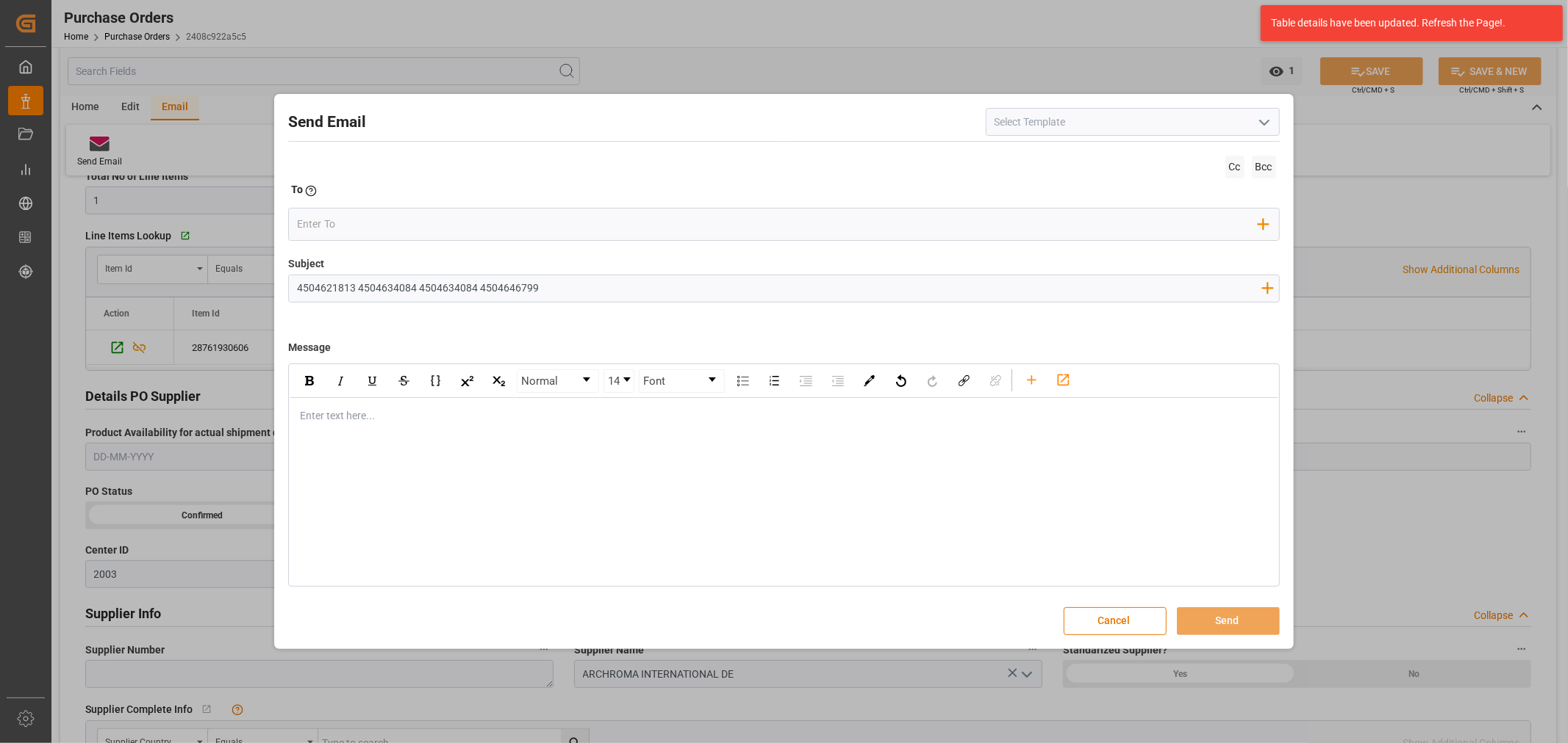
click at [576, 289] on input "4504621813 4504634084 4504634084 4504646799" at bounding box center [779, 288] width 980 height 26
paste input "4504590150"
click at [357, 289] on input "4504621813 4504634084 4504634084 4504646799,4504590150," at bounding box center [779, 288] width 980 height 26
click at [296, 288] on input "4504621813,4504634084 4504634084 4504646799,4504590150," at bounding box center [779, 288] width 980 height 26
paste input "4504658465"
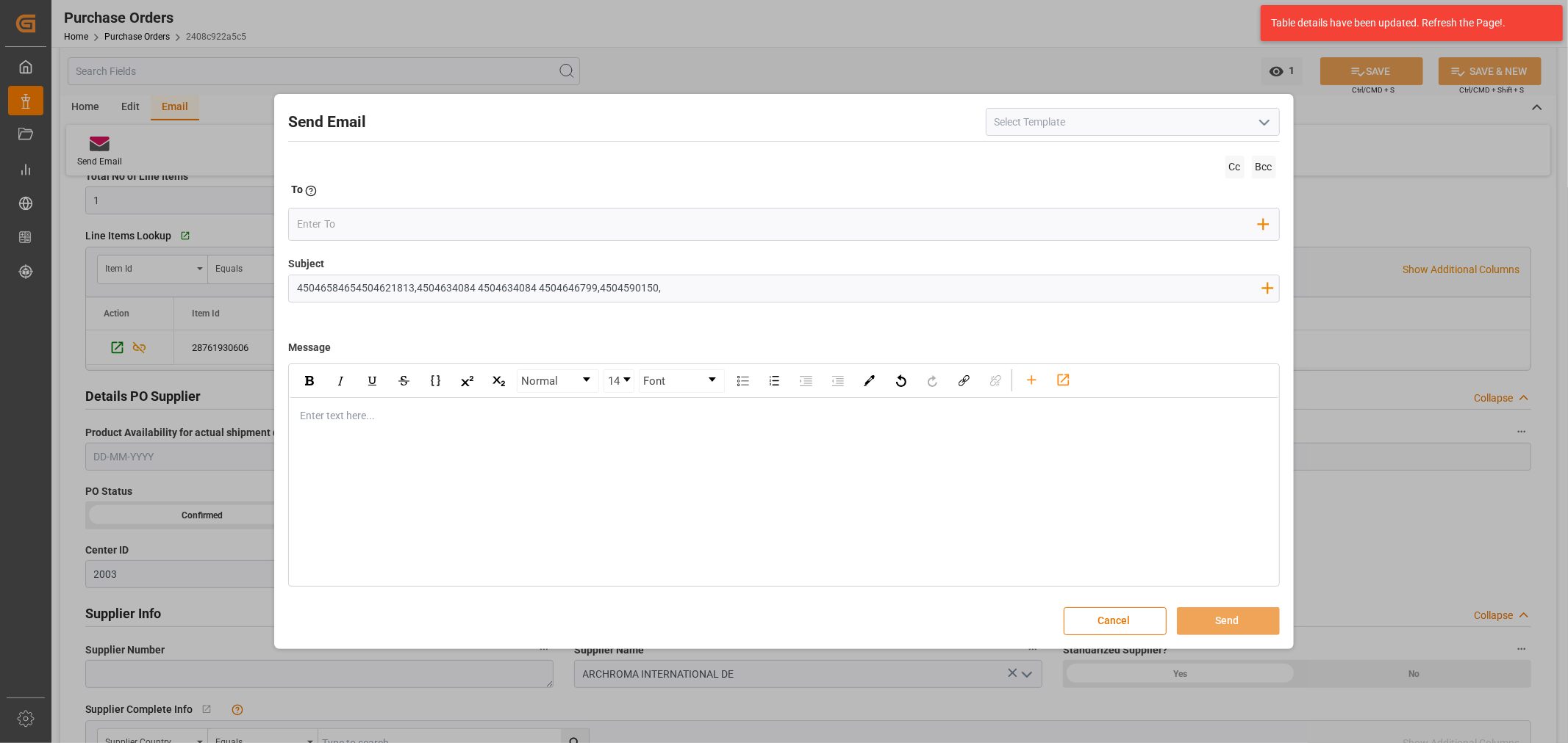
click at [358, 287] on input "45046584654504621813,4504634084 4504634084 4504646799,4504590150," at bounding box center [779, 288] width 980 height 26
click at [356, 289] on input "45046584654504621813,4504634084 4504634084 4504646799,4504590150," at bounding box center [779, 288] width 980 height 26
click at [740, 284] on input "4504658465,4504621813,4504634084 4504634084 4504646799,4504590150," at bounding box center [779, 288] width 980 height 26
paste input "4504648002 4504657408"
click at [722, 286] on input "4504658465,4504621813,4504634084 4504634084 4504646799,4504590150,4504648002 45…" at bounding box center [779, 288] width 980 height 26
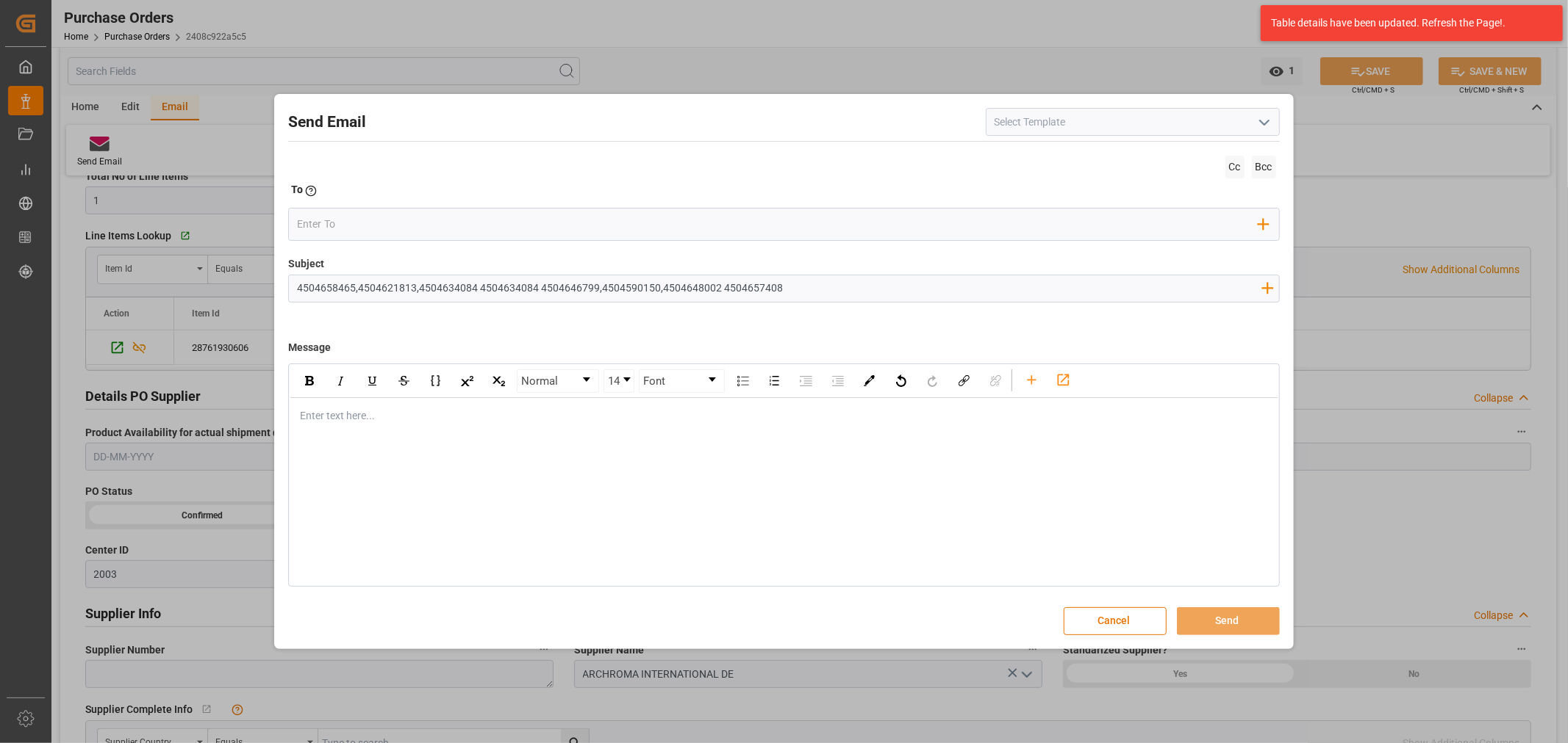
click at [717, 286] on input "4504658465,4504621813,4504634084 4504634084 4504646799,4504590150,4504648002 45…" at bounding box center [779, 288] width 980 height 26
click at [848, 285] on input "4504658465,4504621813,4504634084 4504634084 4504646799,4504590150,4504648002,45…" at bounding box center [779, 288] width 980 height 26
paste input "4504658500 4504662697"
click at [836, 289] on input "4504658465,4504621813,4504634084 4504634084 4504646799,4504590150,4504648002,45…" at bounding box center [779, 288] width 980 height 26
click at [479, 290] on input "4504658465,4504621813,4504634084 4504634084 4504646799,4504590150,4504648002,45…" at bounding box center [779, 288] width 980 height 26
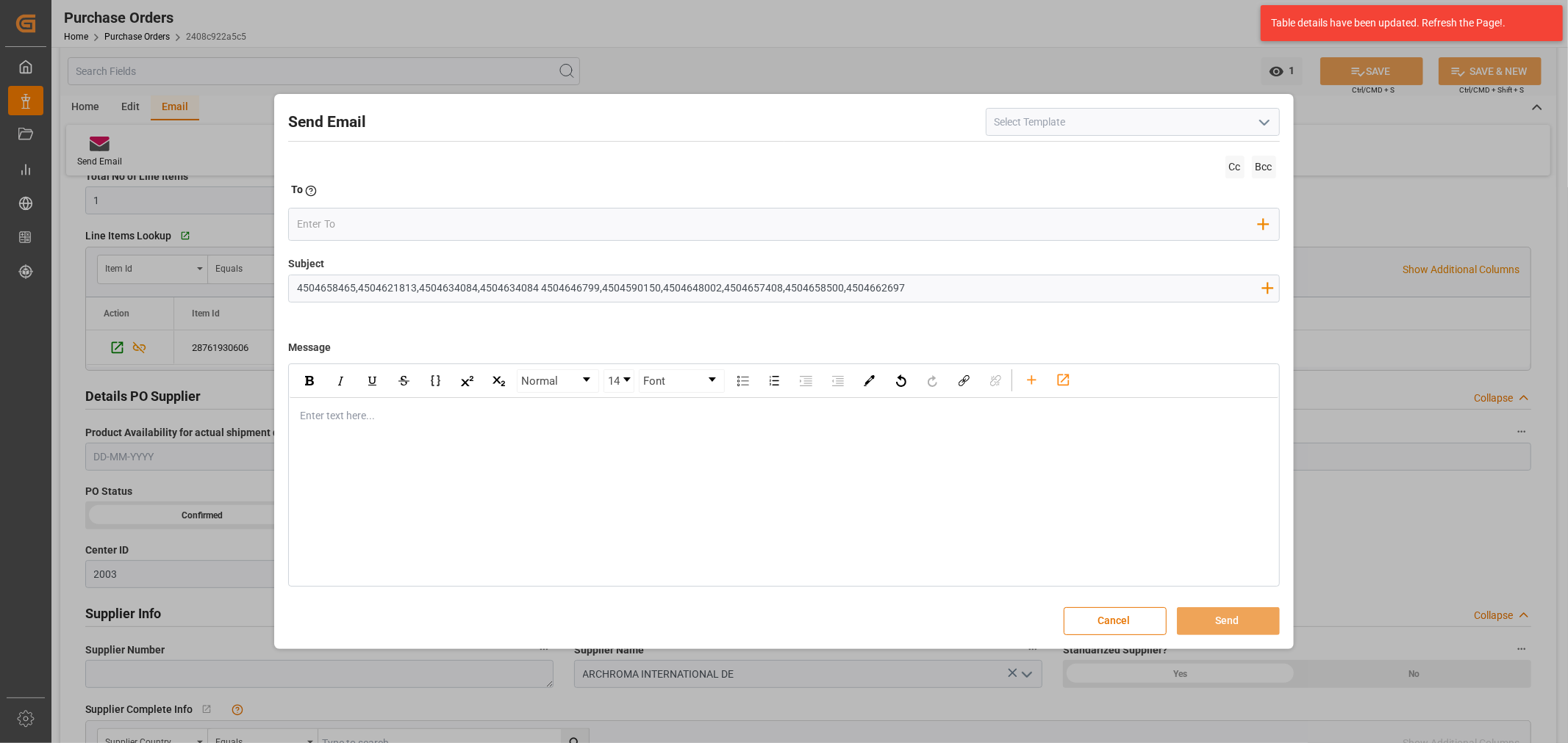
click at [535, 289] on input "4504658465,4504621813,4504634084,4504634084 4504646799,4504590150,4504648002,45…" at bounding box center [779, 288] width 980 height 26
click at [908, 288] on input "4504658465,4504621813,4504634084,4504634084,4504646799,4504590150,4504648002,45…" at bounding box center [779, 288] width 980 height 26
paste input "4504664679"
click at [1008, 290] on input "4504658465,4504621813,4504634084,4504634084,4504646799,4504590150,4504648002,45…" at bounding box center [779, 288] width 980 height 26
click at [1116, 286] on input "4504658465,4504621813,4504634084,4504634084,4504646799,4504590150,4504648002,45…" at bounding box center [779, 288] width 980 height 26
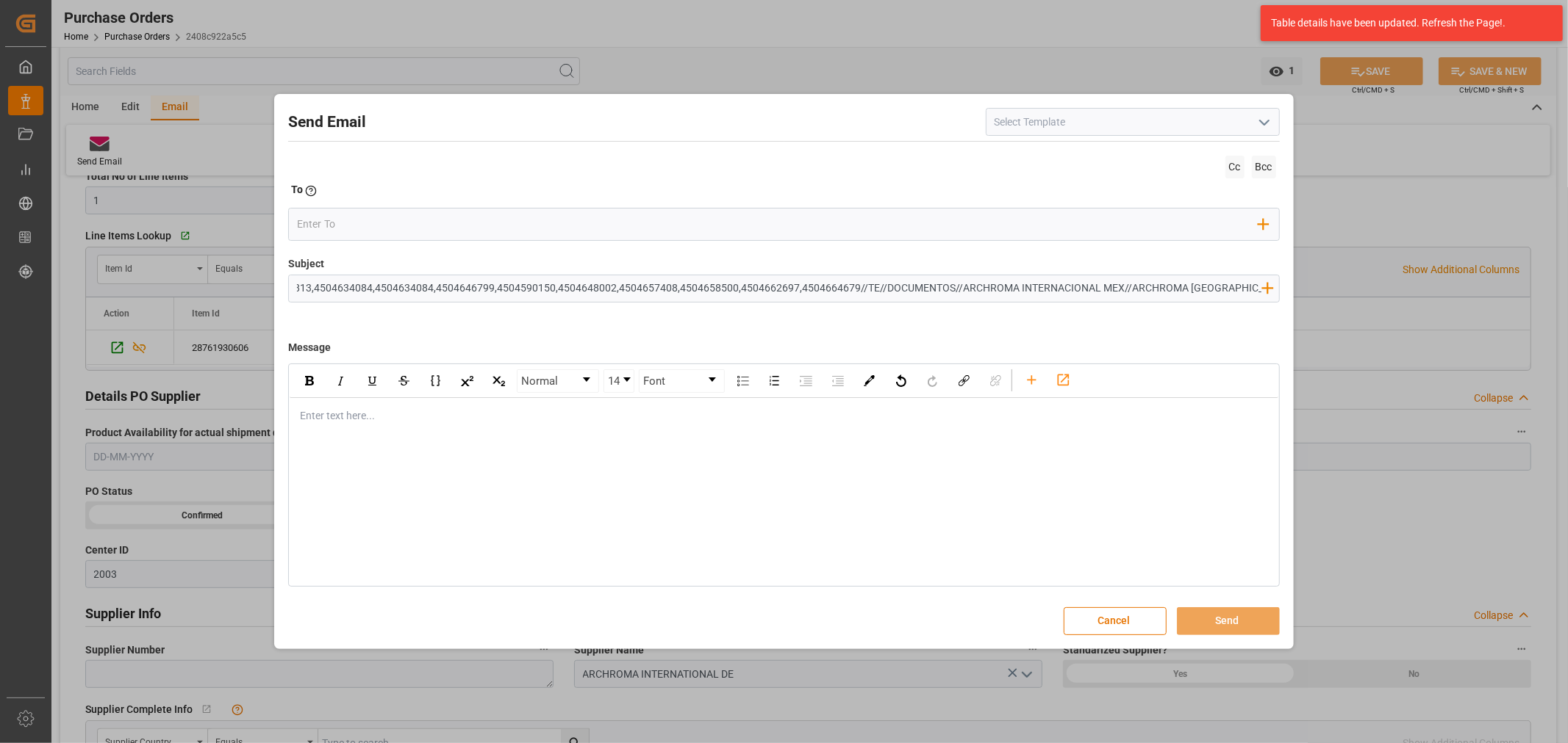
scroll to position [0, 0]
click at [1207, 289] on input "4504658465,4504621813,4504634084,4504634084,4504646799,4504590150,4504648002,45…" at bounding box center [779, 288] width 980 height 26
type input "4504658465,4504621813,4504634084,4504634084,4504646799,4504590150,4504648002,45…"
click at [419, 422] on div "rdw-editor" at bounding box center [784, 416] width 967 height 15
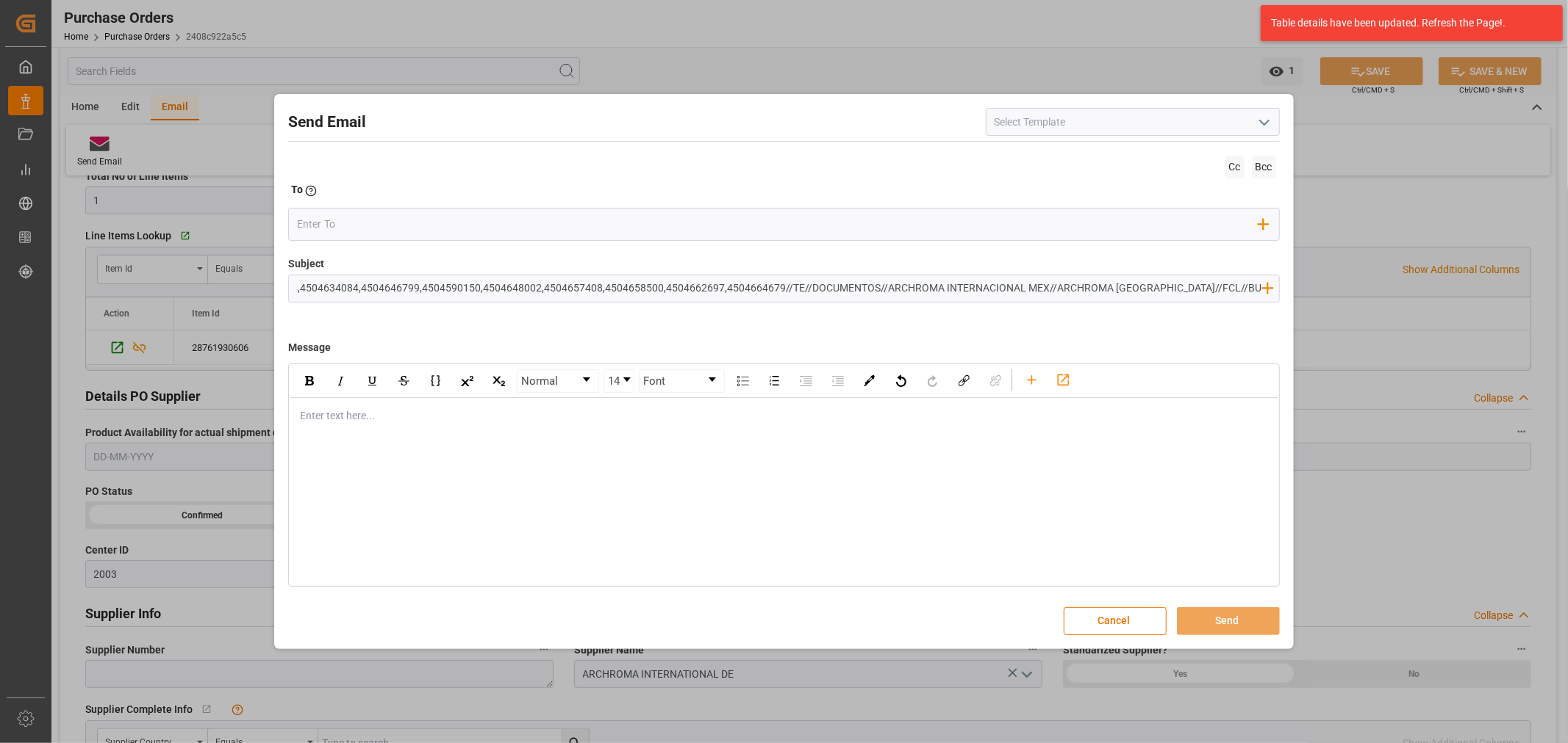
scroll to position [0, 0]
click at [431, 420] on div "rdw-editor" at bounding box center [784, 416] width 967 height 15
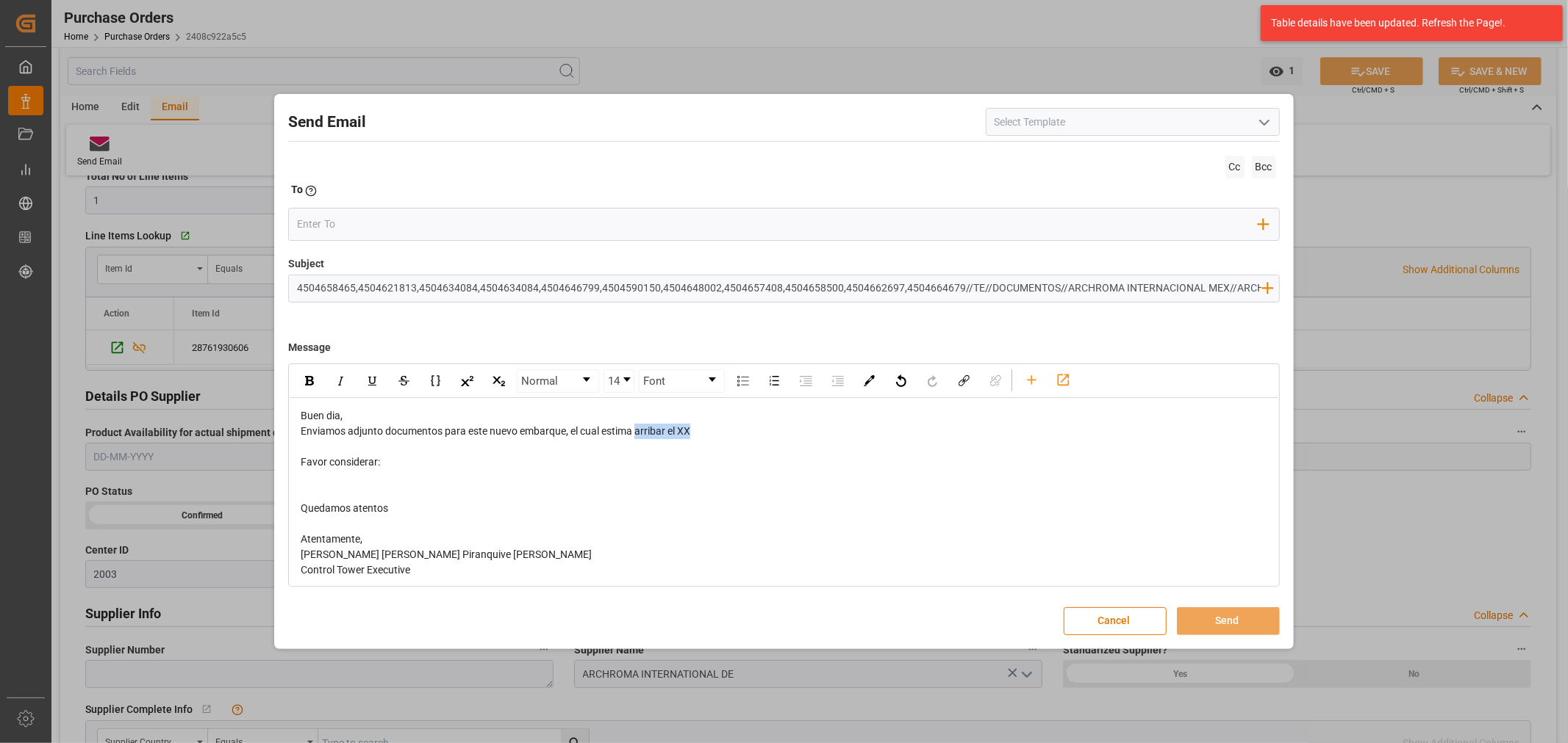
drag, startPoint x: 702, startPoint y: 429, endPoint x: 639, endPoint y: 431, distance: 63.0
click at [639, 431] on div "Enviamos adjunto documentos para este nuevo embarque, el cual estima arribar el…" at bounding box center [784, 431] width 967 height 15
click at [333, 479] on div "rdw-editor" at bounding box center [784, 478] width 967 height 15
drag, startPoint x: 526, startPoint y: 481, endPoint x: 320, endPoint y: 470, distance: 206.3
click at [320, 470] on div "PTE COA, CO (SI APLICA),BL FINAL Y ORIGINALES" at bounding box center [784, 478] width 967 height 15
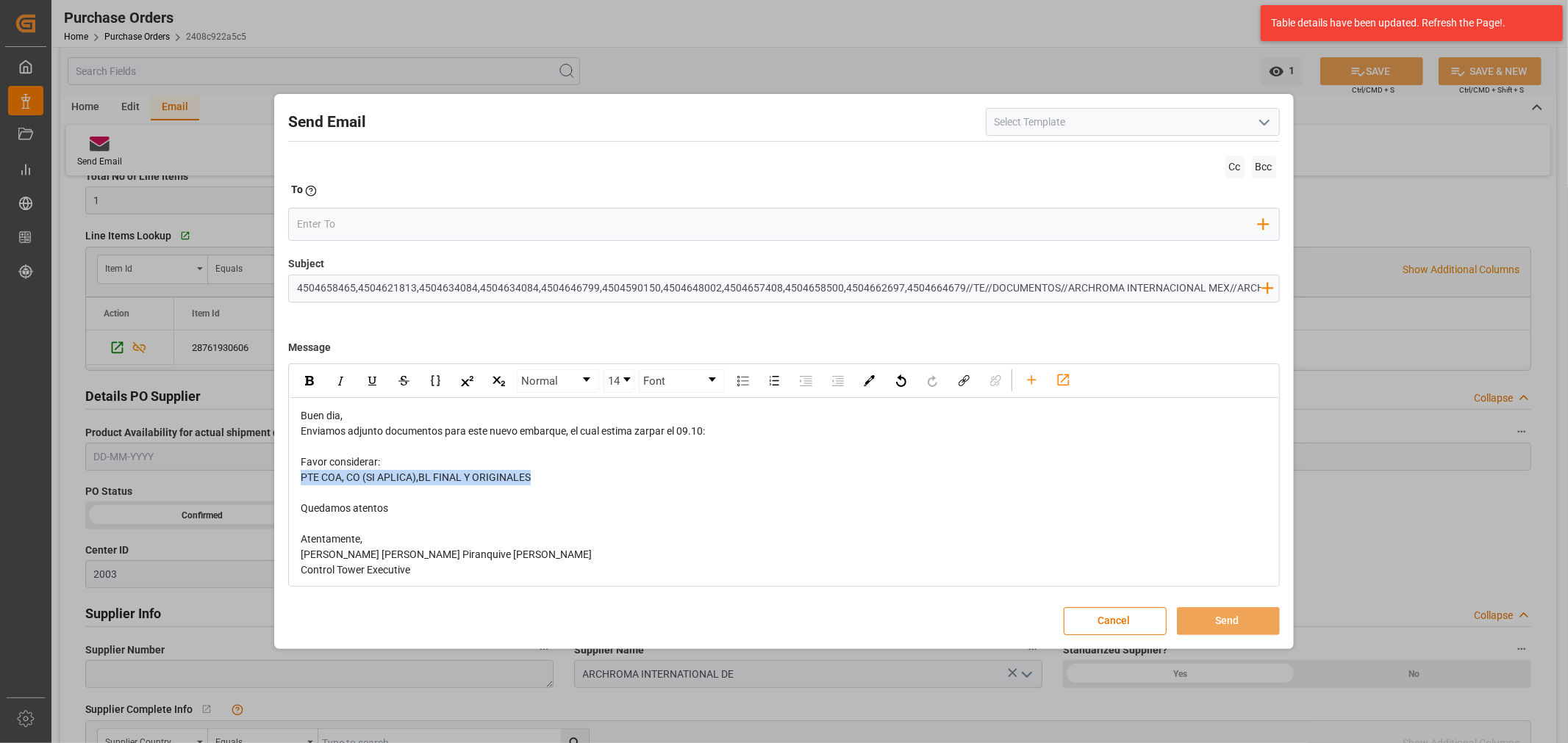
drag, startPoint x: 501, startPoint y: 479, endPoint x: 283, endPoint y: 472, distance: 218.1
click at [283, 472] on div "Send Email Cc Bcc To Enter the TO Email address Add Field to To Subject 4504658…" at bounding box center [784, 371] width 1012 height 547
click at [305, 380] on img "rdw-inline-control" at bounding box center [309, 381] width 9 height 9
drag, startPoint x: 706, startPoint y: 429, endPoint x: 680, endPoint y: 432, distance: 26.2
click at [680, 432] on span "Enviamos adjunto documentos para este nuevo embarque, el cual estima zarpar el …" at bounding box center [503, 431] width 404 height 12
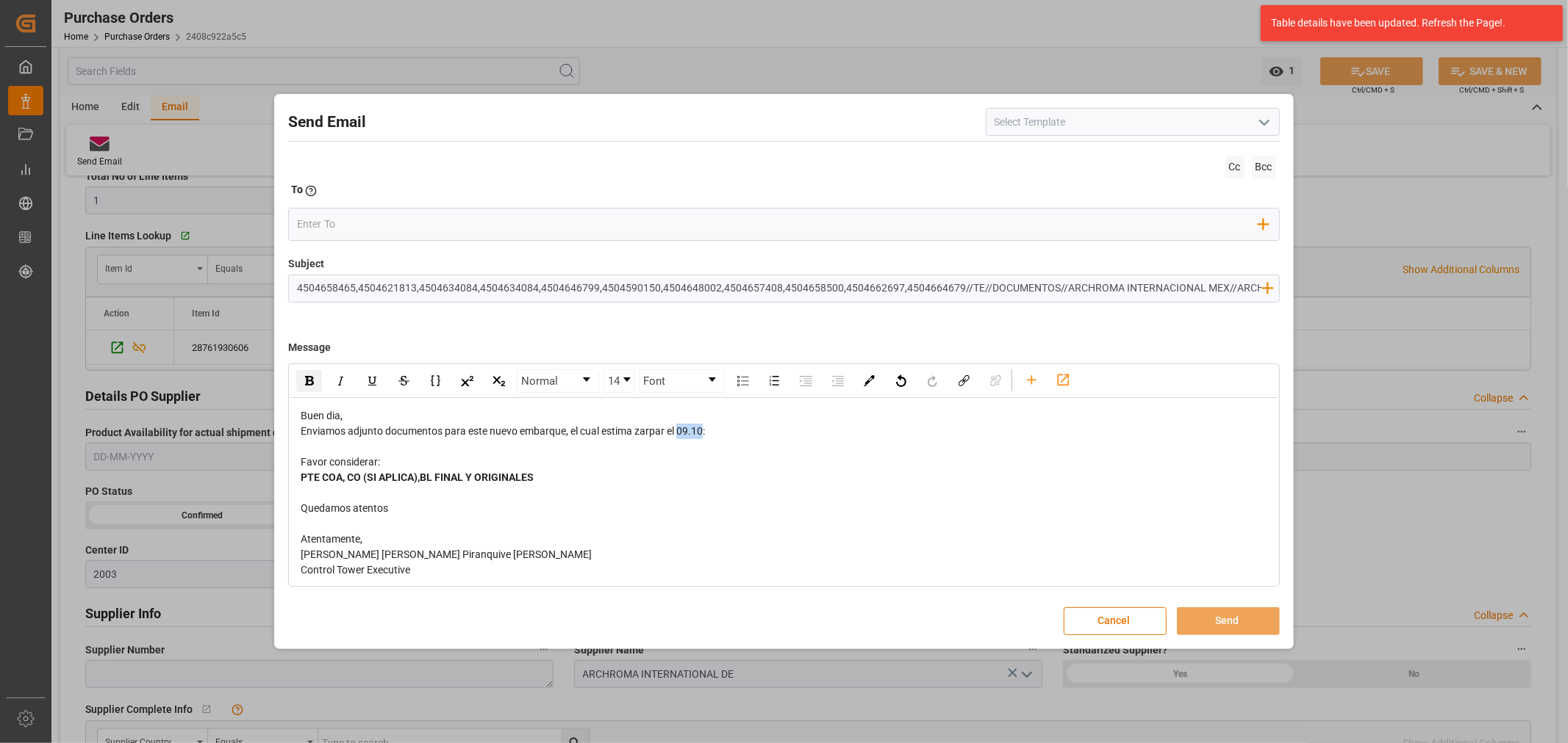
click at [306, 377] on img "rdw-inline-control" at bounding box center [309, 381] width 9 height 9
click at [1030, 379] on icon "rdw-toolbar" at bounding box center [1031, 380] width 16 height 15
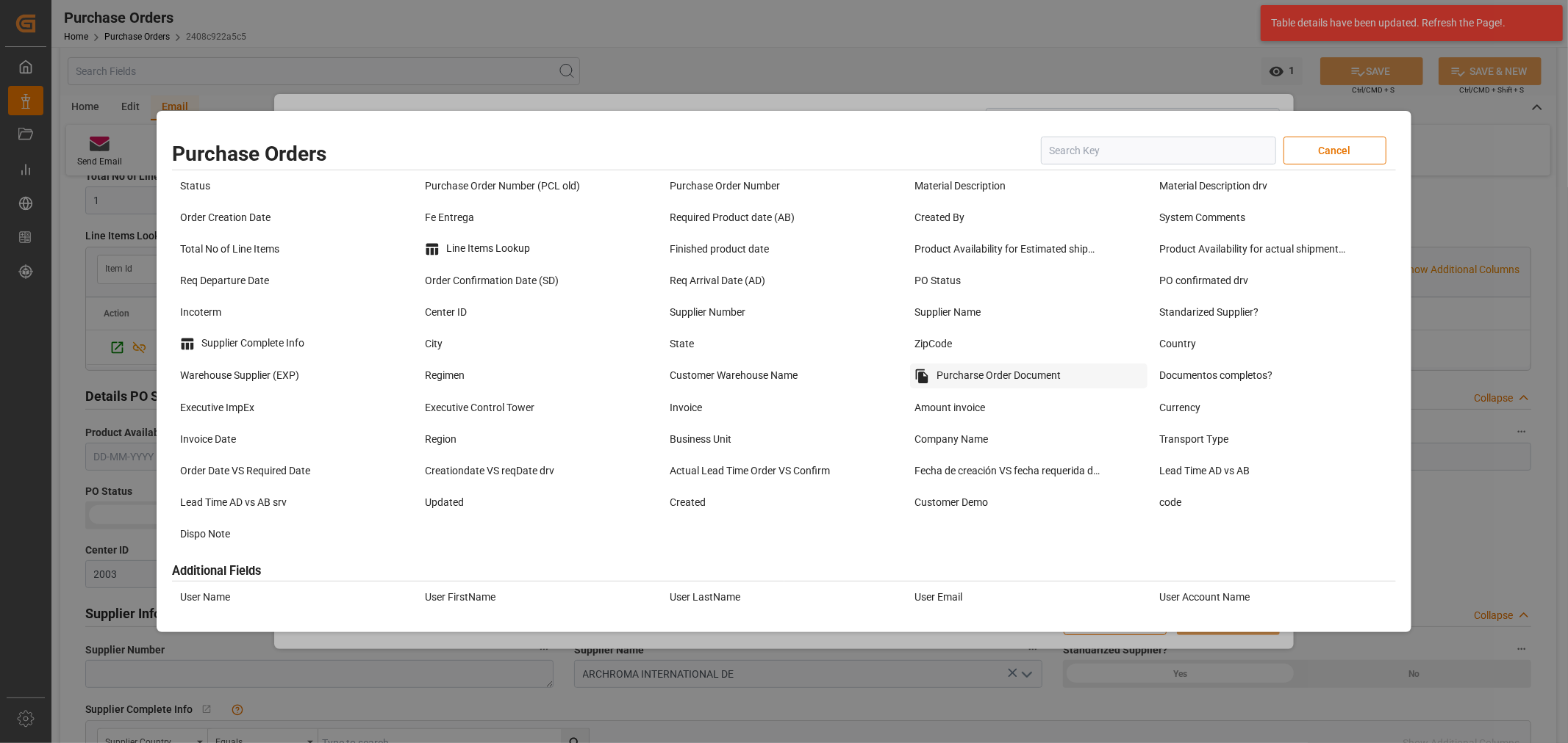
click at [1012, 371] on div "Purcharse Order Document" at bounding box center [1029, 376] width 237 height 25
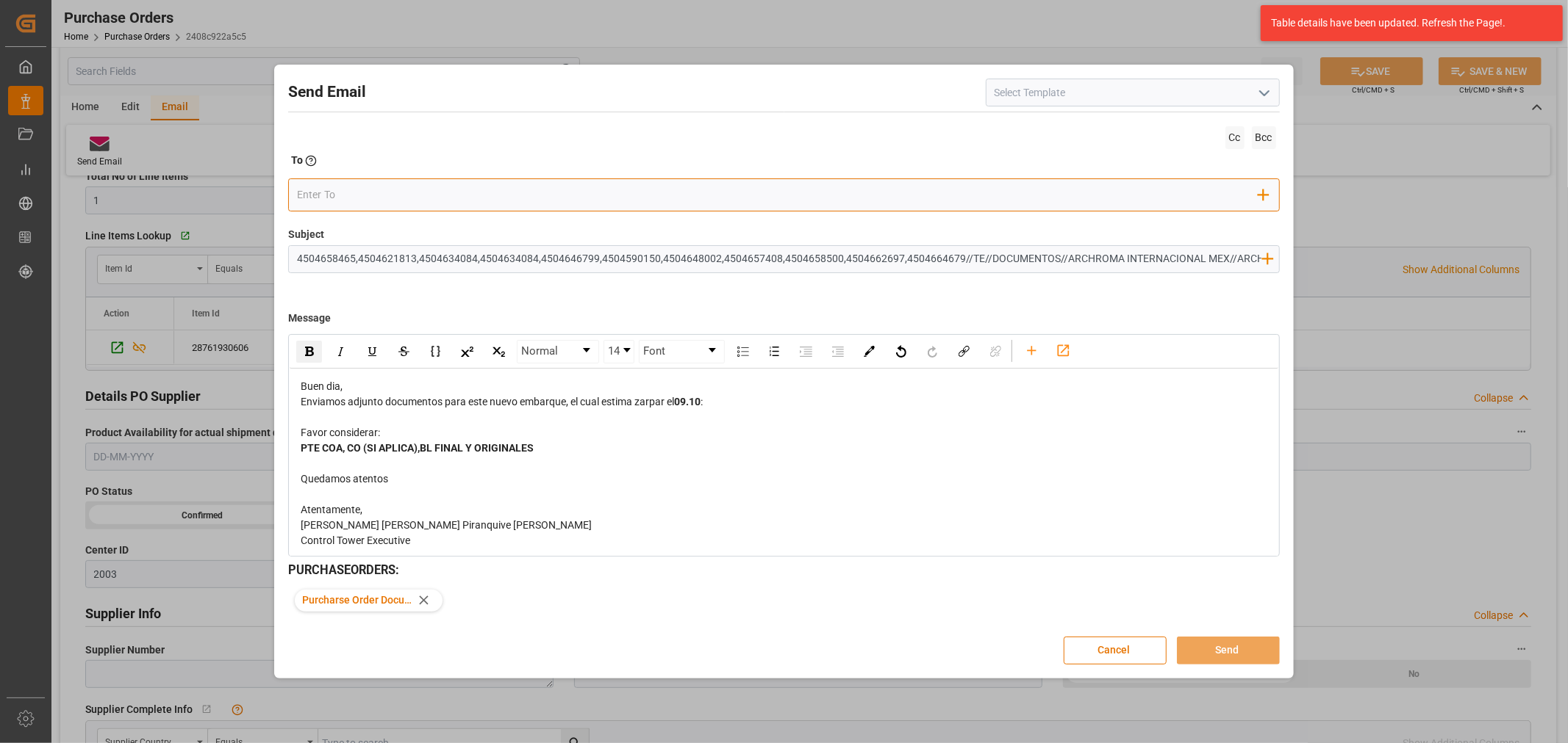
click at [419, 193] on input "email" at bounding box center [778, 195] width 961 height 22
type input "[PERSON_NAME][EMAIL_ADDRESS][PERSON_NAME][DOMAIN_NAME]"
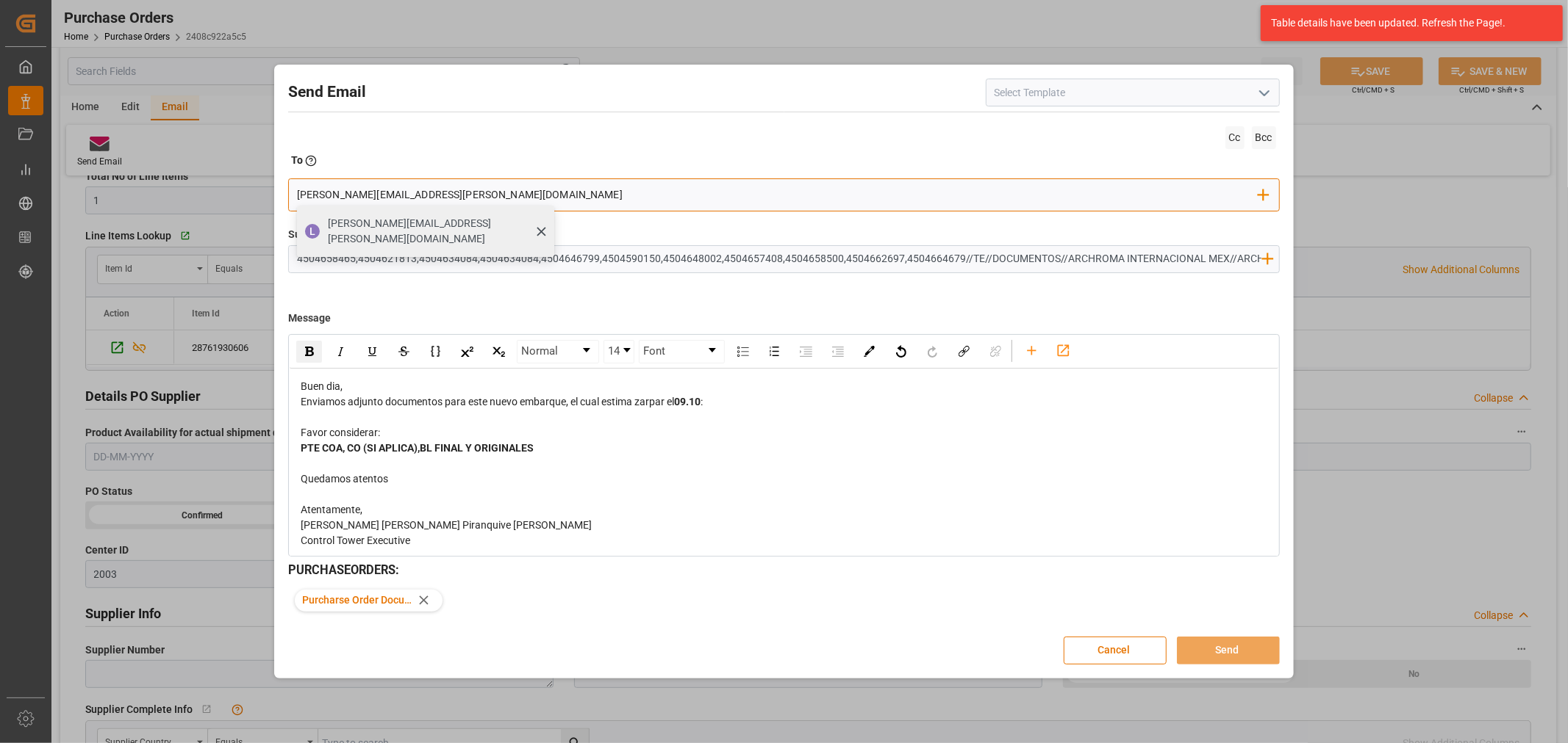
click at [392, 222] on span "[PERSON_NAME][EMAIL_ADDRESS][PERSON_NAME][DOMAIN_NAME]" at bounding box center [435, 232] width 216 height 31
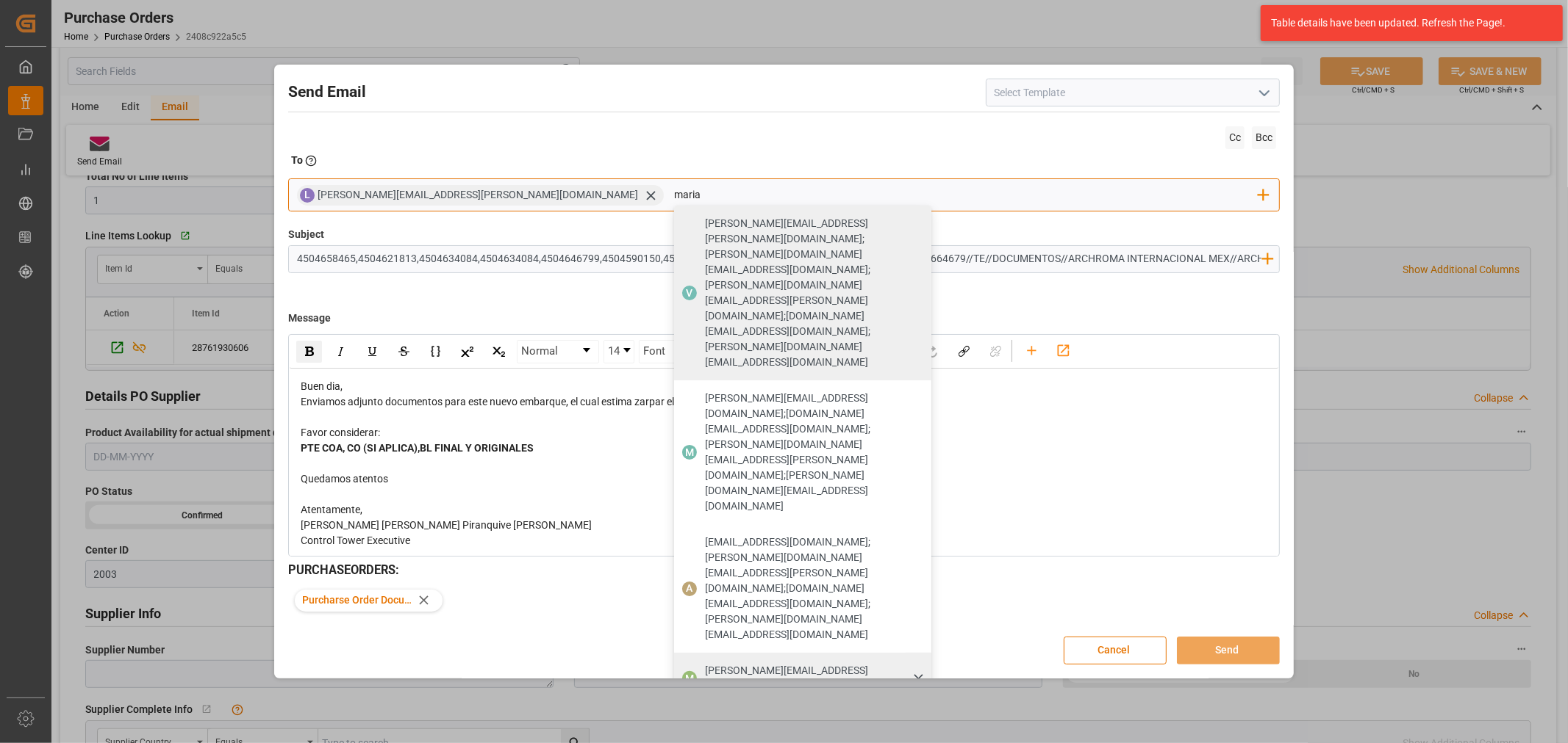
type input "maria"
click at [705, 664] on span "[PERSON_NAME][EMAIL_ADDRESS][DOMAIN_NAME]" at bounding box center [813, 679] width 216 height 31
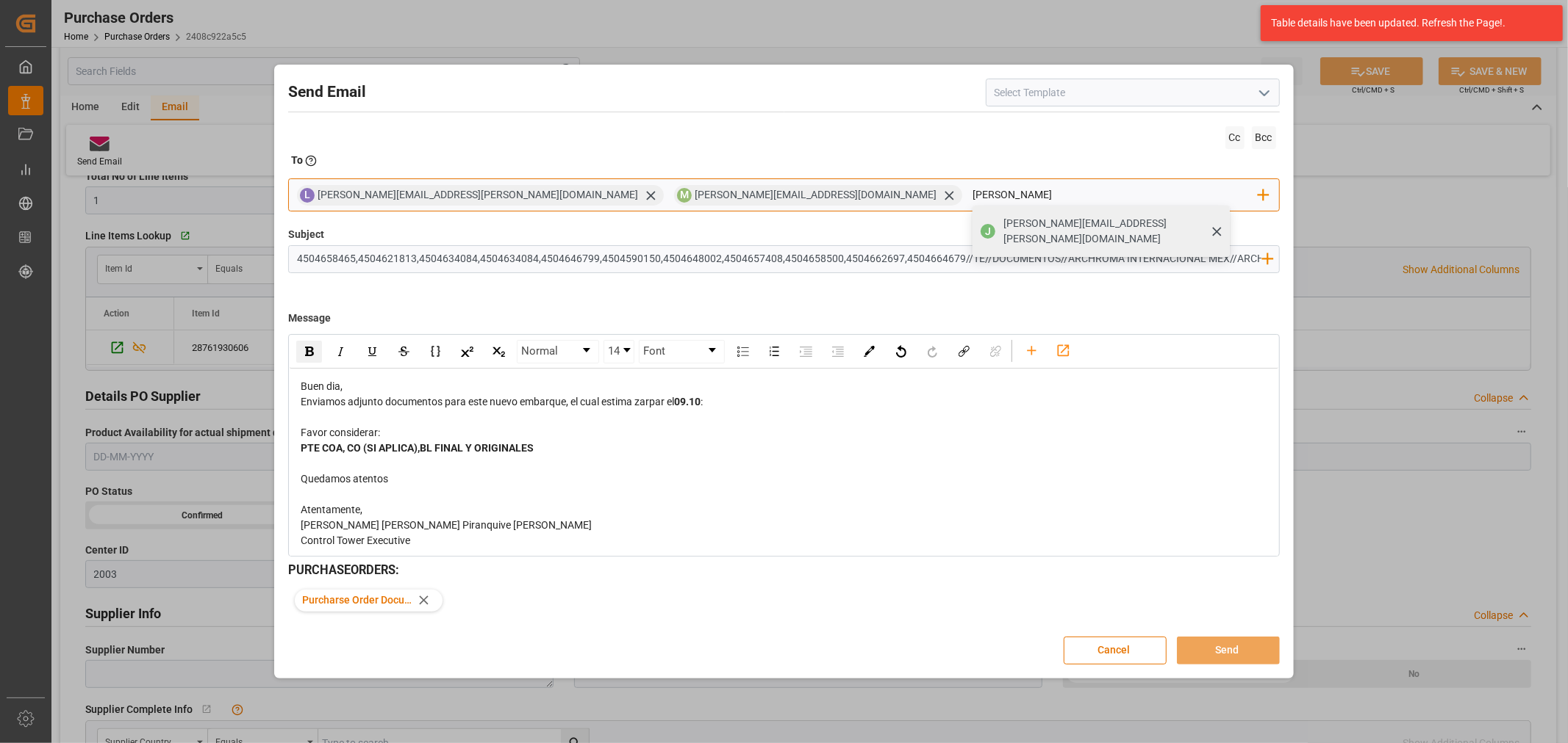
type input "[PERSON_NAME]"
click at [998, 213] on div "[PERSON_NAME][EMAIL_ADDRESS][PERSON_NAME][DOMAIN_NAME]" at bounding box center [1111, 231] width 226 height 41
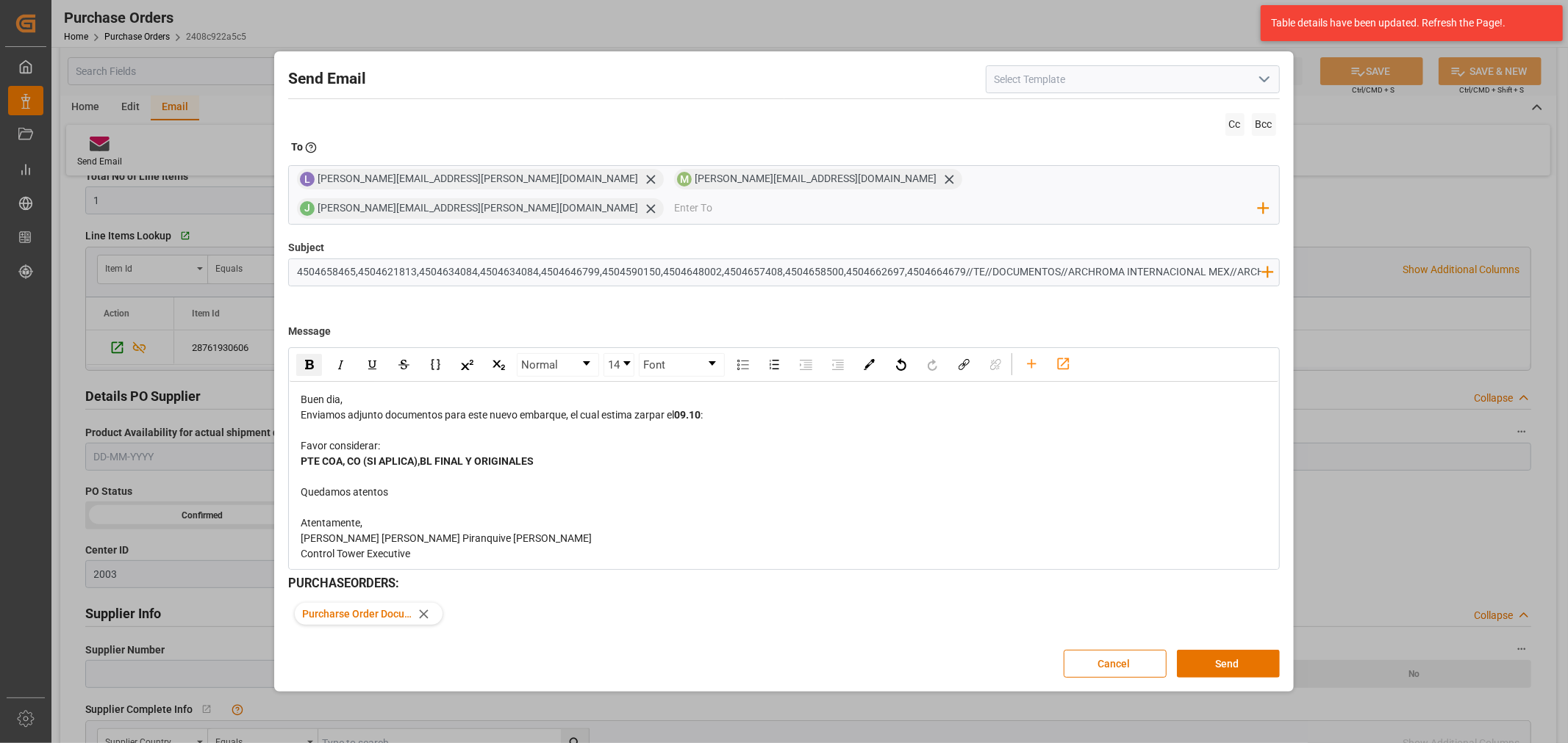
click at [552, 454] on div "PTE COA, CO (SI APLICA),BL FINAL Y ORIGINALES" at bounding box center [784, 461] width 967 height 15
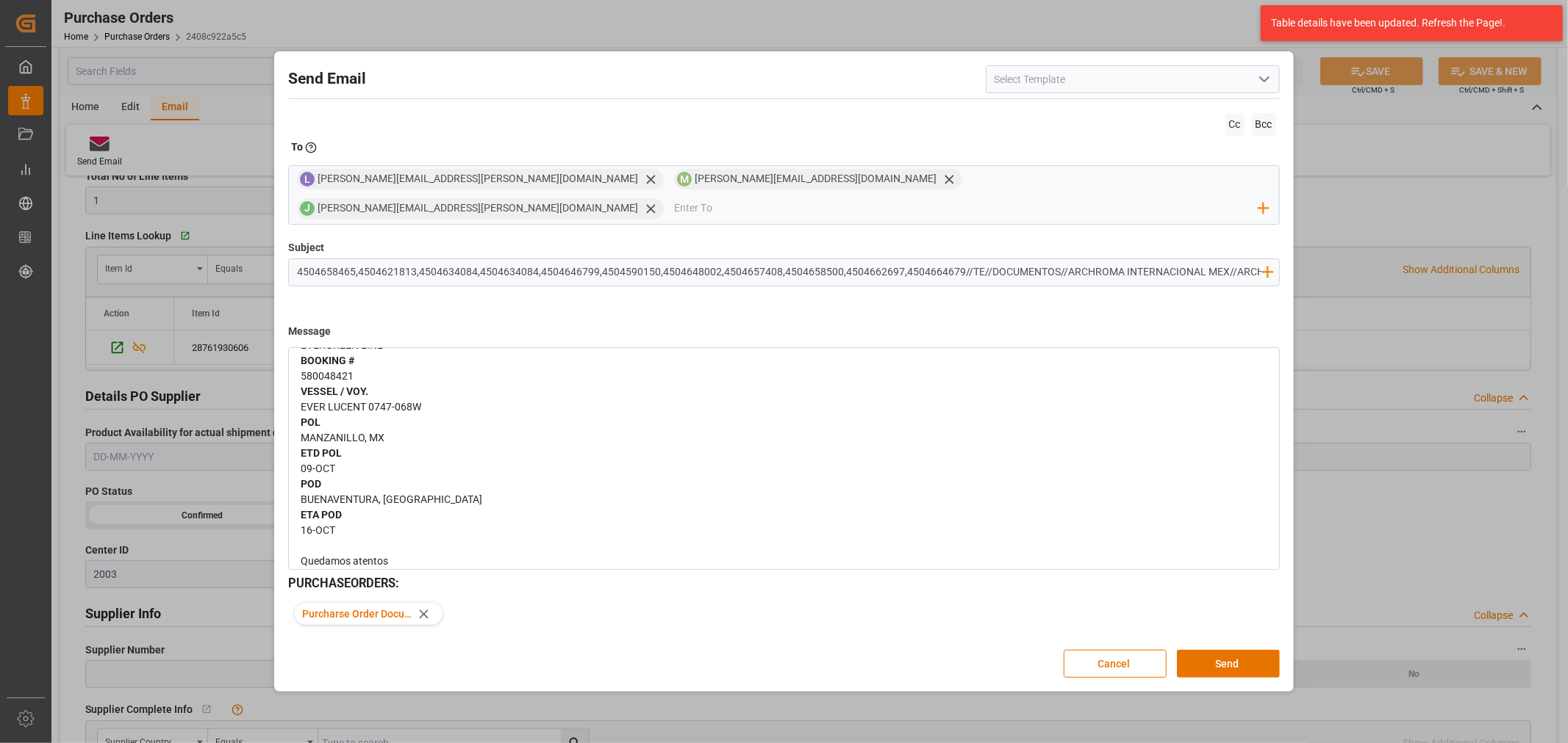
scroll to position [163, 0]
click at [298, 456] on div "Buen dia, Enviamos adjunto documentos para este nuevo embarque, el cual estima …" at bounding box center [783, 429] width 988 height 422
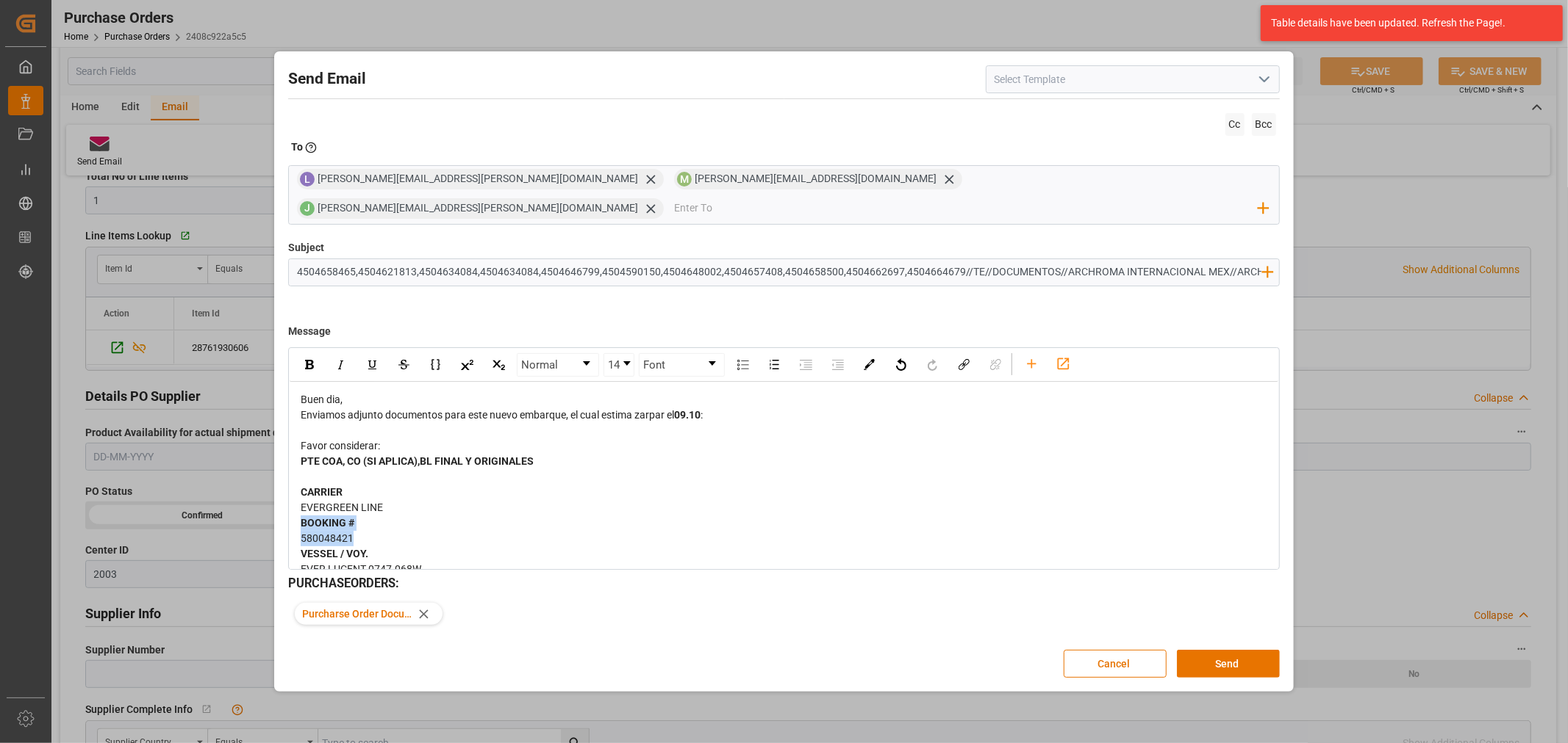
drag, startPoint x: 358, startPoint y: 531, endPoint x: 290, endPoint y: 512, distance: 70.6
click at [290, 512] on div "Buen dia, Enviamos adjunto documentos para este nuevo embarque, el cual estima …" at bounding box center [783, 593] width 988 height 422
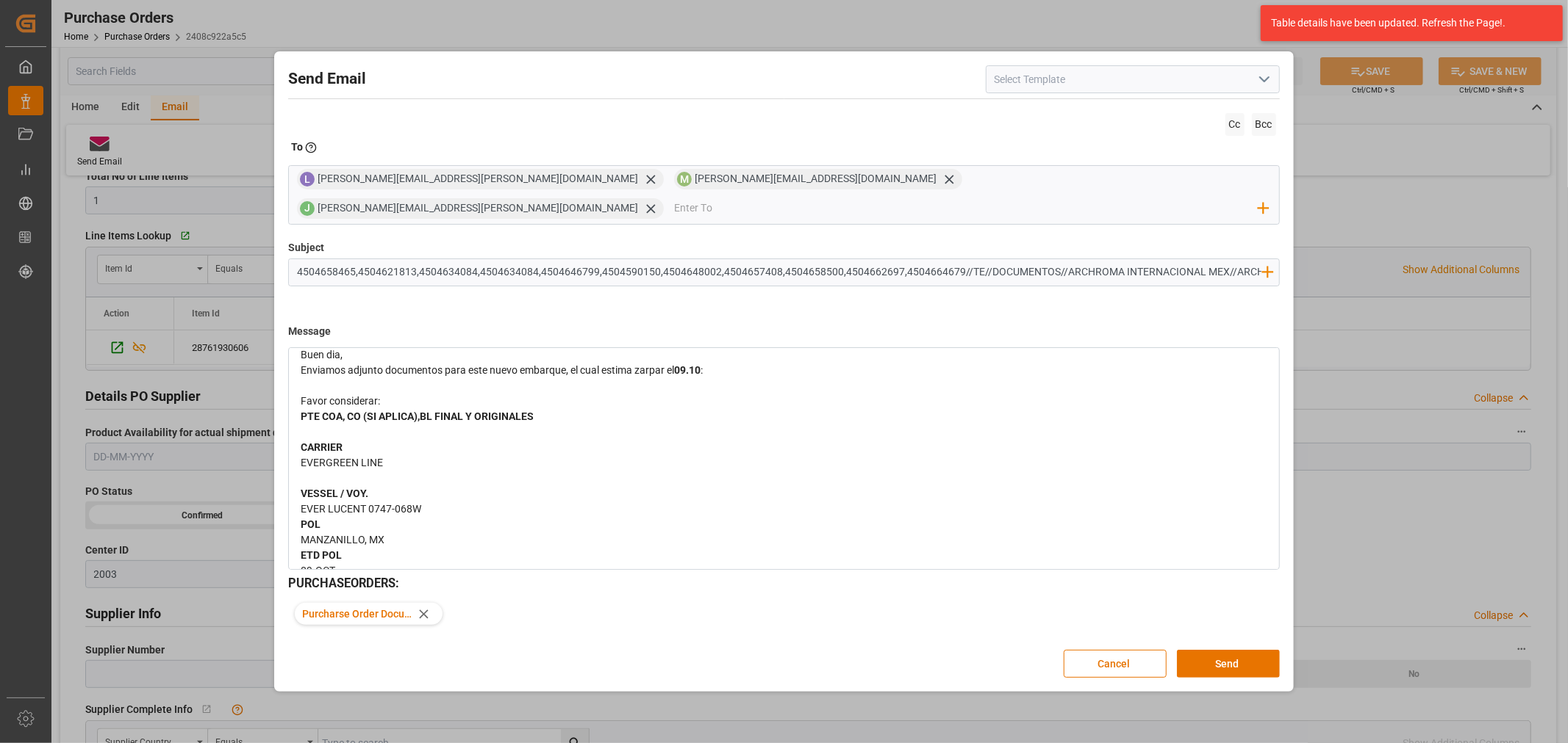
scroll to position [81, 0]
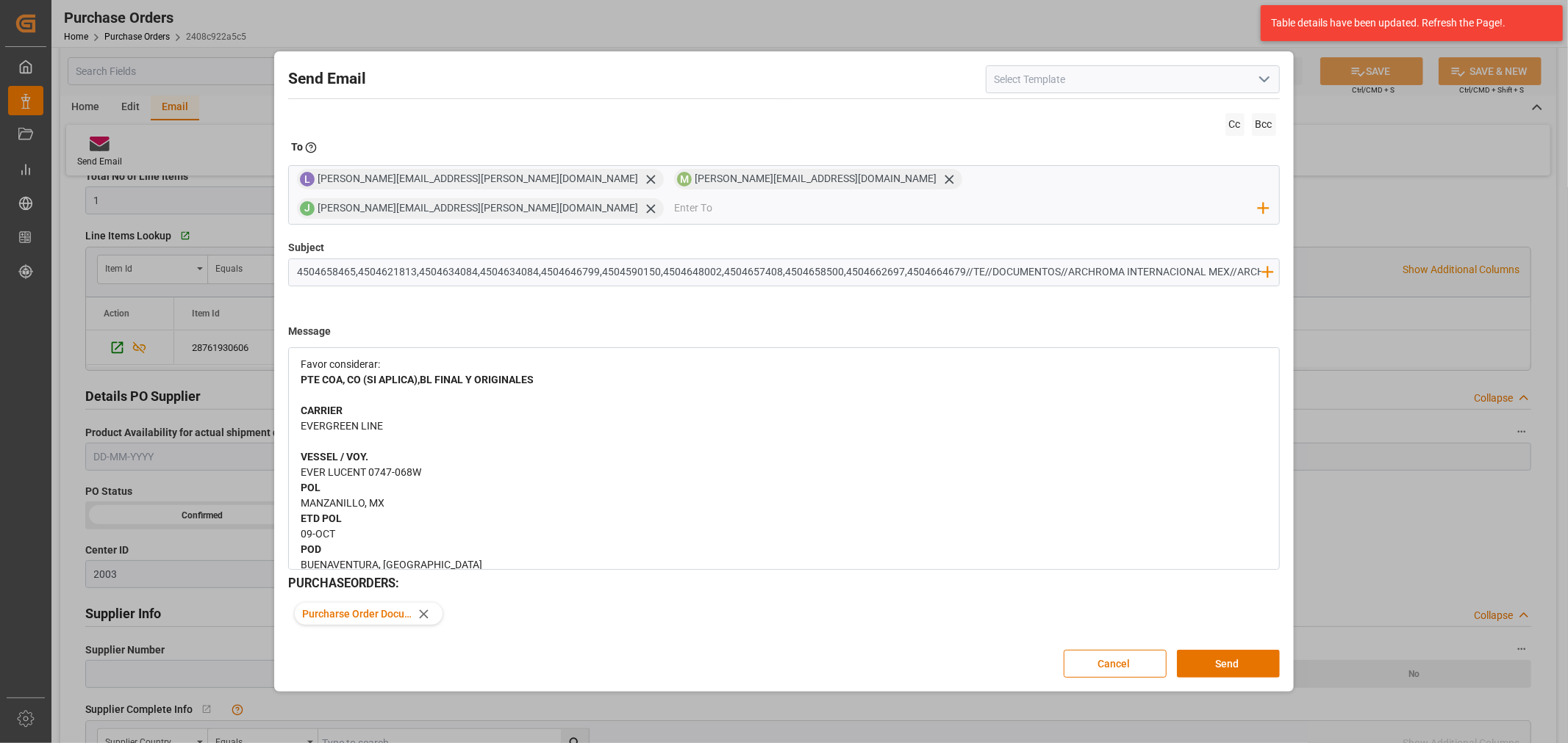
click at [304, 498] on span "MANZANILLO, MX" at bounding box center [343, 503] width 84 height 12
click at [303, 512] on span "09-OCT" at bounding box center [318, 518] width 35 height 12
click at [302, 528] on span "BUENAVENTURA, [GEOGRAPHIC_DATA]" at bounding box center [391, 533] width 182 height 12
click at [298, 538] on div "Buen dia, Enviamos adjunto documentos para este nuevo embarque, el cual estima …" at bounding box center [783, 480] width 988 height 360
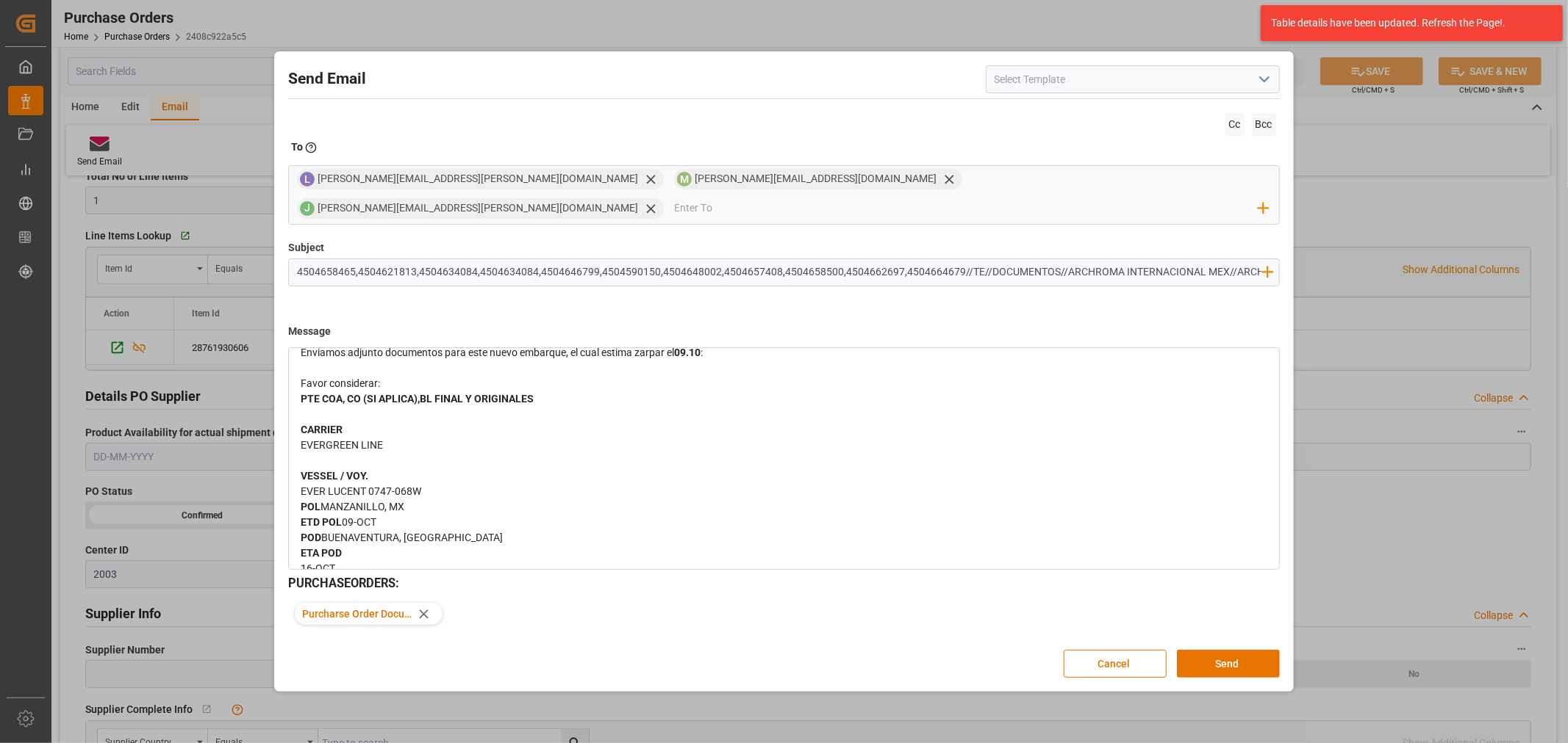
scroll to position [172, 0]
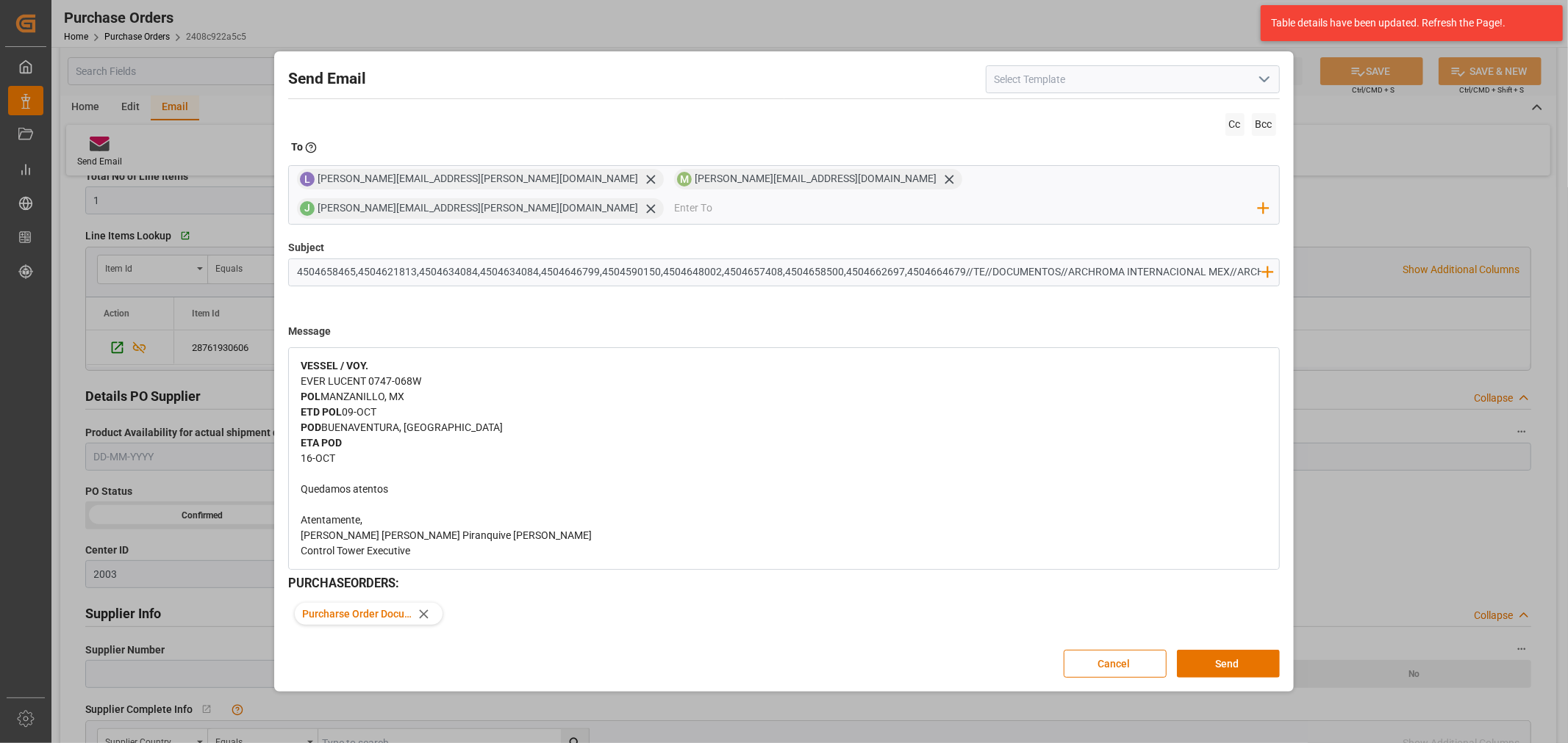
click at [305, 452] on span "16-OCT" at bounding box center [318, 458] width 35 height 12
click at [303, 452] on span "16-OCT" at bounding box center [318, 458] width 35 height 12
click at [426, 389] on div "EVER LUCENT 0747-068W" at bounding box center [784, 397] width 967 height 15
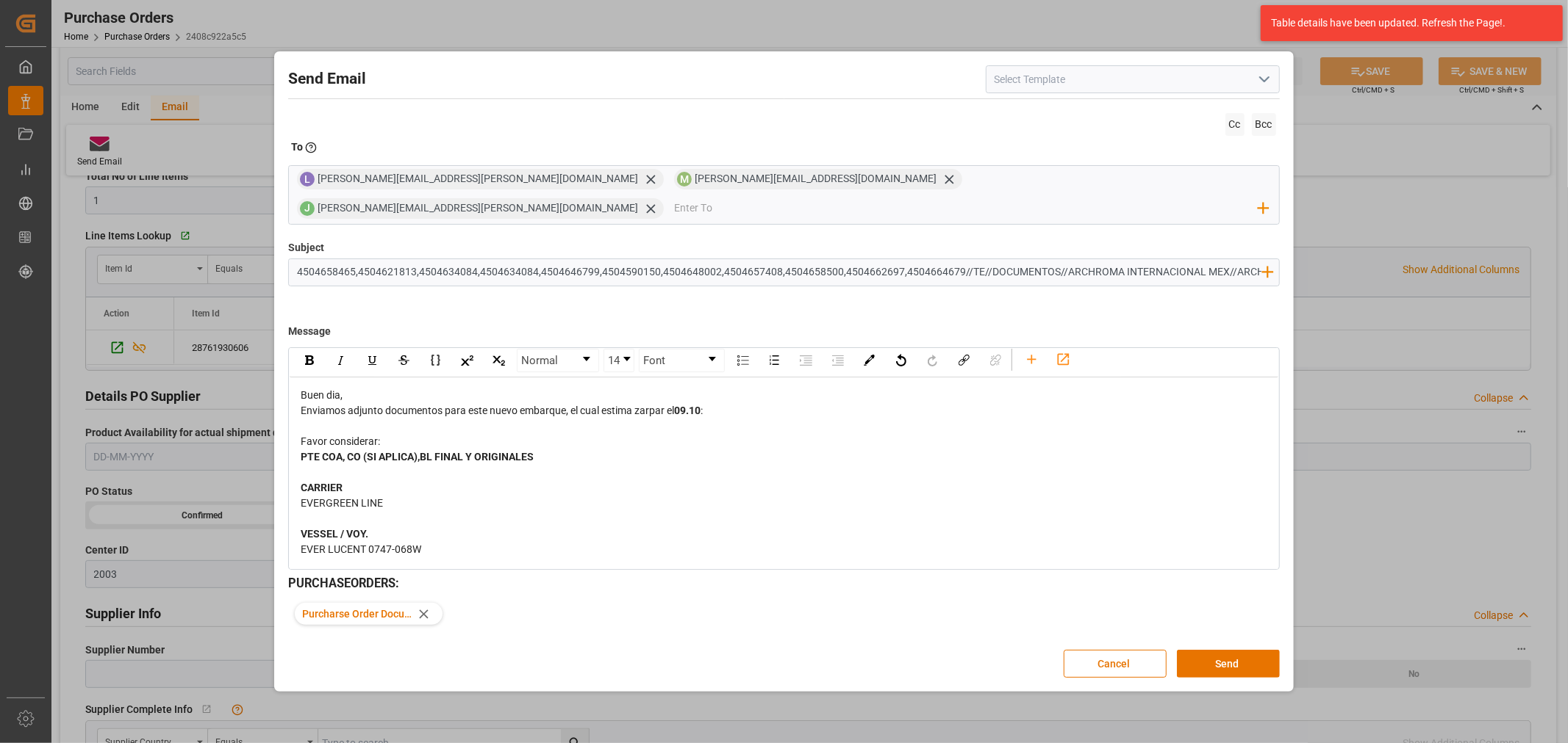
scroll to position [0, 0]
click at [1233, 650] on button "Send" at bounding box center [1228, 664] width 103 height 28
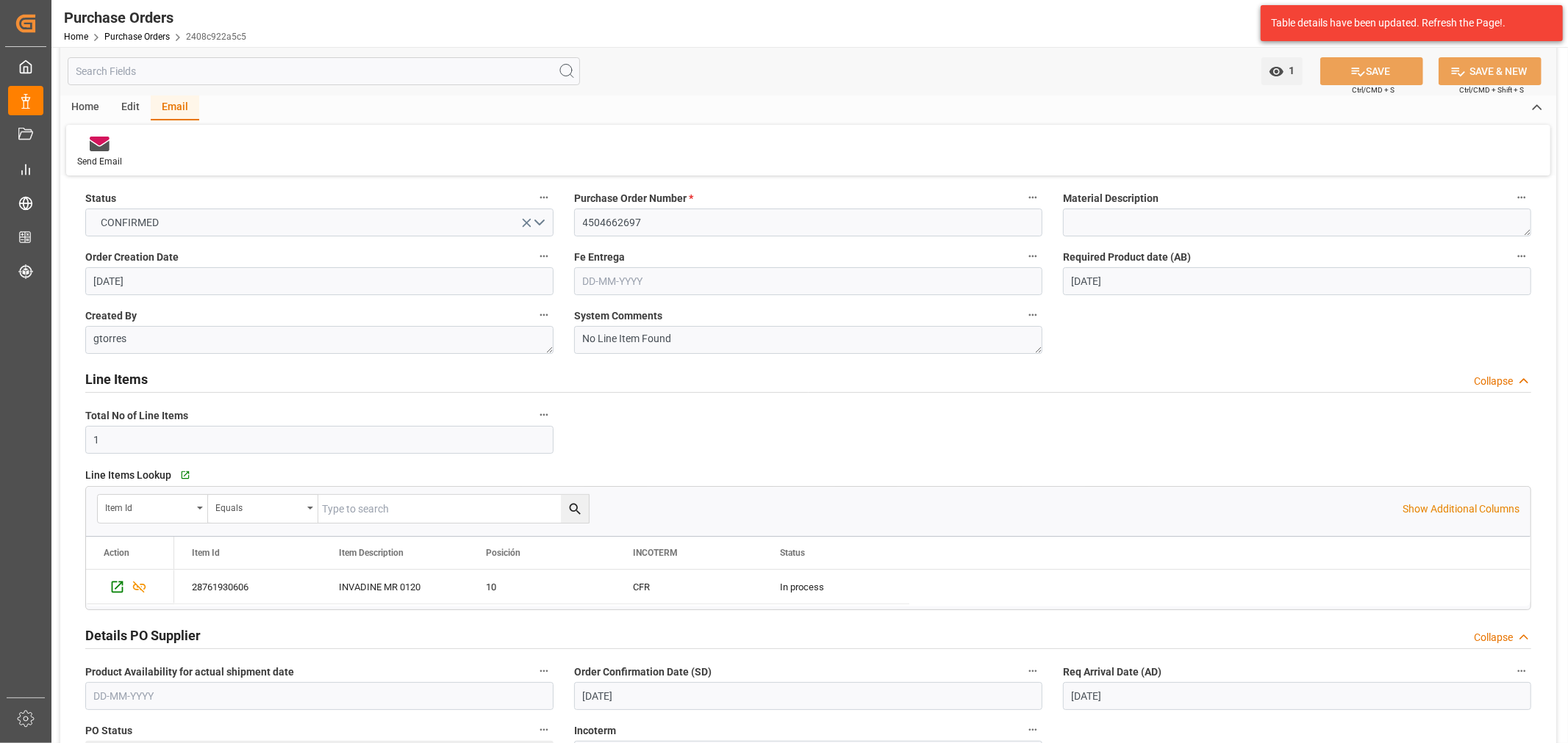
scroll to position [48, 0]
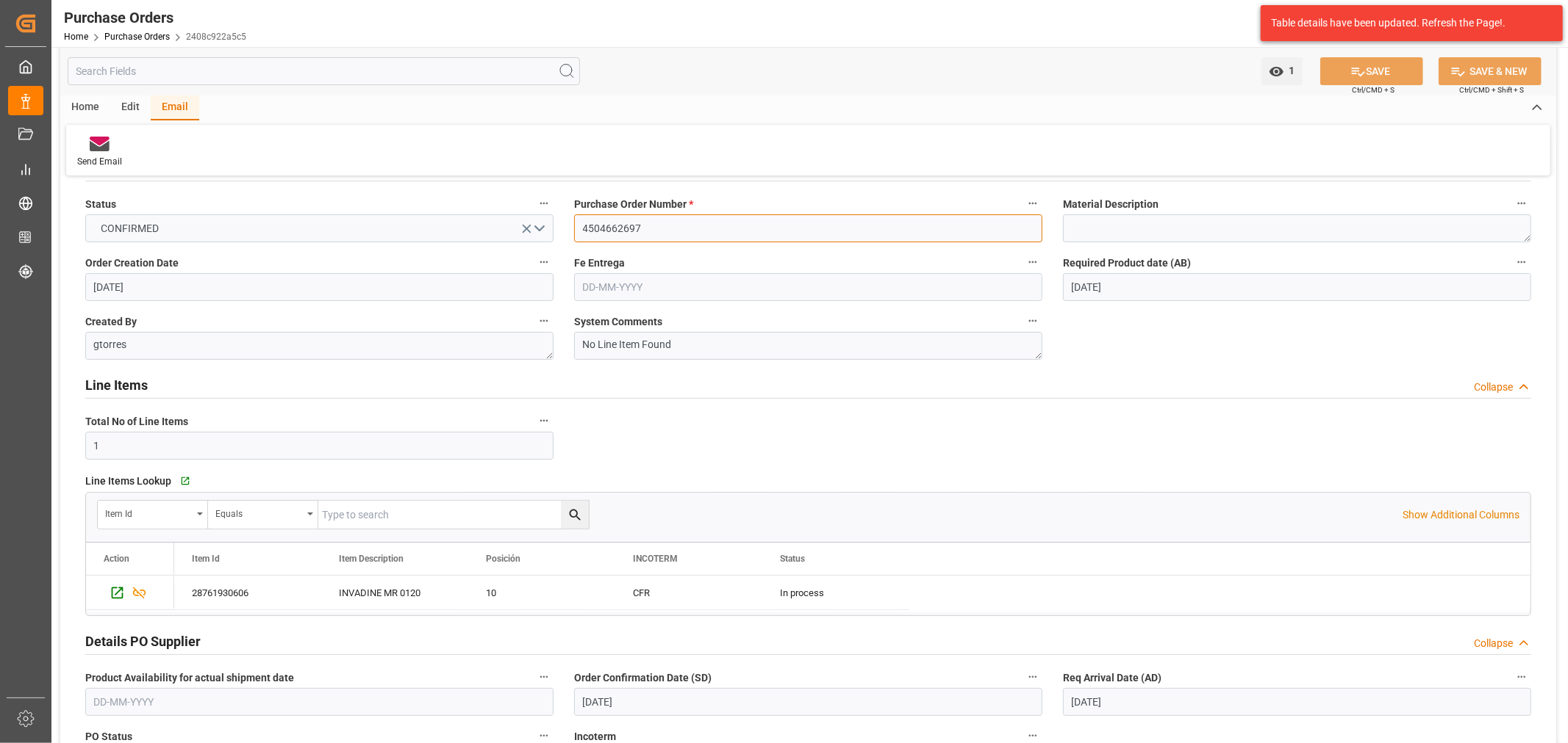
click at [614, 225] on input "4504662697" at bounding box center [807, 228] width 468 height 28
